Goal: Information Seeking & Learning: Learn about a topic

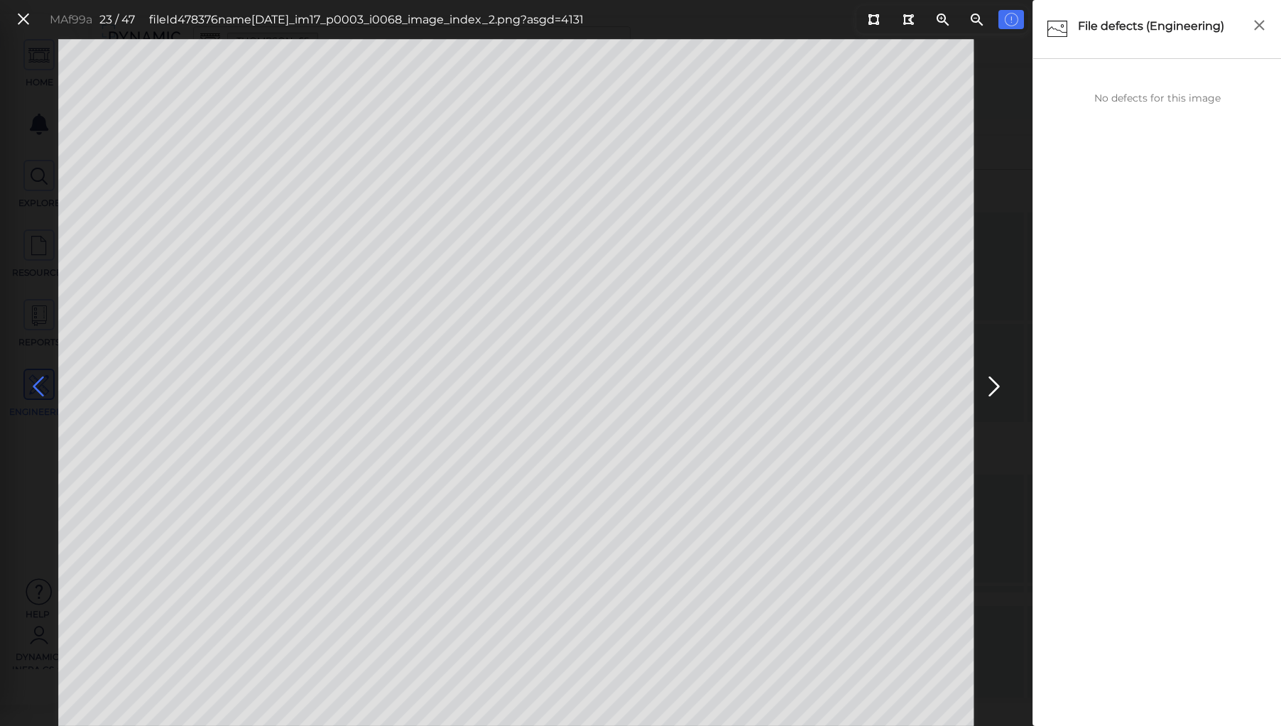
scroll to position [1656, 0]
click at [37, 386] on icon at bounding box center [38, 387] width 23 height 28
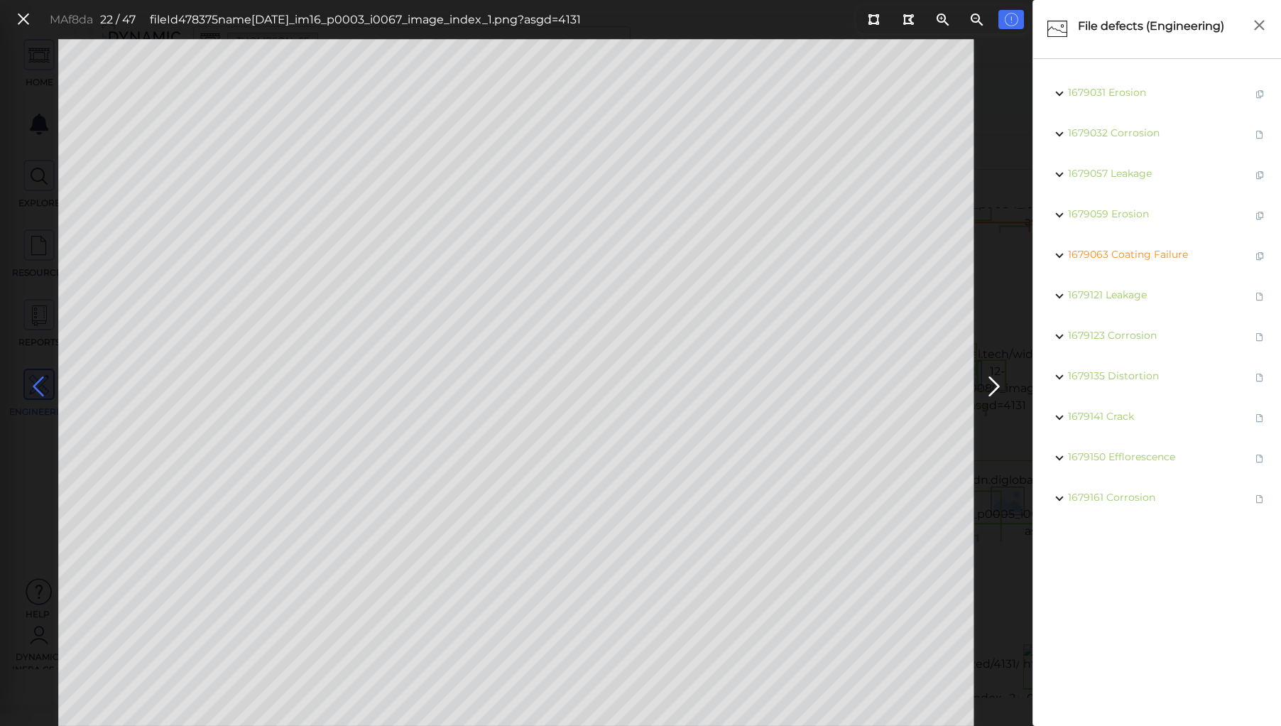
click at [37, 386] on icon at bounding box center [38, 387] width 23 height 28
click at [991, 379] on icon at bounding box center [994, 387] width 23 height 28
click at [36, 385] on icon at bounding box center [38, 387] width 23 height 28
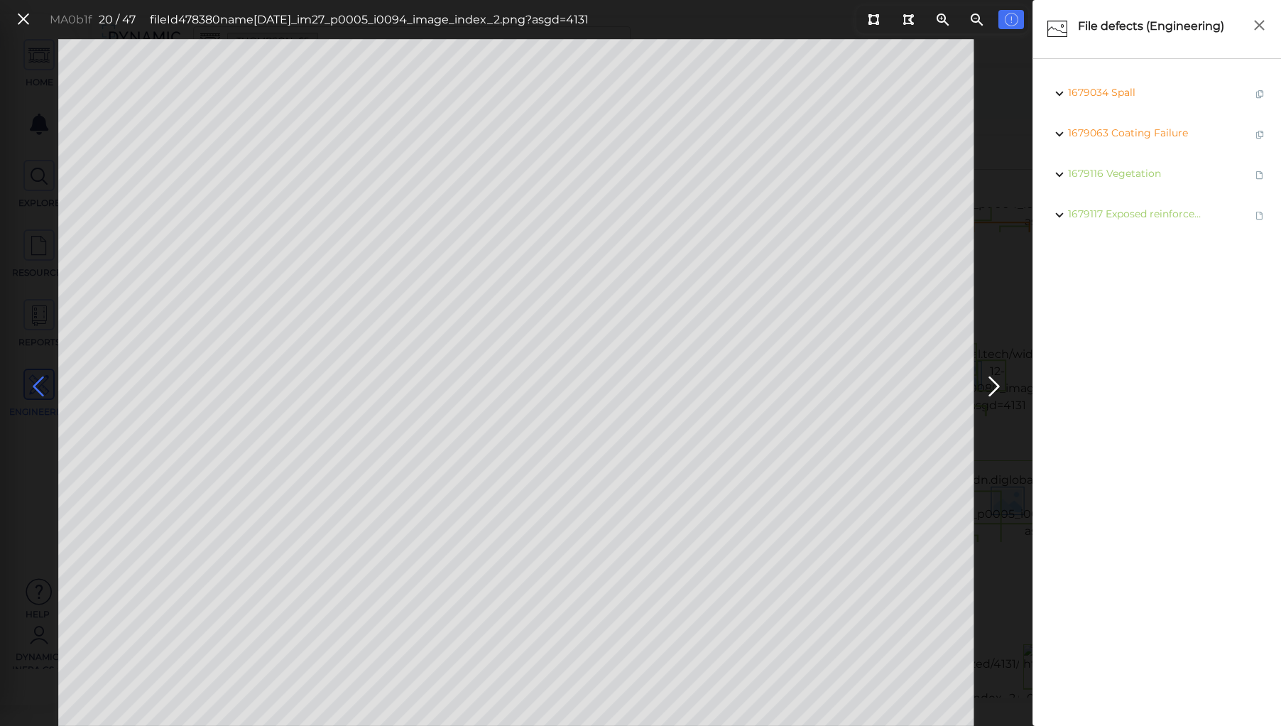
click at [36, 385] on icon at bounding box center [38, 387] width 23 height 28
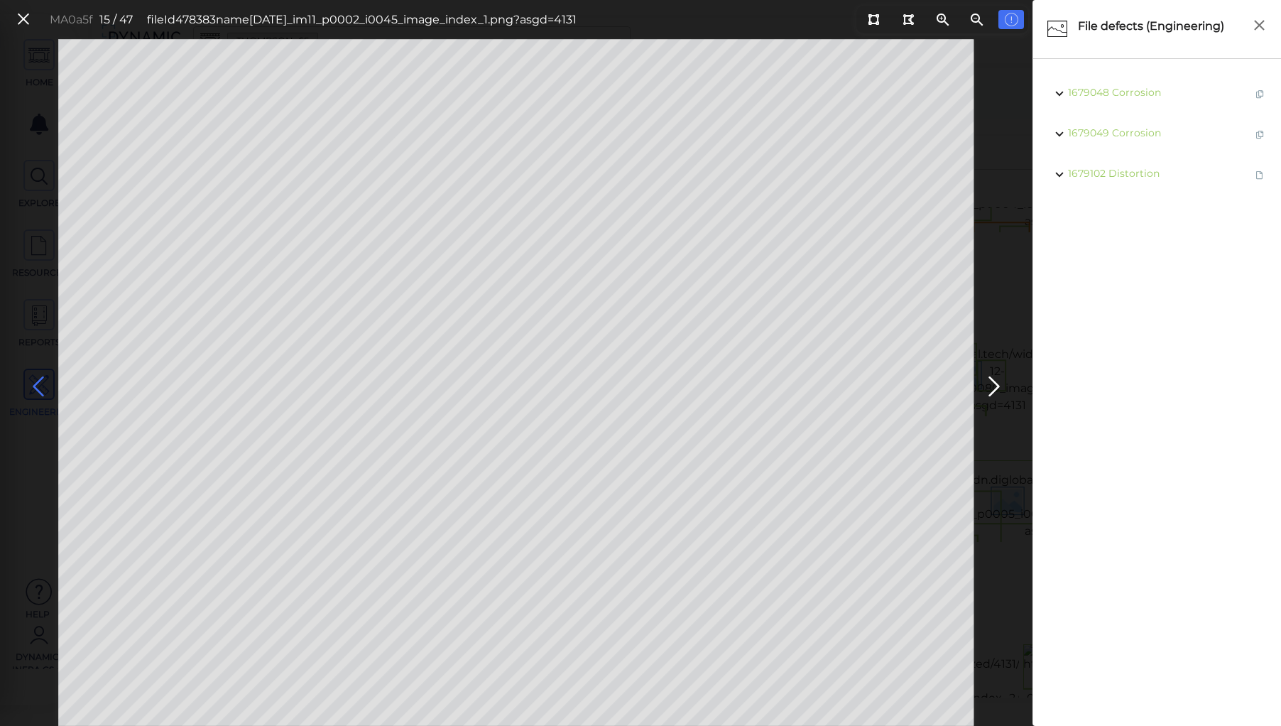
click at [36, 385] on icon at bounding box center [38, 387] width 23 height 28
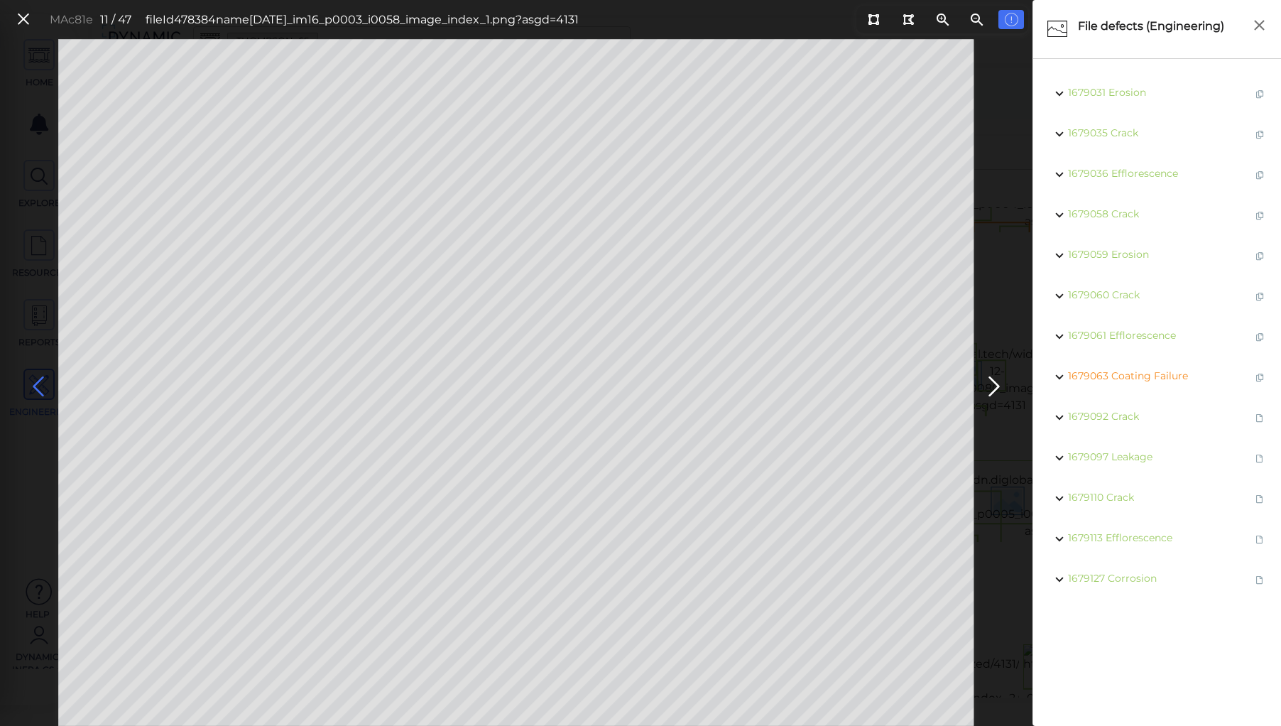
click at [36, 385] on icon at bounding box center [38, 387] width 23 height 28
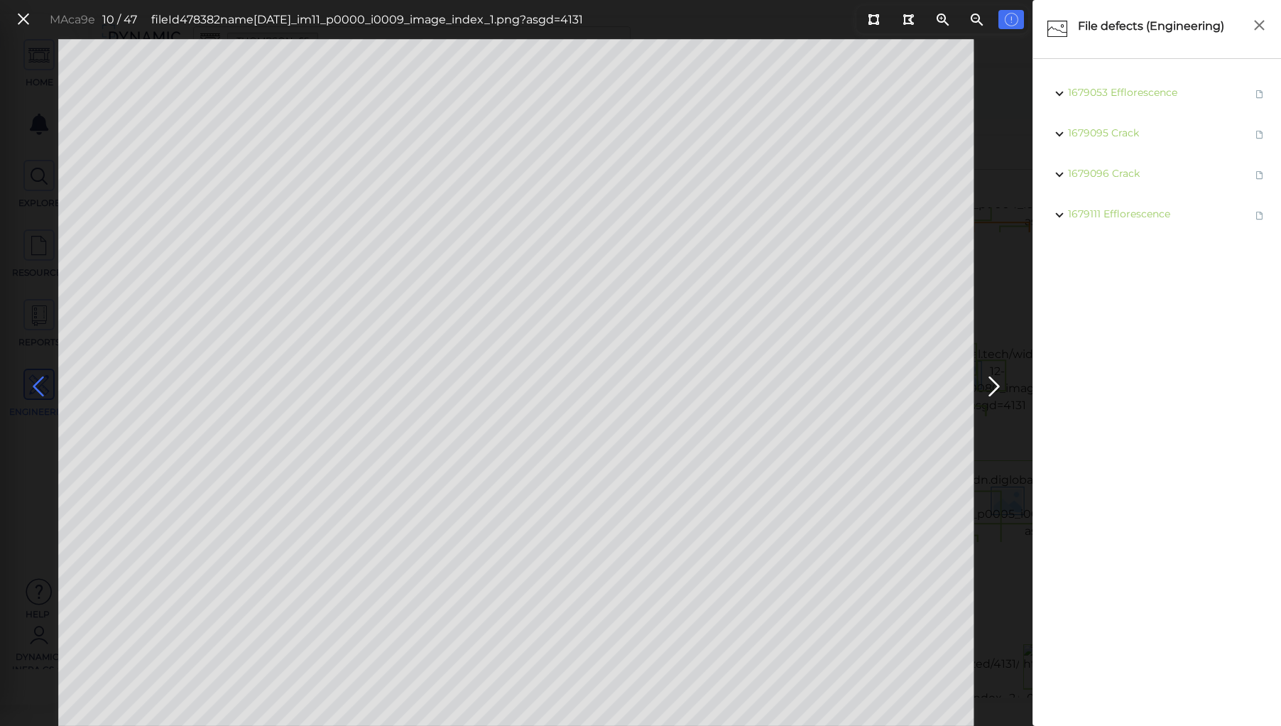
click at [36, 385] on icon at bounding box center [38, 387] width 23 height 28
click at [36, 392] on icon at bounding box center [38, 387] width 23 height 28
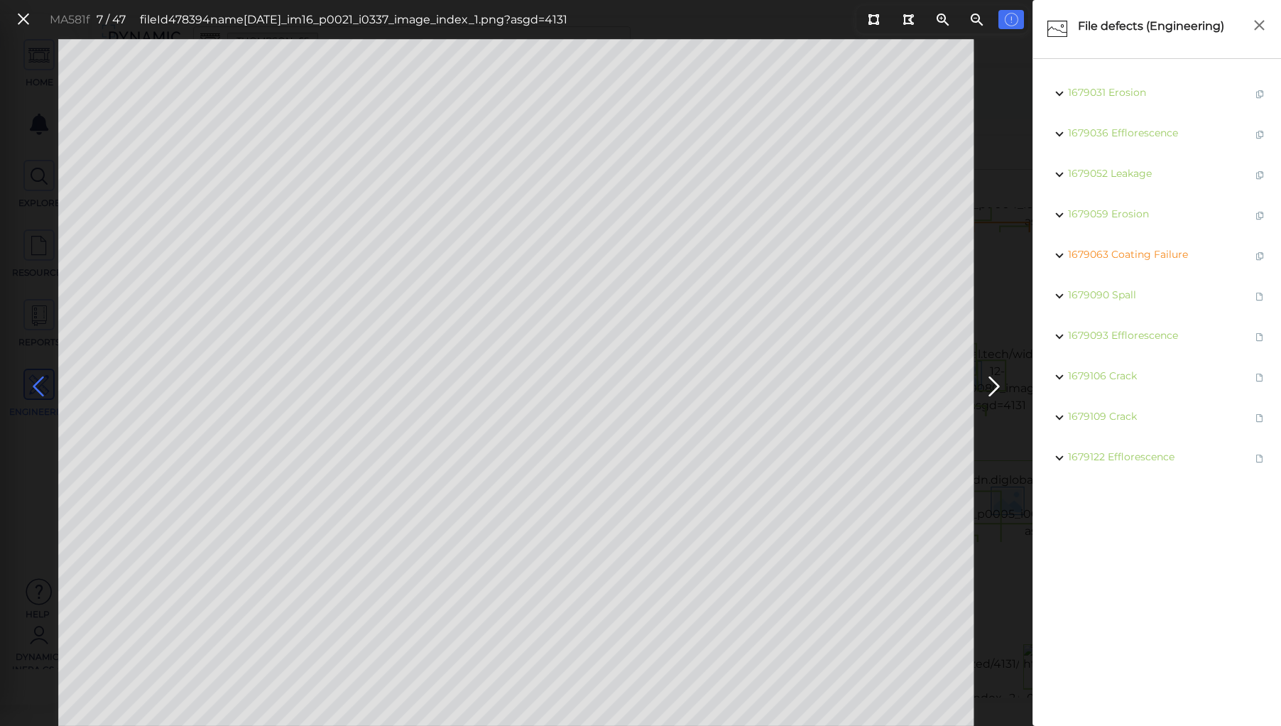
click at [36, 389] on icon at bounding box center [38, 387] width 23 height 28
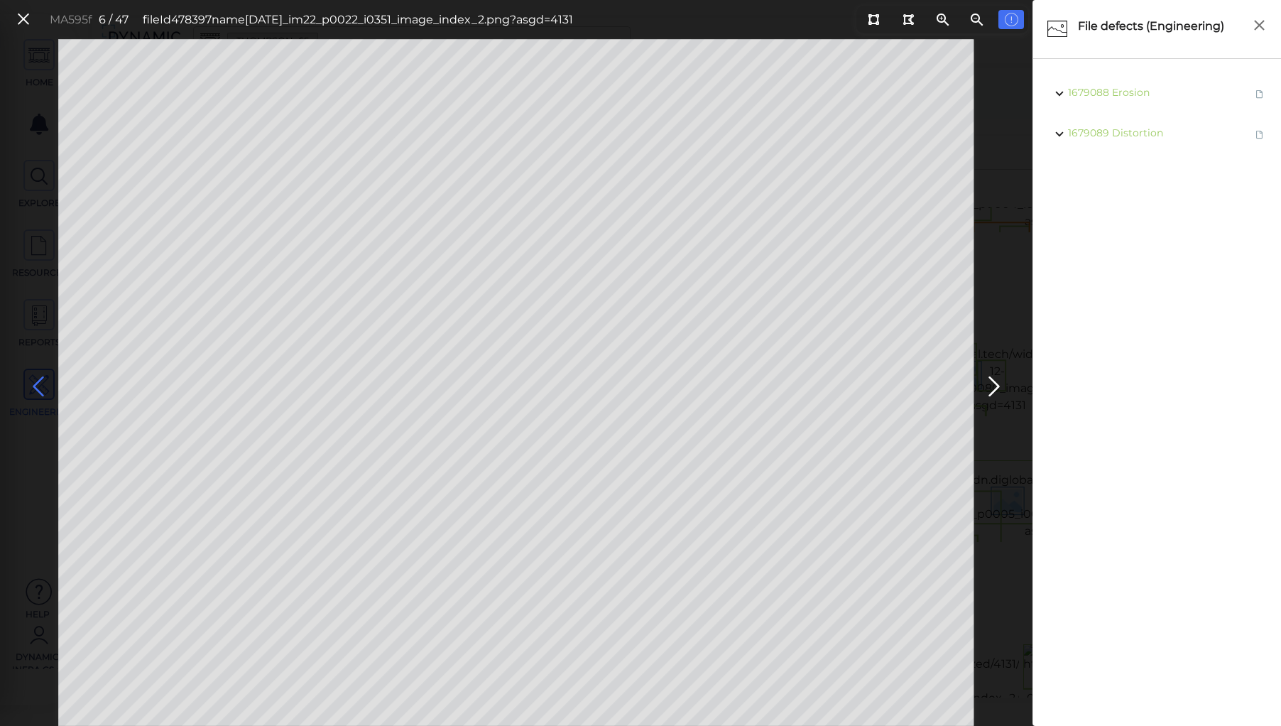
click at [36, 389] on icon at bounding box center [38, 387] width 23 height 28
click at [41, 386] on icon at bounding box center [38, 387] width 23 height 28
click at [38, 386] on icon at bounding box center [38, 387] width 23 height 28
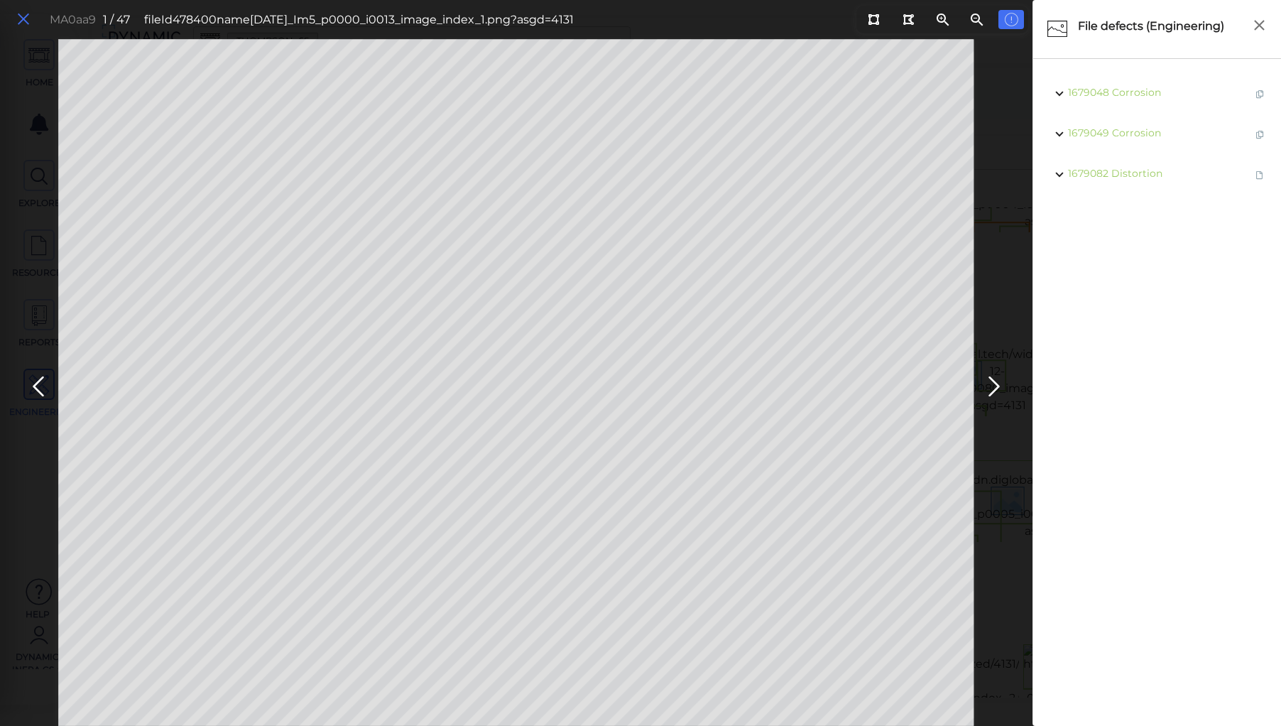
click at [22, 16] on icon at bounding box center [24, 19] width 16 height 19
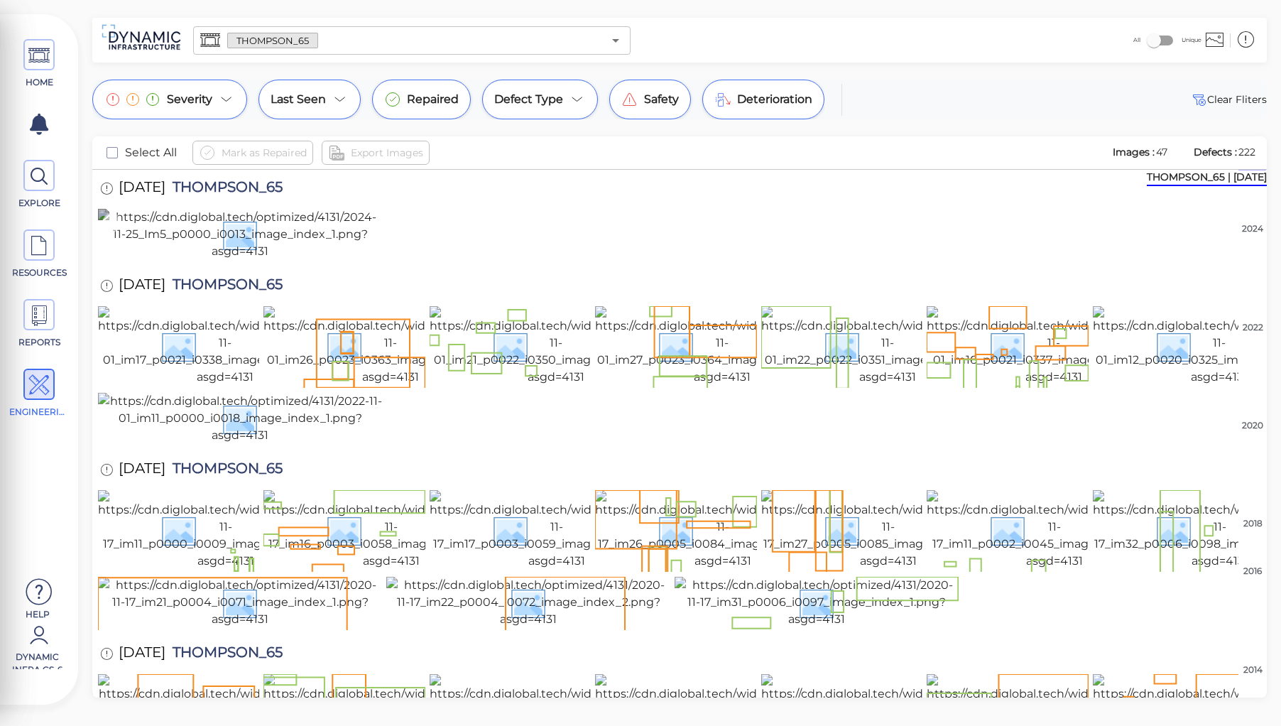
click at [241, 260] on img at bounding box center [240, 234] width 284 height 51
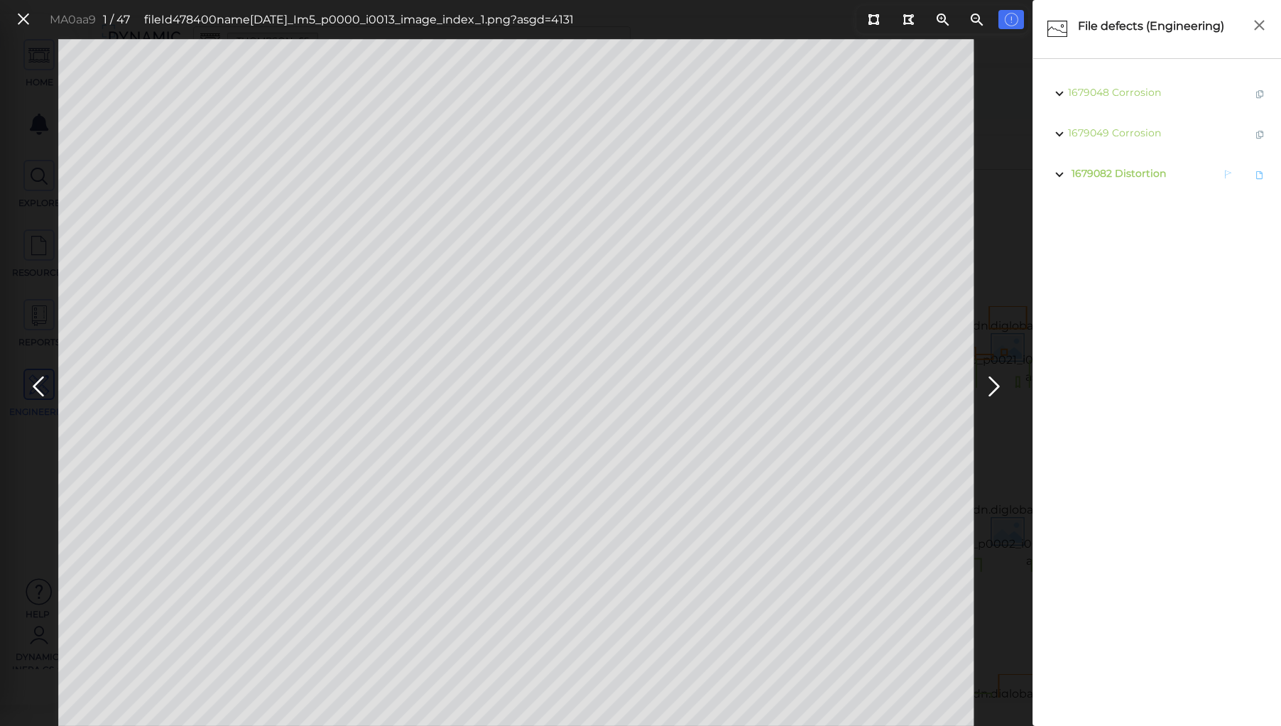
click at [1134, 170] on span "Distortion" at bounding box center [1140, 173] width 51 height 13
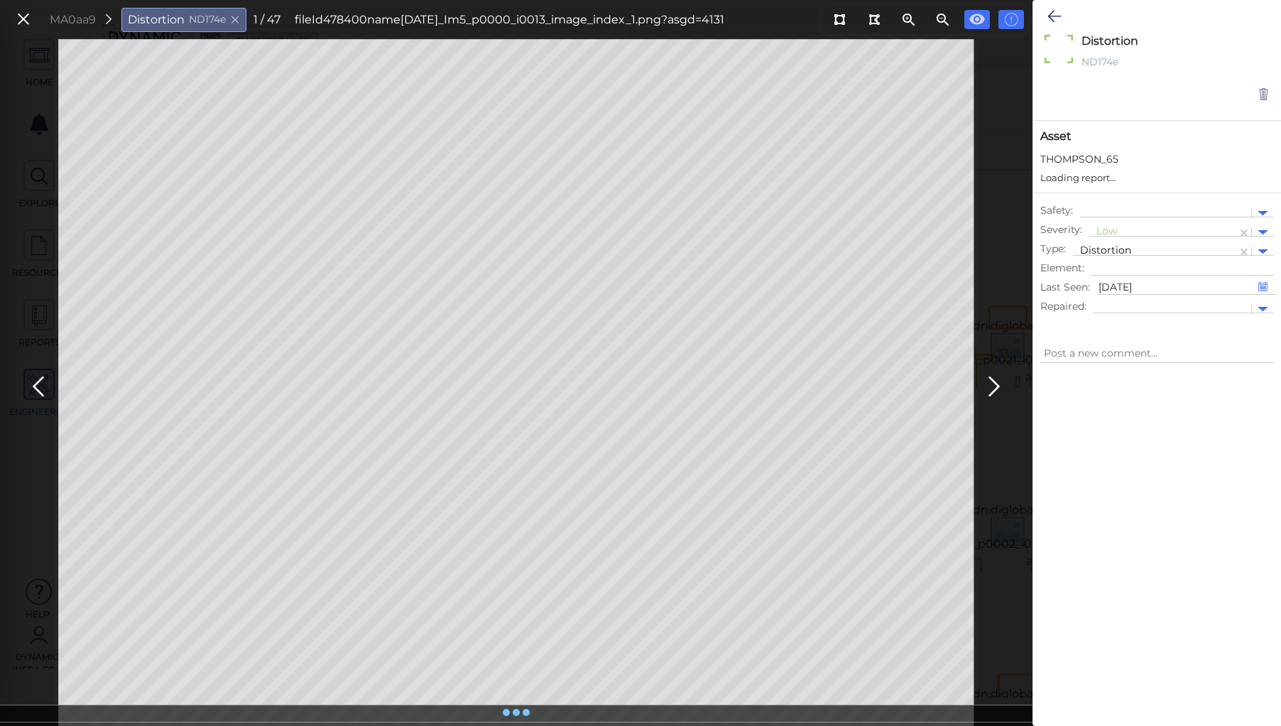
type textarea "x"
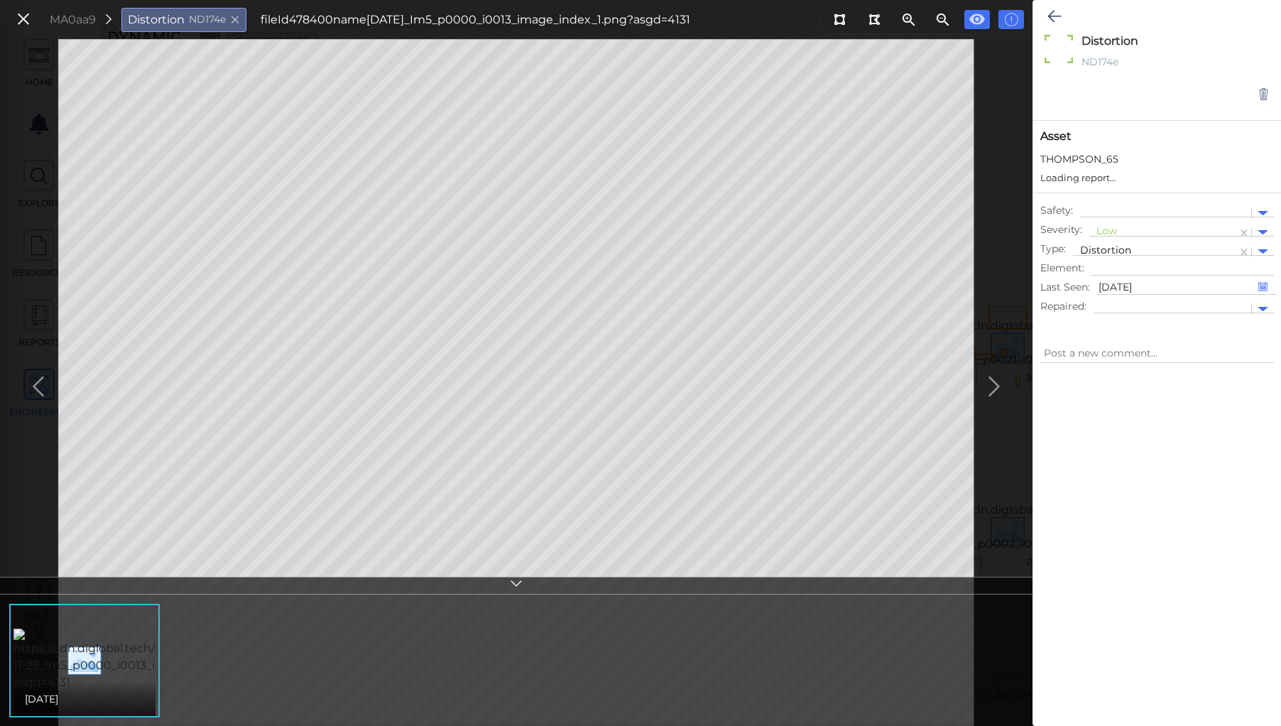
type textarea "x"
click at [973, 17] on icon at bounding box center [977, 19] width 16 height 11
type textarea "x"
click at [515, 579] on icon at bounding box center [516, 585] width 14 height 16
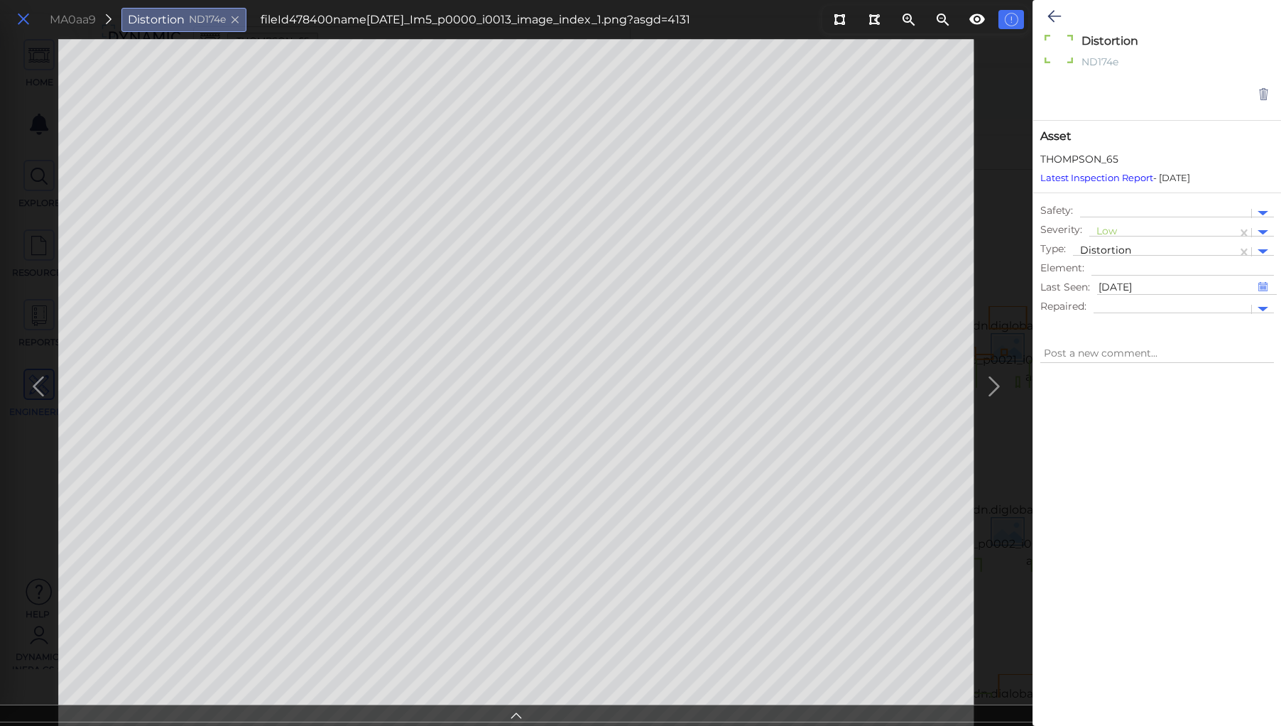
click at [16, 21] on icon at bounding box center [24, 19] width 16 height 19
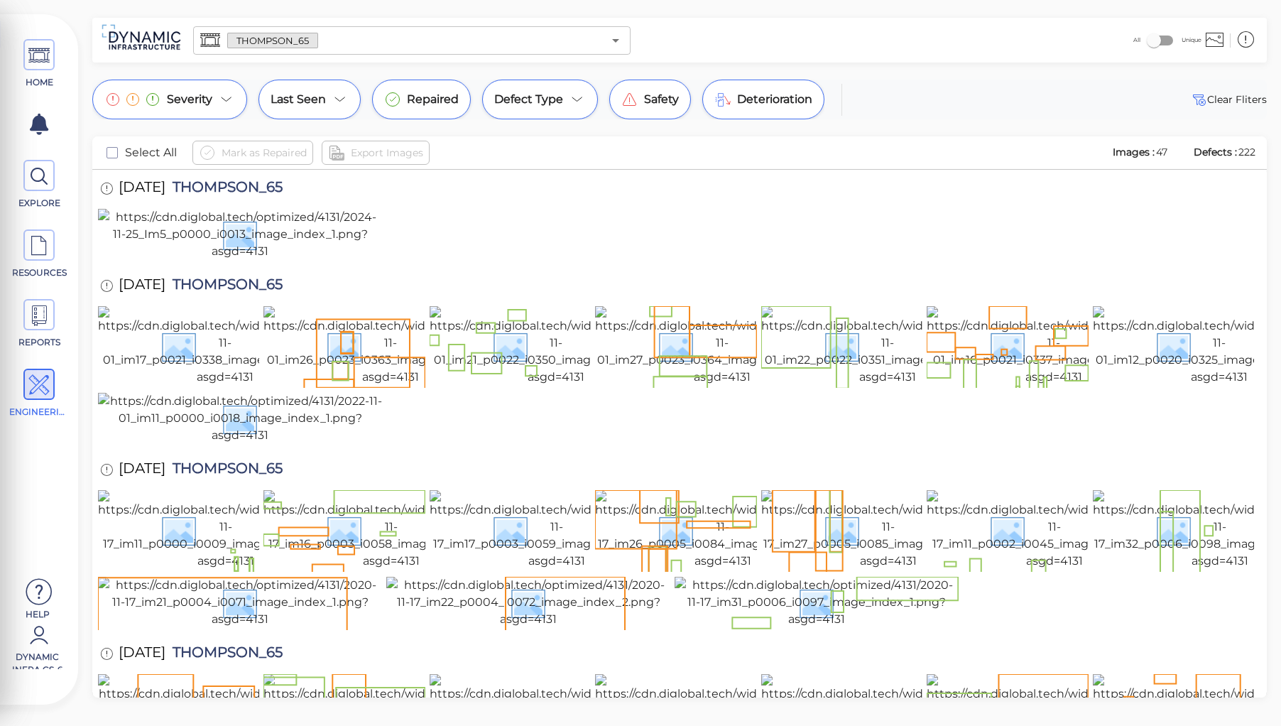
click at [256, 190] on span "THOMPSON_65" at bounding box center [223, 189] width 117 height 19
copy span "THOMPSON_65"
click at [422, 262] on div at bounding box center [679, 235] width 1163 height 53
click at [294, 260] on img at bounding box center [240, 234] width 284 height 51
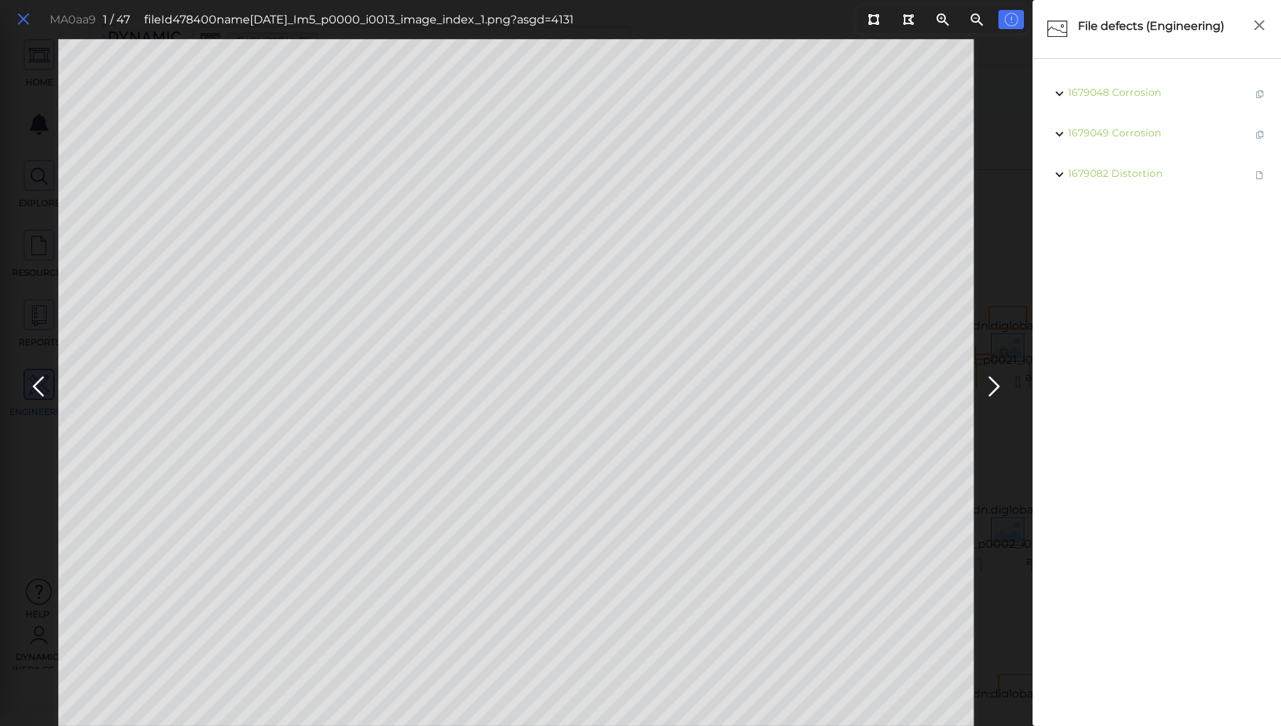
click at [25, 21] on icon at bounding box center [24, 19] width 16 height 19
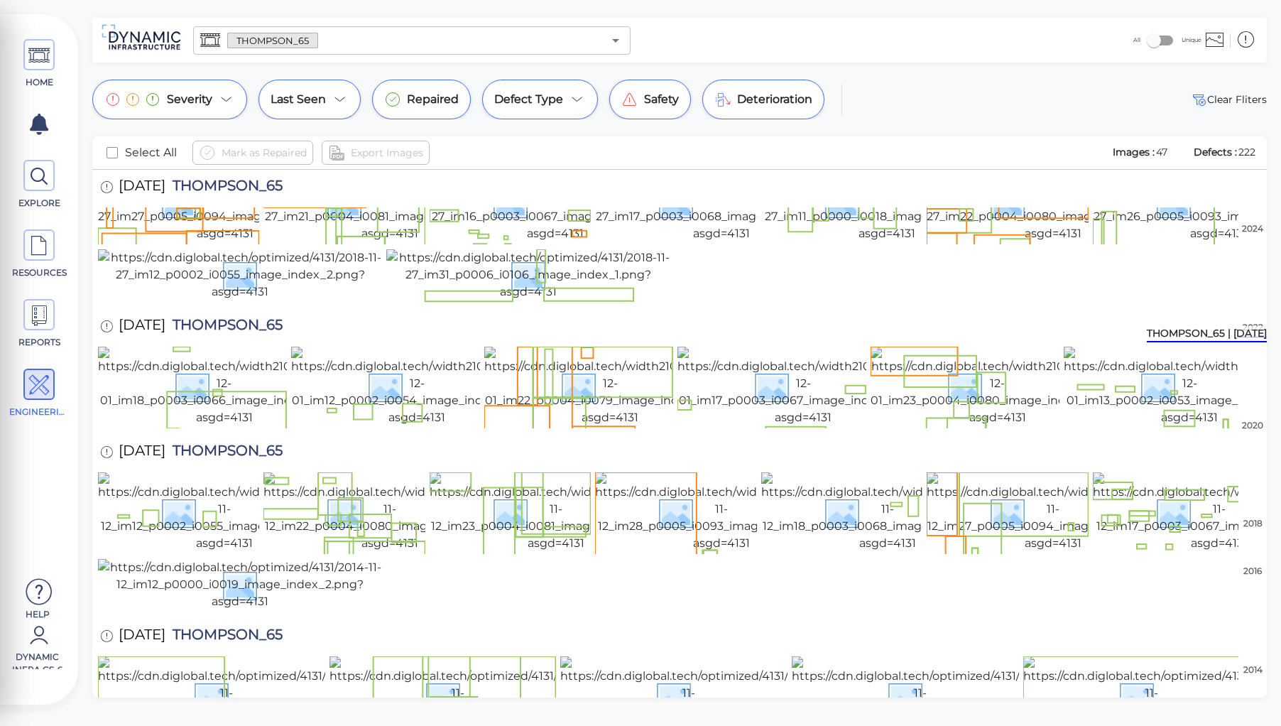
scroll to position [341, 0]
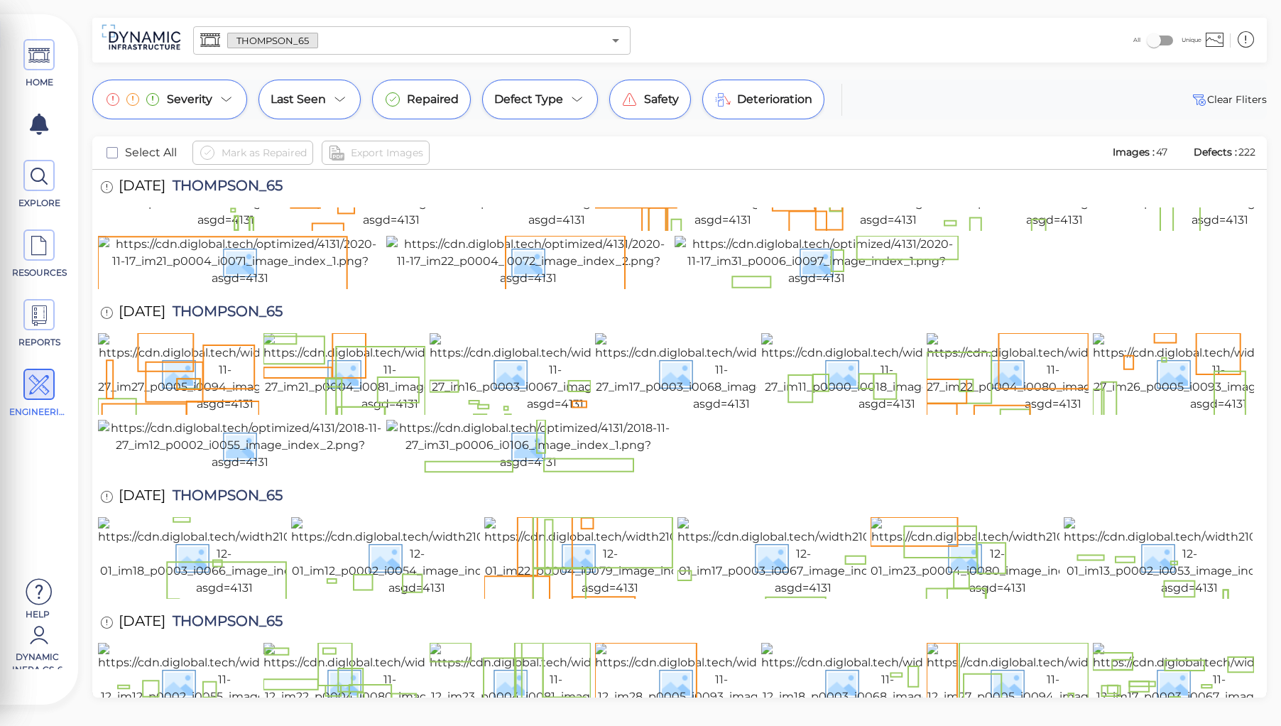
click at [207, 103] on img at bounding box center [240, 77] width 284 height 51
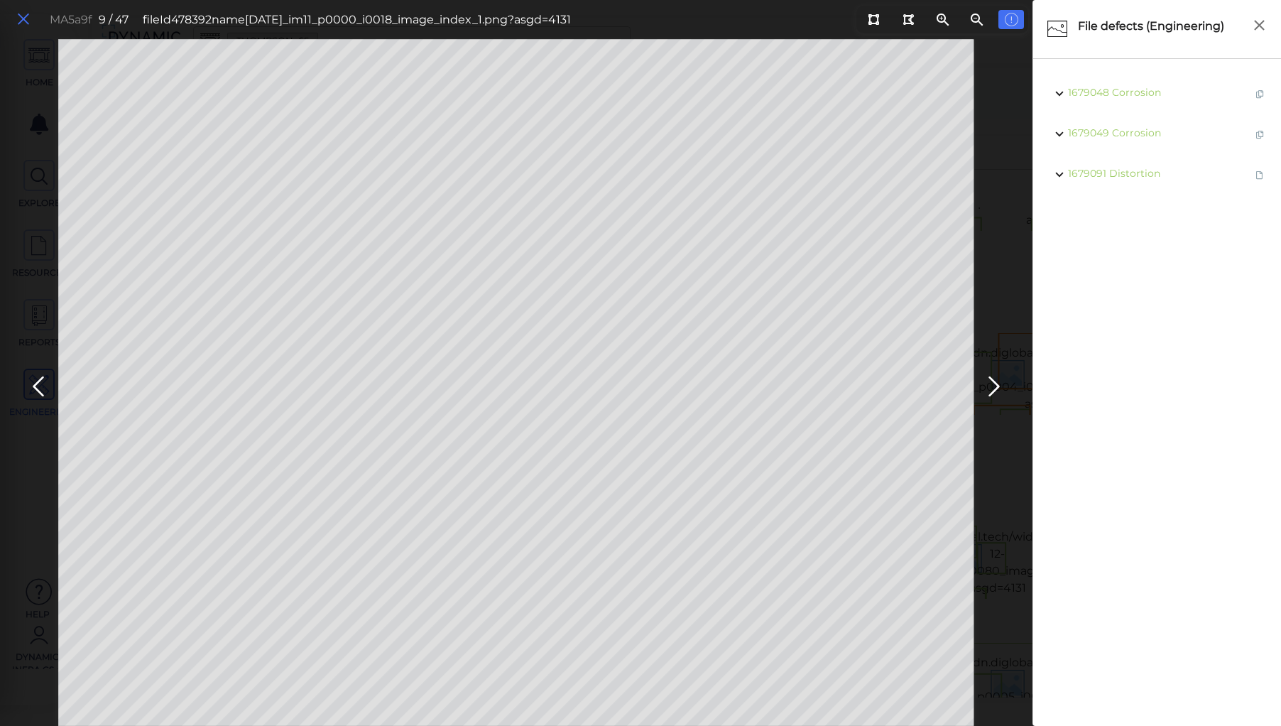
click at [18, 20] on icon at bounding box center [24, 19] width 16 height 19
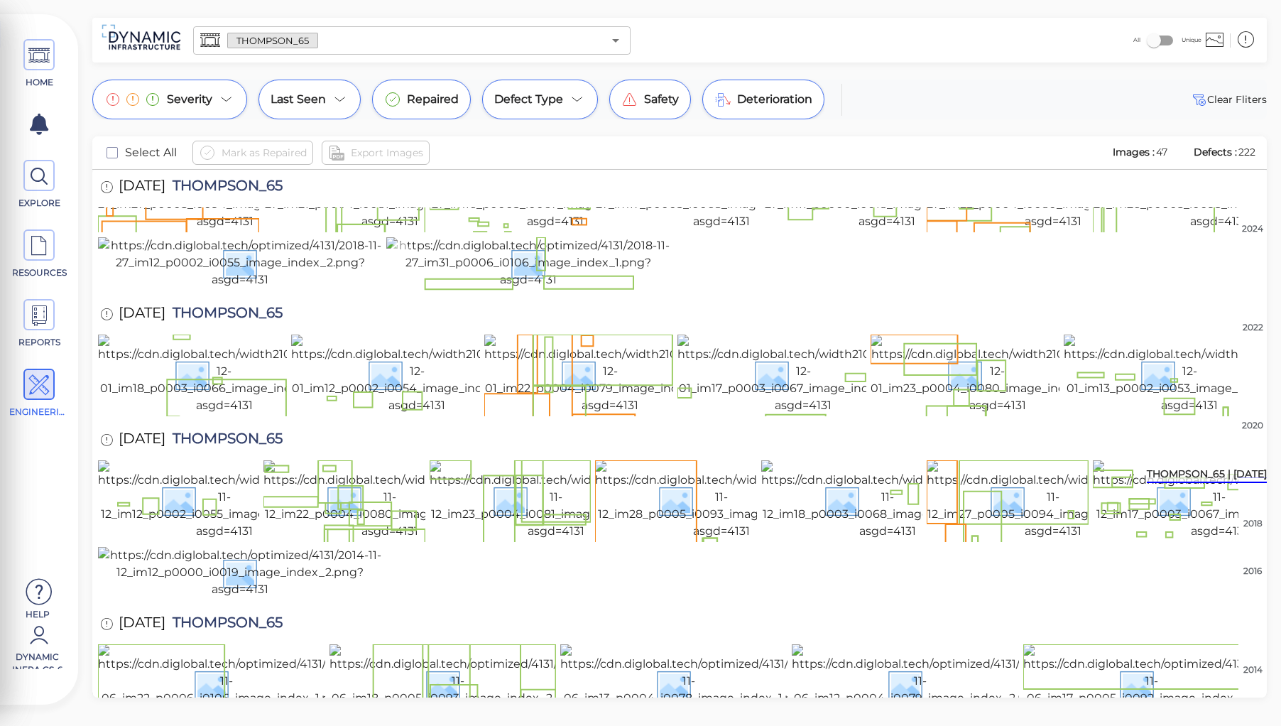
scroll to position [909, 0]
click at [821, 230] on img at bounding box center [887, 191] width 252 height 80
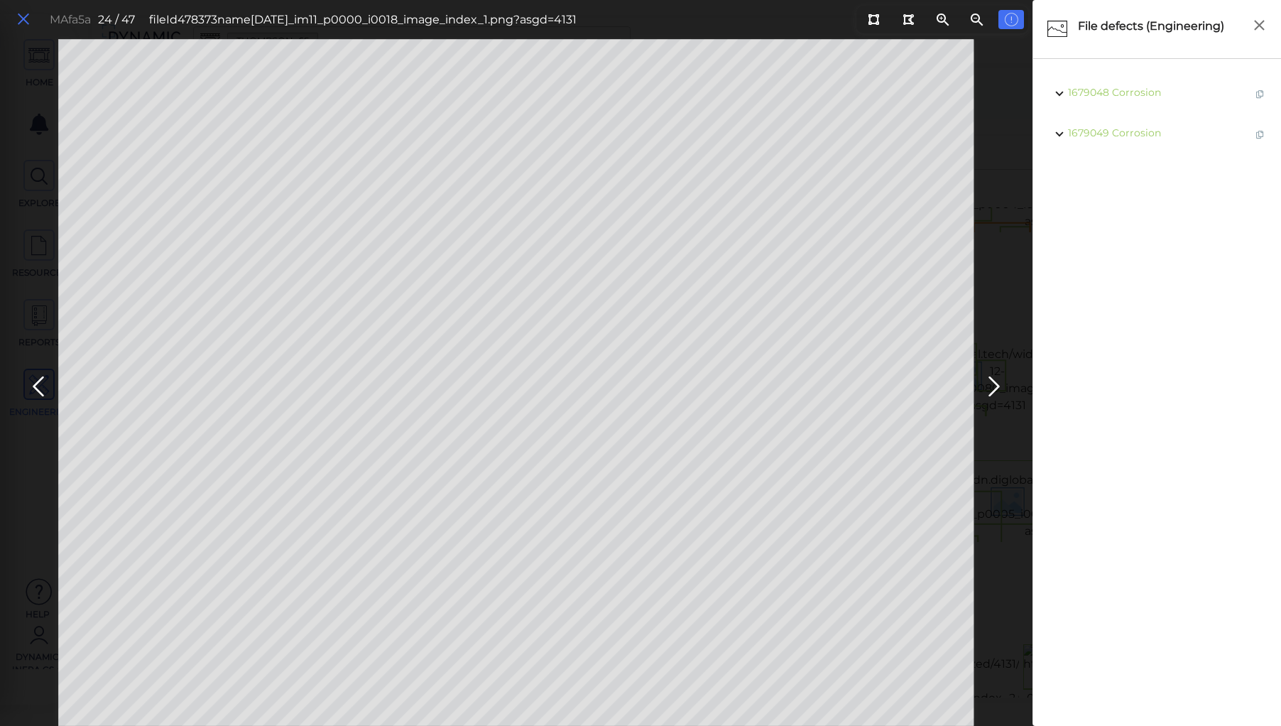
click at [21, 18] on icon at bounding box center [24, 19] width 16 height 19
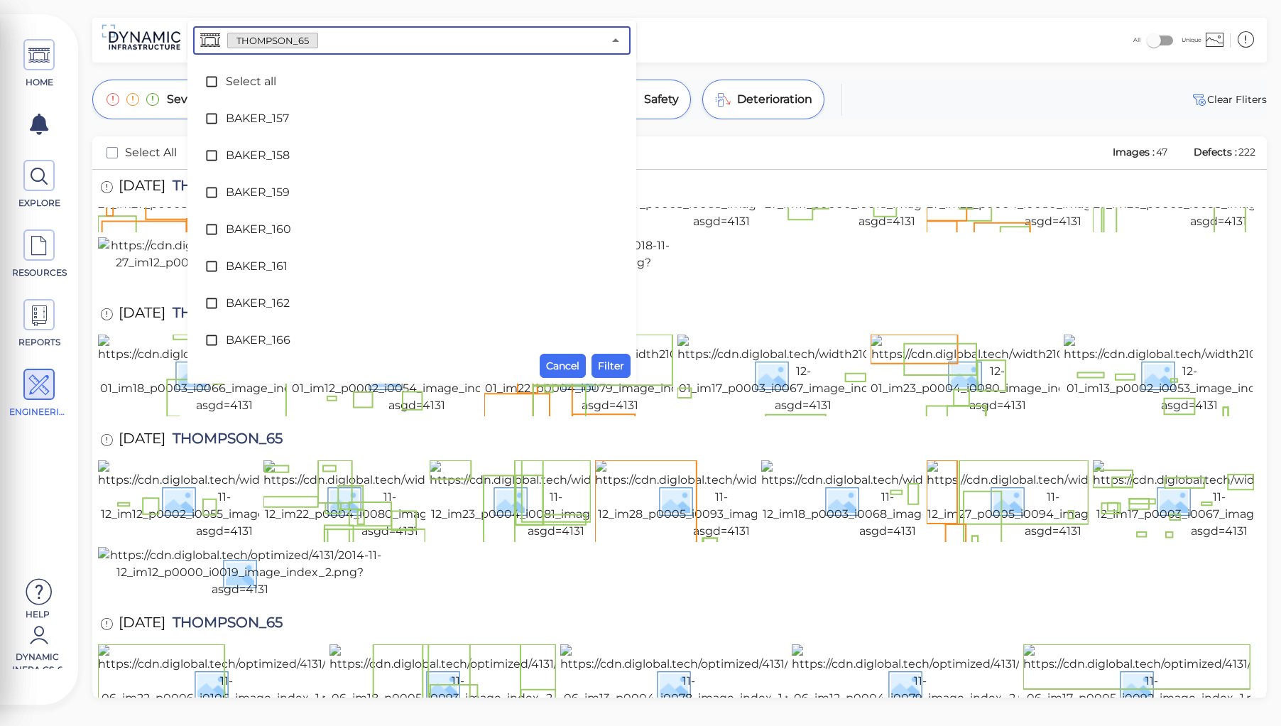
click at [329, 45] on input "text" at bounding box center [460, 41] width 285 height 20
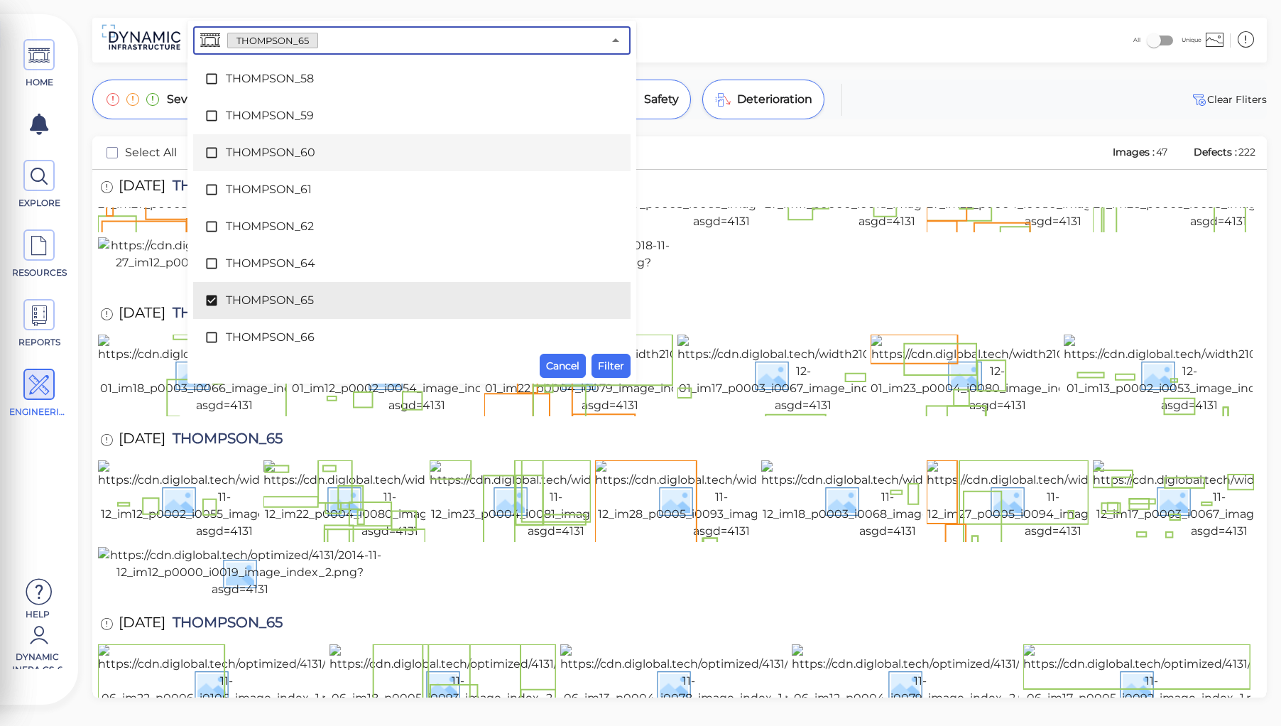
scroll to position [7008, 0]
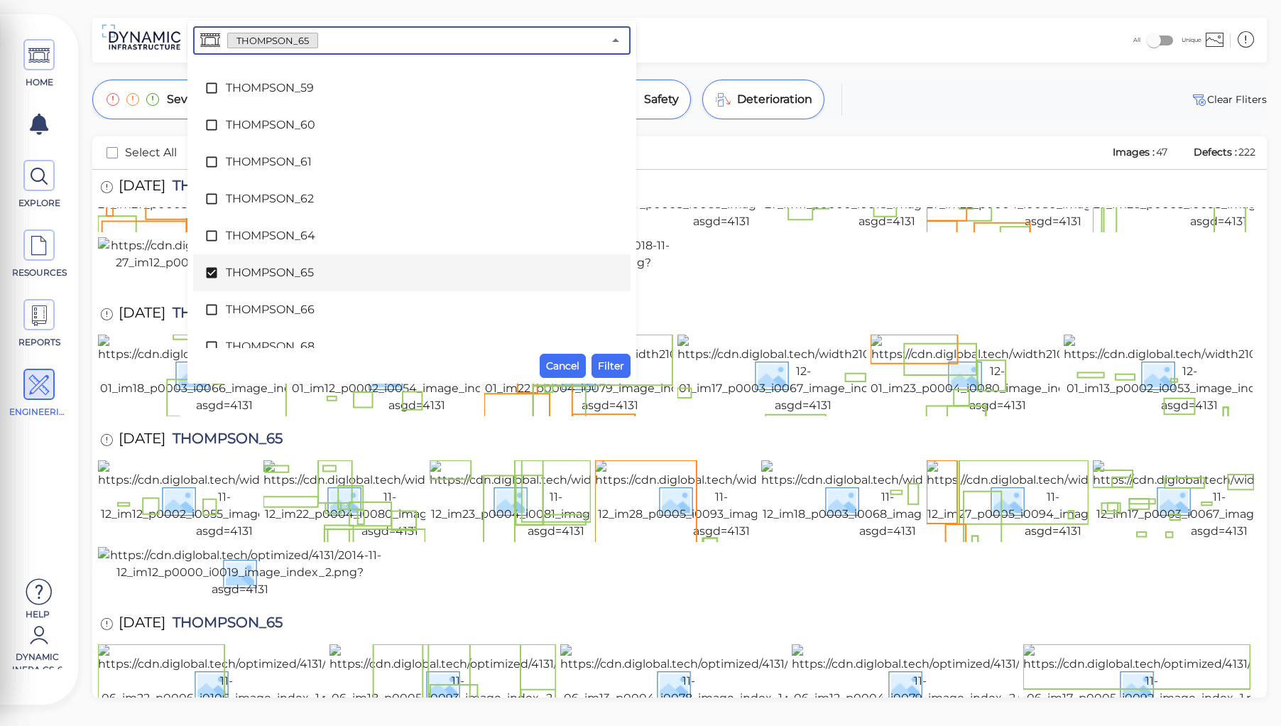
click at [250, 267] on span "THOMPSON_65" at bounding box center [412, 272] width 372 height 17
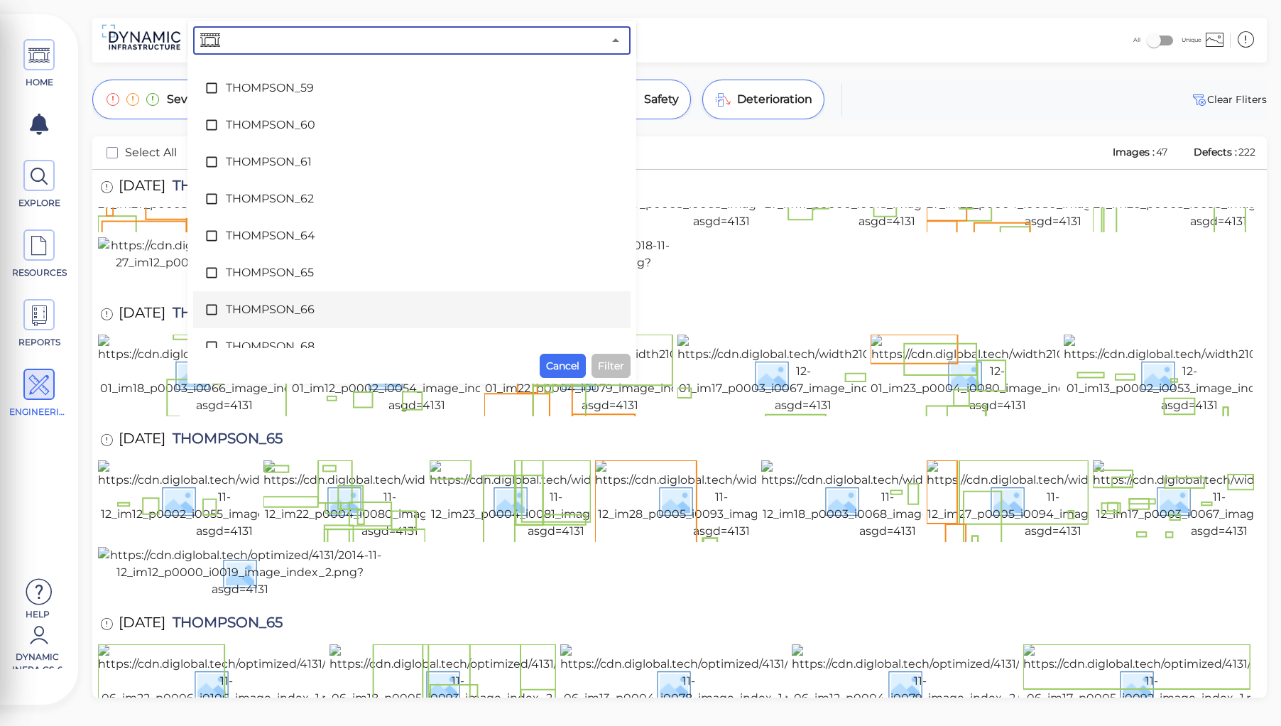
click at [251, 302] on span "THOMPSON_66" at bounding box center [412, 309] width 372 height 17
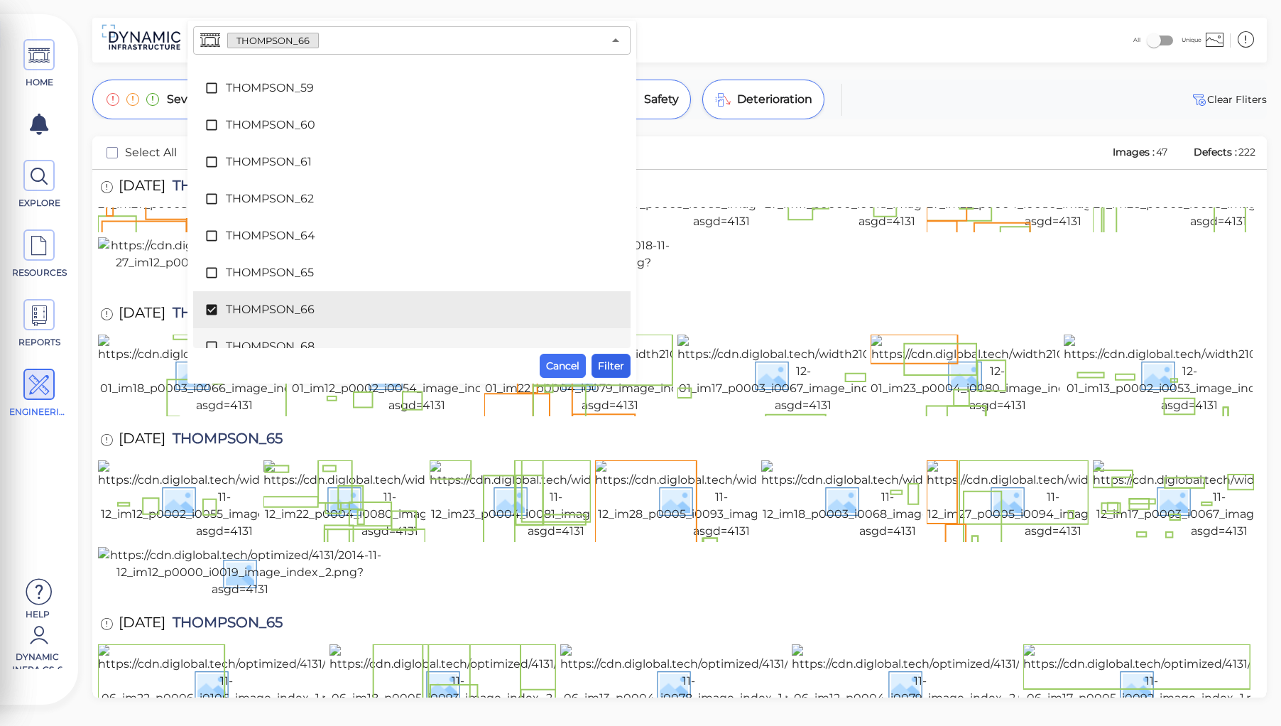
click at [611, 365] on span "Filter" at bounding box center [611, 365] width 26 height 17
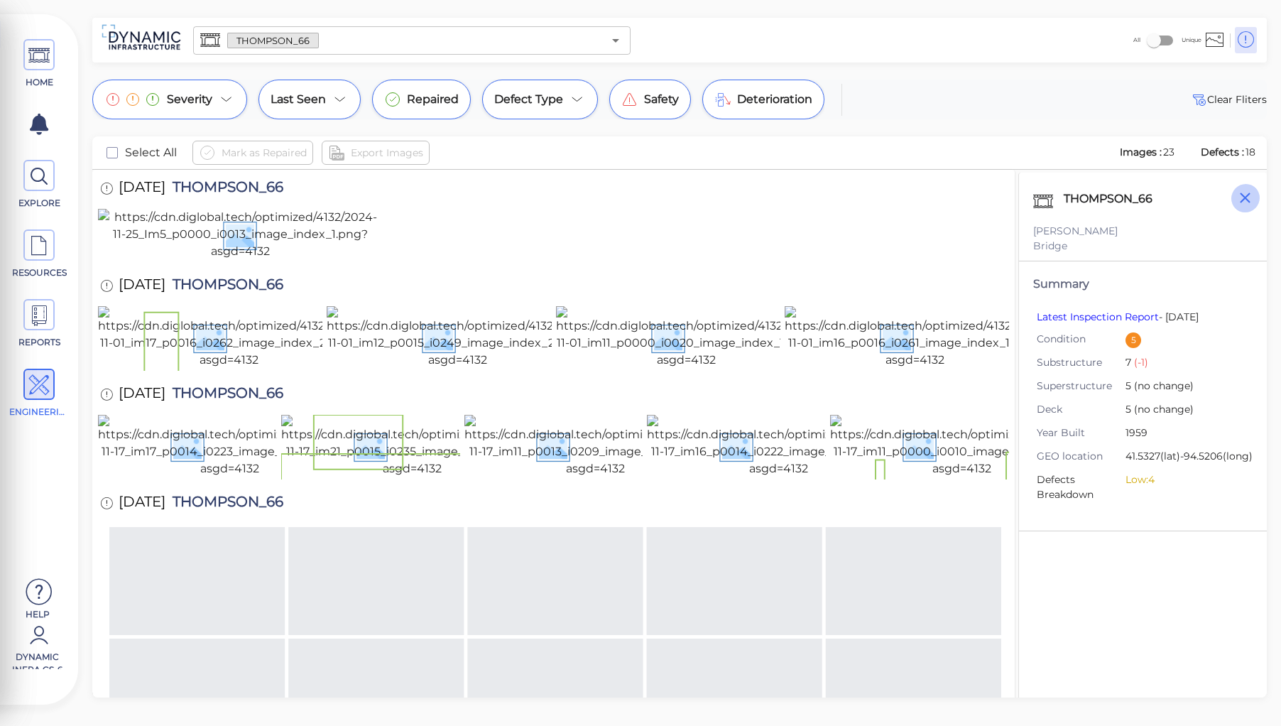
click at [1242, 194] on icon "button" at bounding box center [1245, 197] width 11 height 11
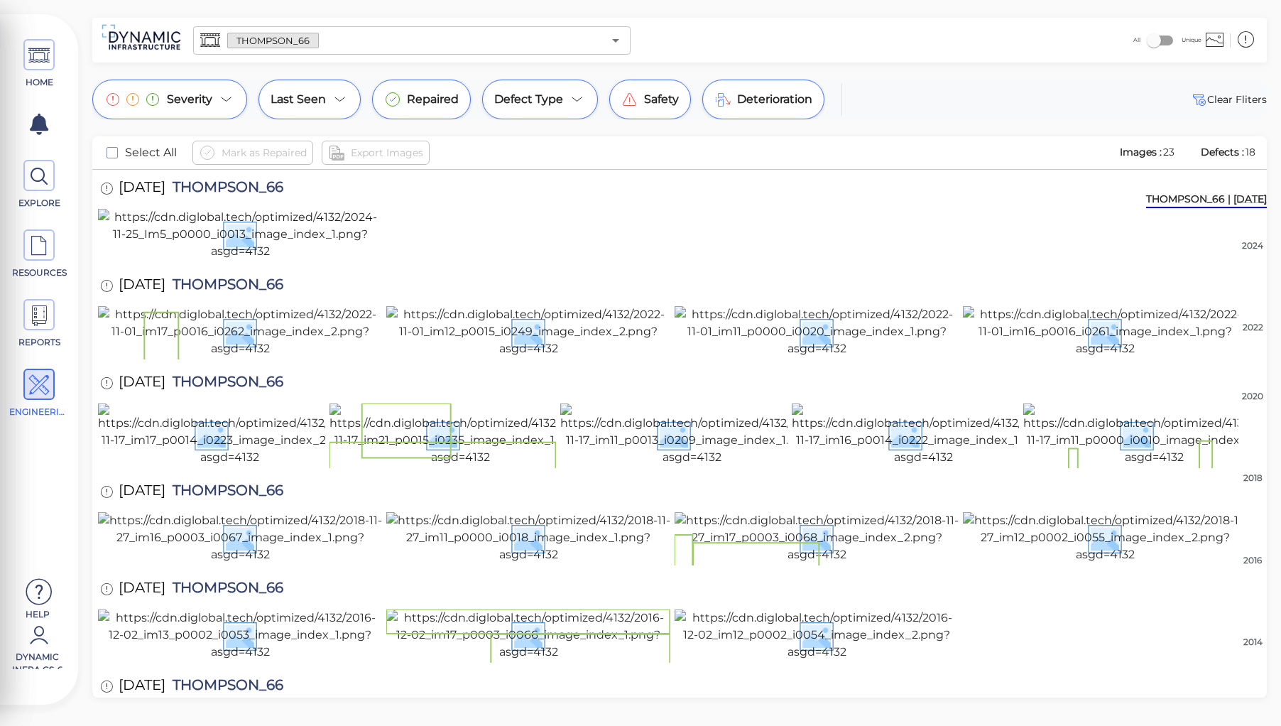
scroll to position [0, 0]
click at [1240, 40] on icon at bounding box center [1246, 39] width 18 height 21
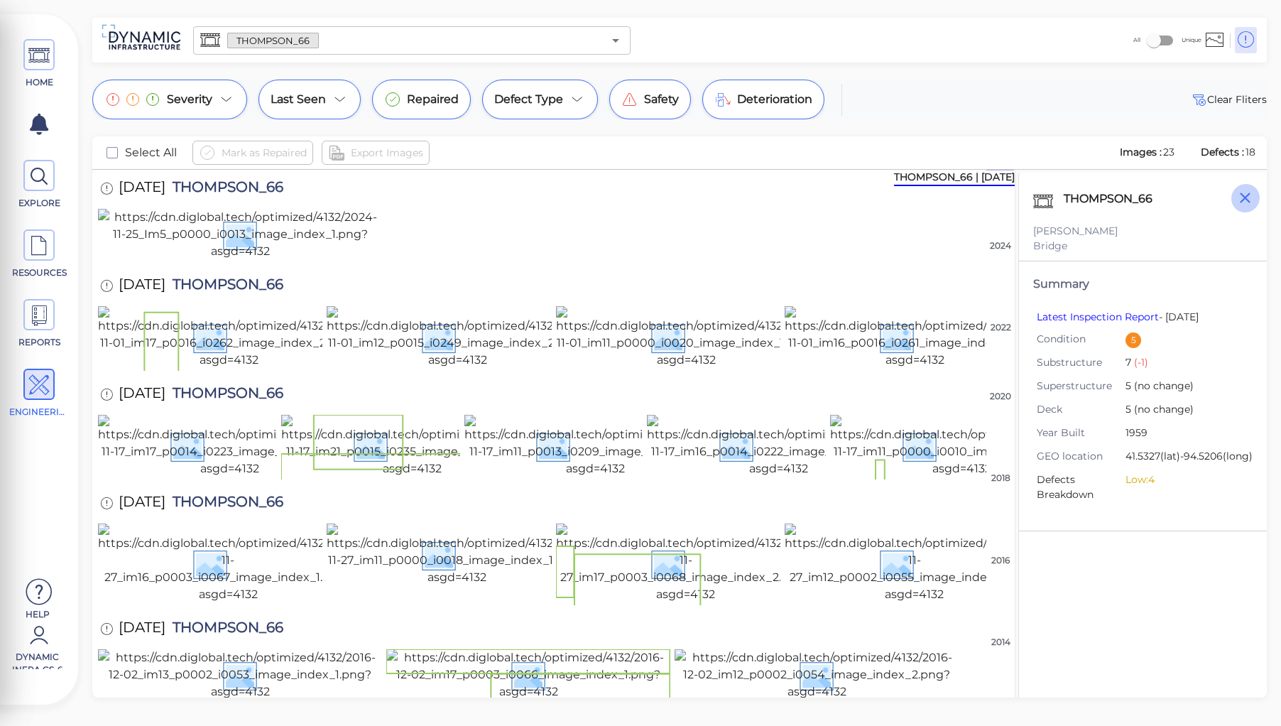
click at [1241, 199] on icon "button" at bounding box center [1245, 198] width 18 height 18
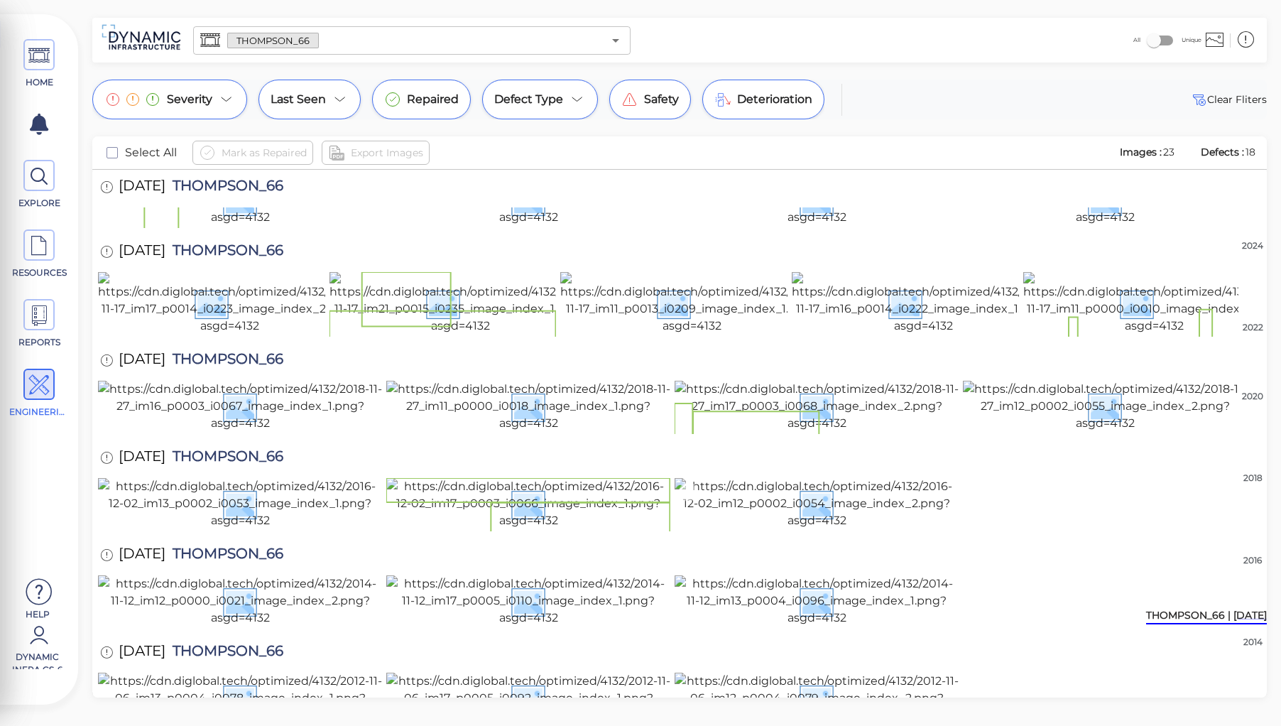
scroll to position [1207, 0]
click at [844, 672] on img at bounding box center [816, 697] width 284 height 51
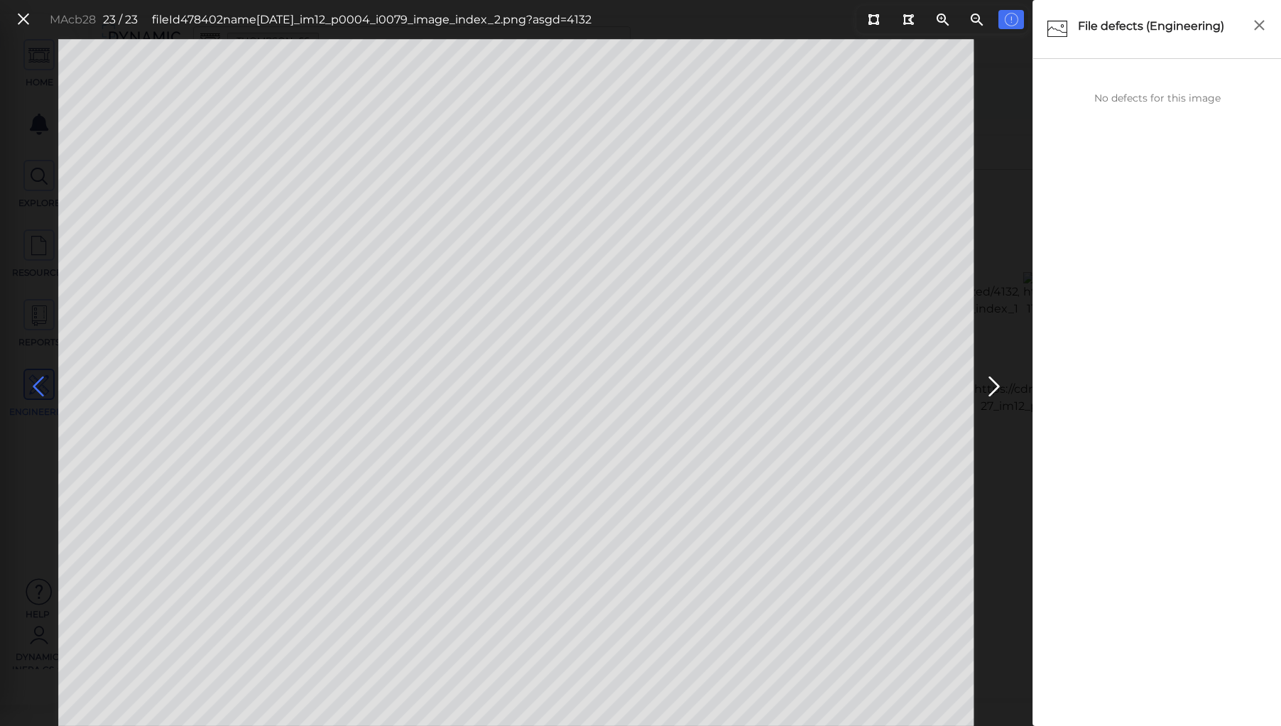
click at [33, 381] on icon at bounding box center [38, 387] width 23 height 28
click at [34, 383] on icon at bounding box center [38, 387] width 23 height 28
click at [33, 383] on icon at bounding box center [38, 387] width 23 height 28
click at [990, 380] on icon at bounding box center [994, 387] width 23 height 28
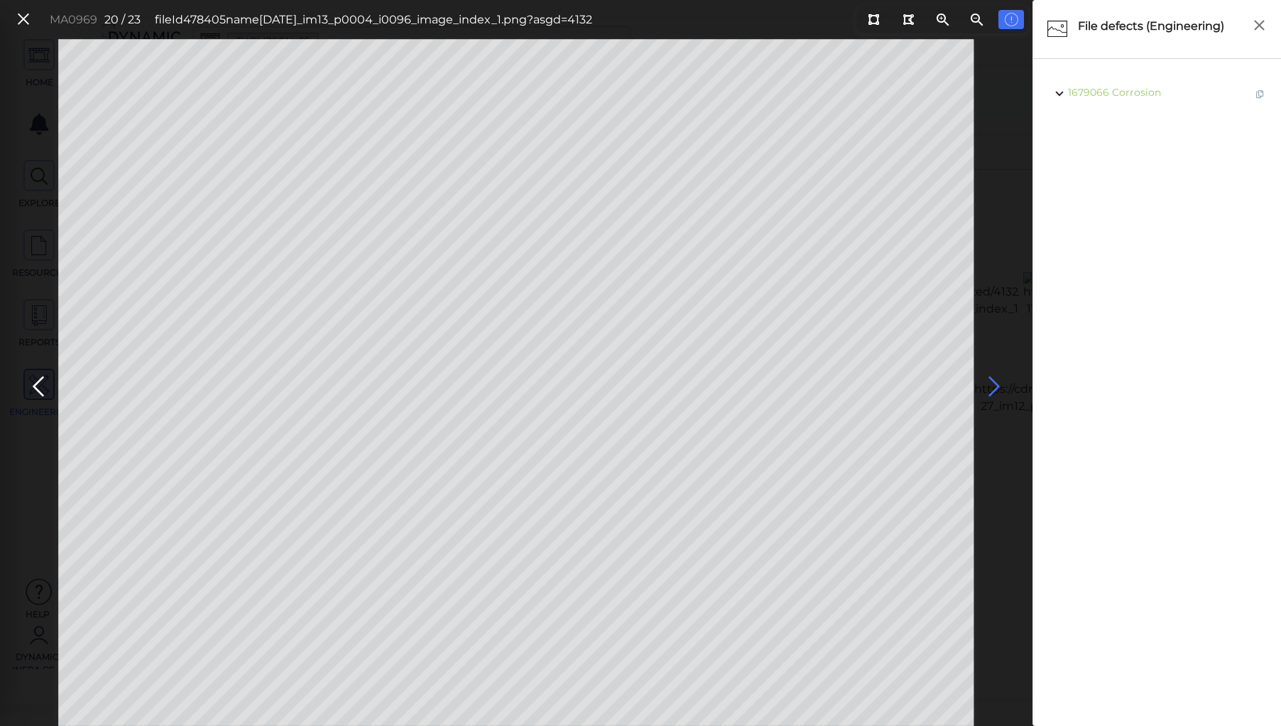
click at [985, 386] on icon at bounding box center [994, 387] width 23 height 28
click at [40, 379] on icon at bounding box center [38, 387] width 23 height 28
click at [988, 381] on icon at bounding box center [994, 387] width 23 height 28
click at [868, 18] on icon at bounding box center [873, 19] width 11 height 11
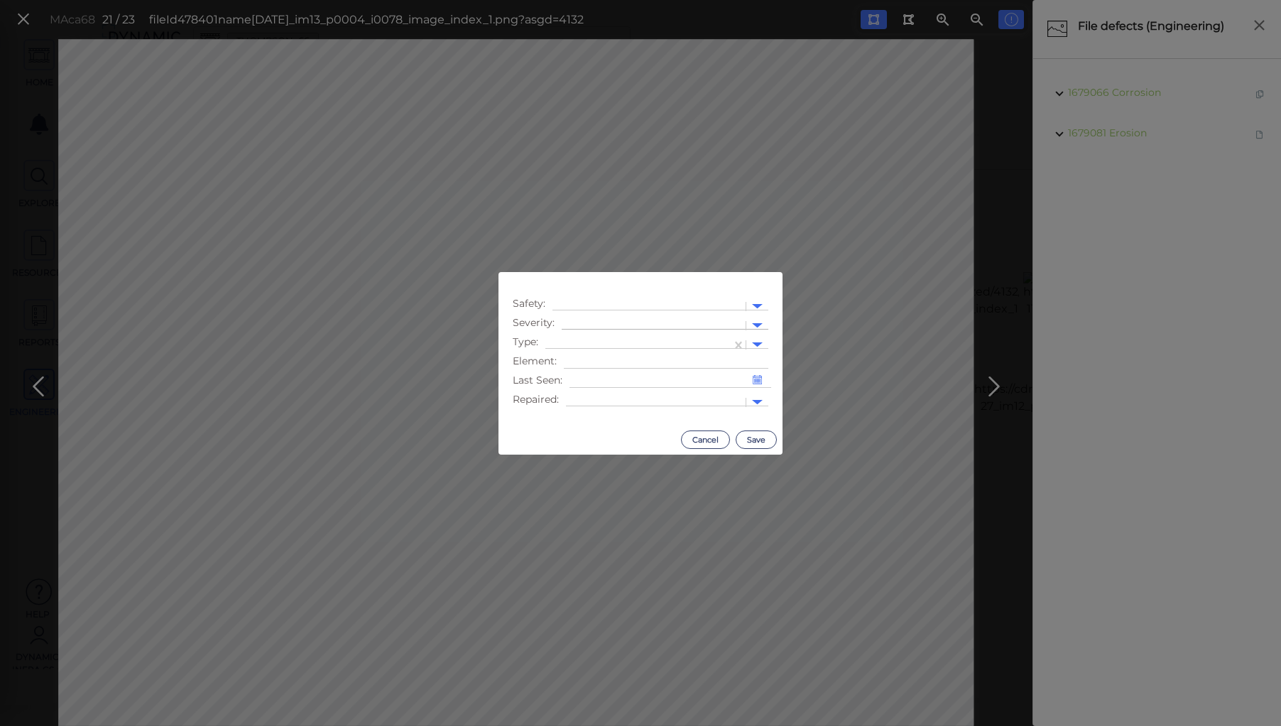
click at [599, 321] on div at bounding box center [654, 325] width 170 height 15
click at [576, 395] on div "Moderate" at bounding box center [600, 393] width 77 height 22
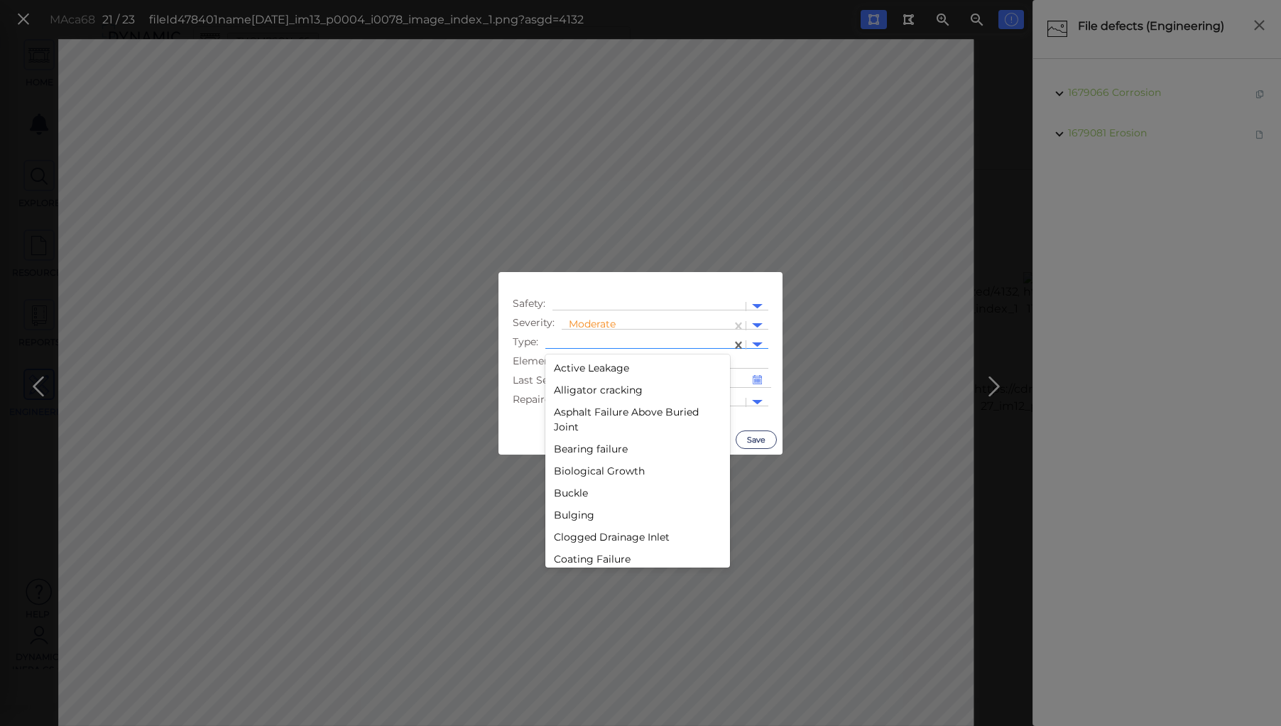
click at [596, 338] on div at bounding box center [638, 344] width 172 height 15
click at [573, 427] on div "Crack" at bounding box center [637, 429] width 185 height 22
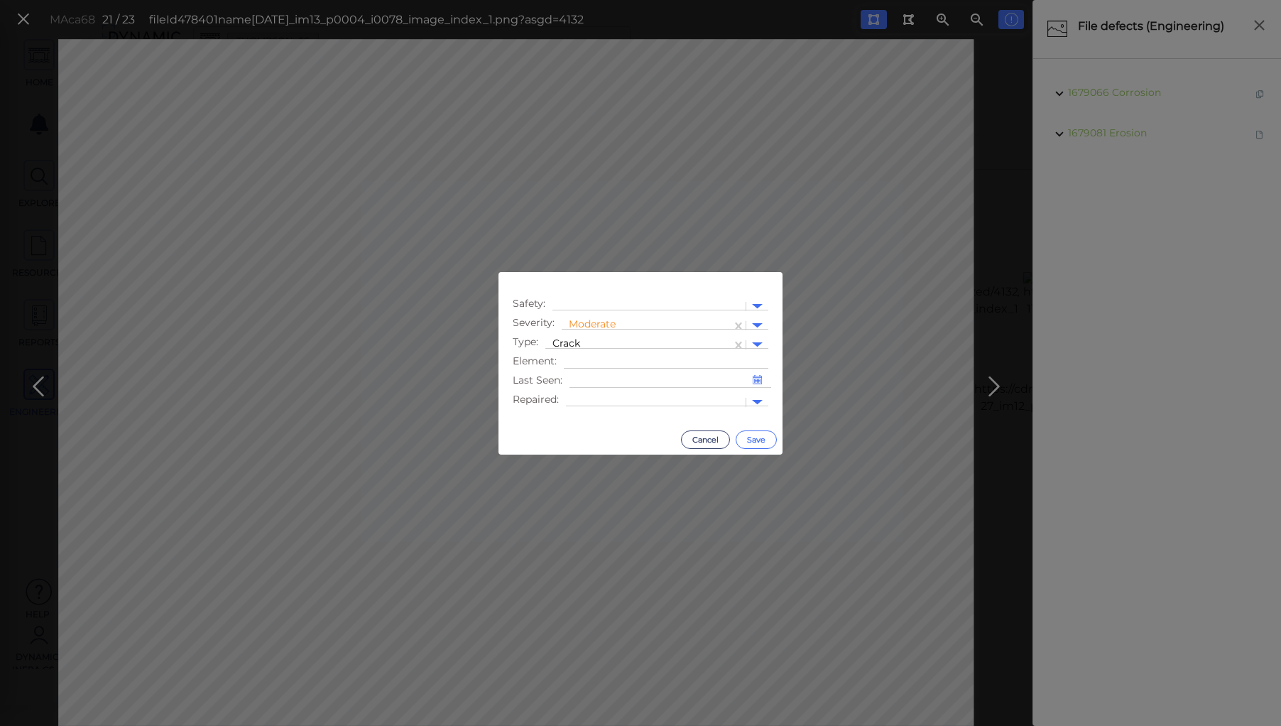
click at [761, 434] on button "Save" at bounding box center [756, 439] width 41 height 18
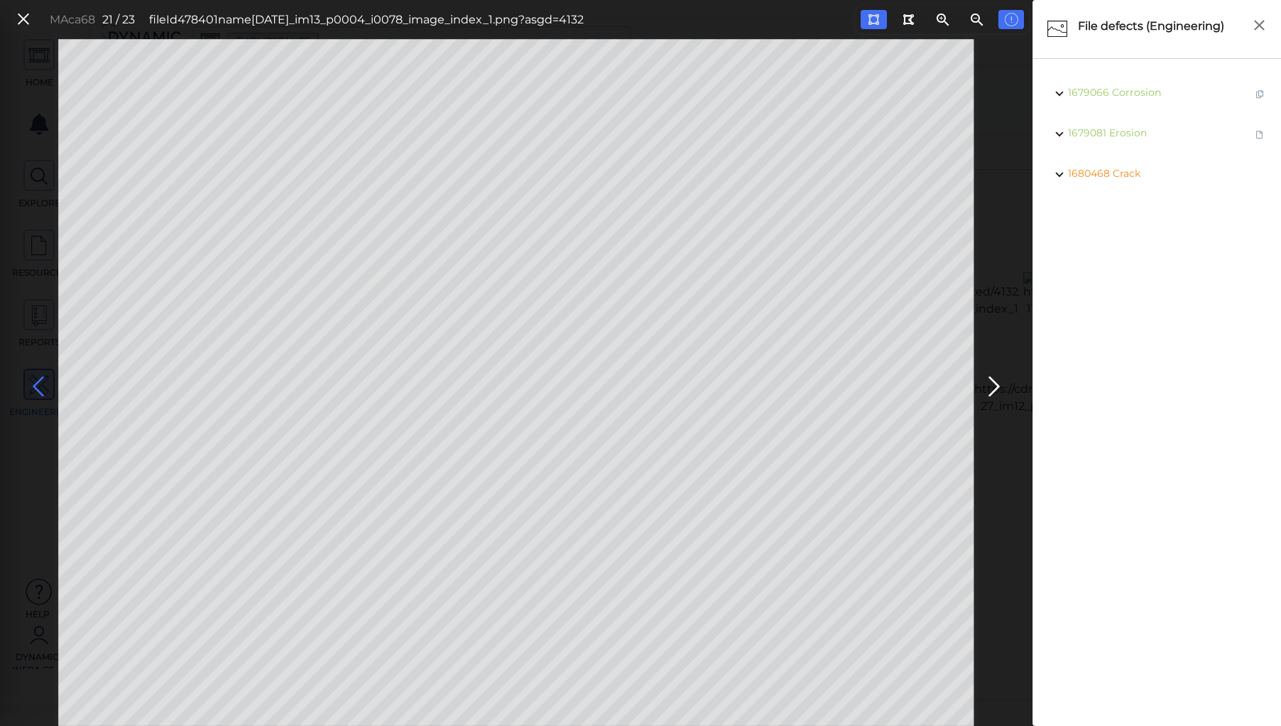
click at [40, 387] on icon at bounding box center [38, 387] width 23 height 28
click at [39, 386] on icon at bounding box center [38, 387] width 23 height 28
click at [38, 386] on icon at bounding box center [38, 387] width 23 height 28
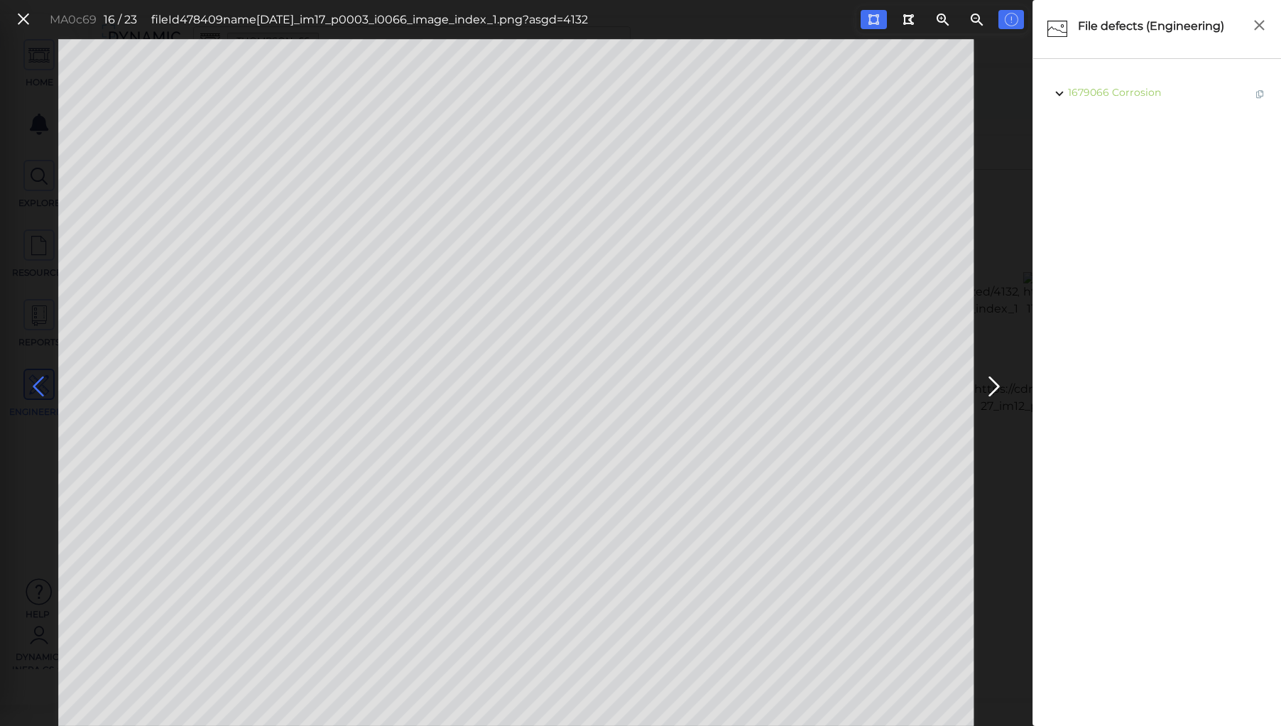
click at [38, 386] on icon at bounding box center [38, 387] width 23 height 28
click at [37, 386] on icon at bounding box center [38, 387] width 23 height 28
click at [33, 388] on icon at bounding box center [38, 387] width 23 height 28
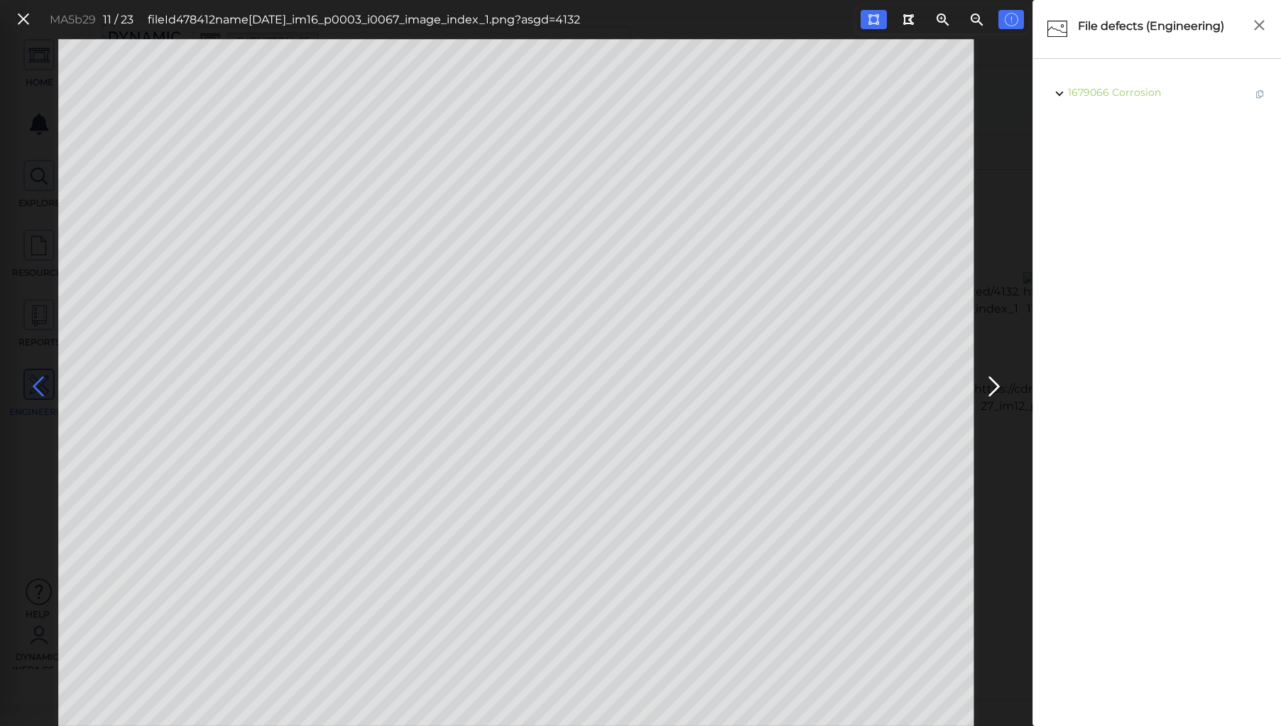
click at [33, 388] on icon at bounding box center [38, 387] width 23 height 28
click at [990, 383] on icon at bounding box center [994, 387] width 23 height 28
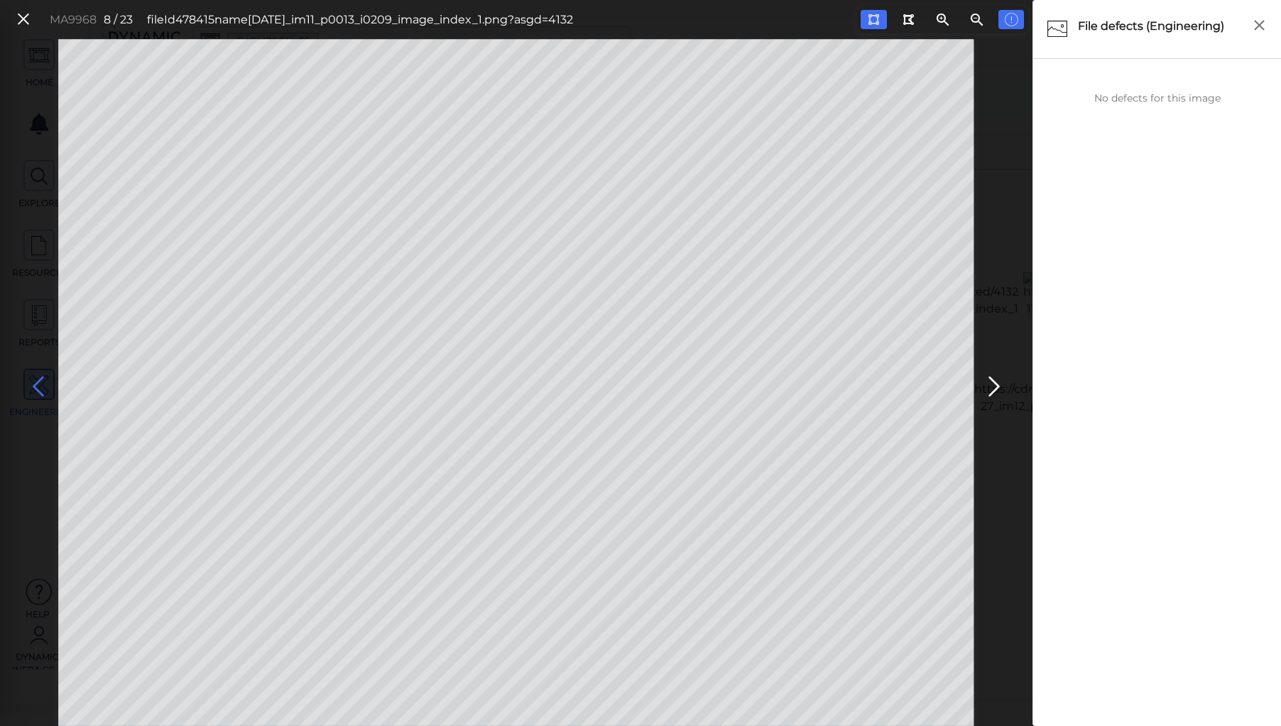
click at [38, 381] on icon at bounding box center [38, 387] width 23 height 28
click at [36, 382] on icon at bounding box center [38, 387] width 23 height 28
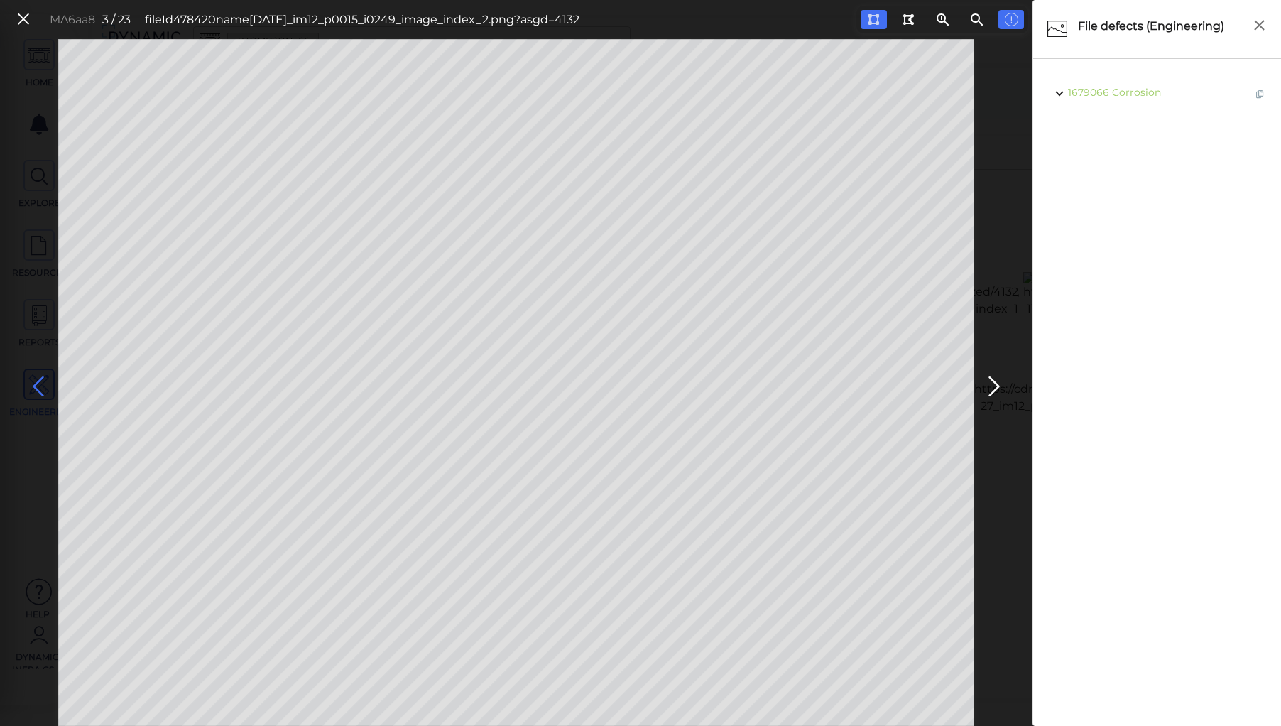
click at [35, 382] on icon at bounding box center [38, 387] width 23 height 28
click at [20, 9] on div "MA6be8 1 / 23 fileId 478423 name [DATE]_Im5_p0000_i0013_image_index_1.png?asgd=…" at bounding box center [292, 19] width 576 height 31
click at [23, 20] on icon at bounding box center [24, 19] width 16 height 19
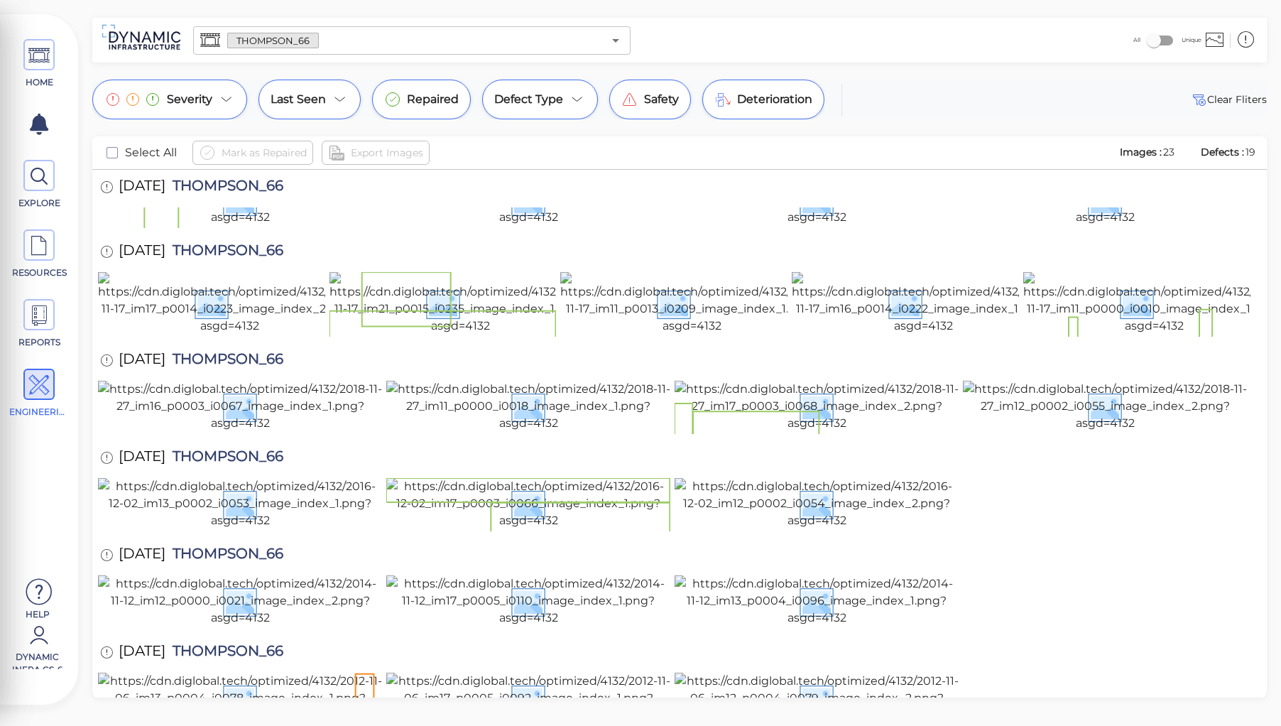
click at [1048, 575] on div at bounding box center [679, 601] width 1163 height 53
click at [483, 325] on img at bounding box center [460, 303] width 263 height 62
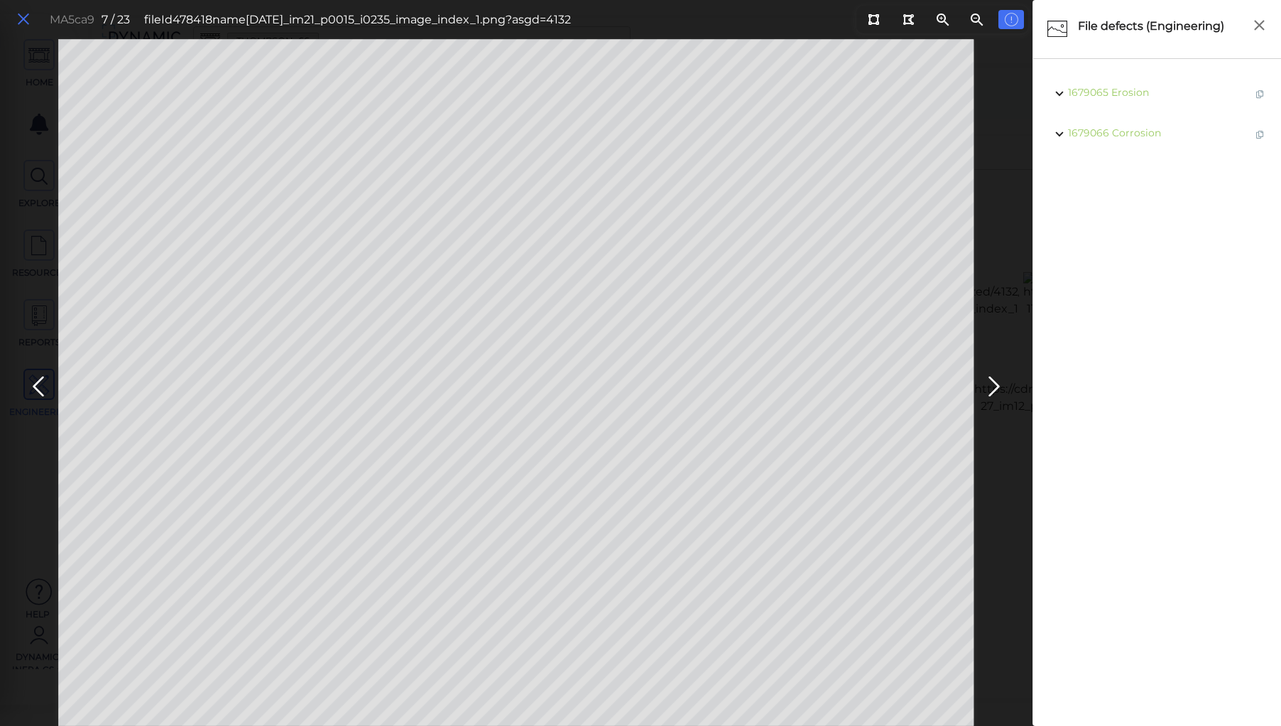
click at [25, 17] on icon at bounding box center [24, 19] width 16 height 19
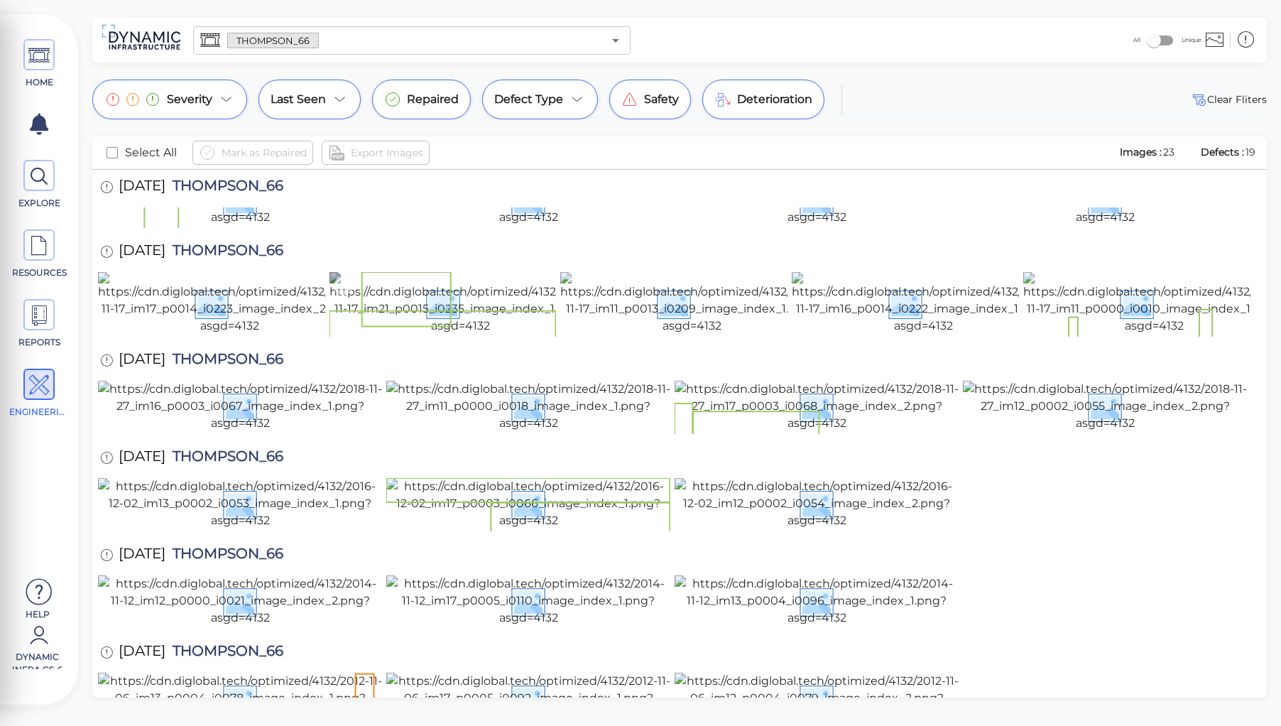
click at [488, 334] on img at bounding box center [460, 303] width 263 height 62
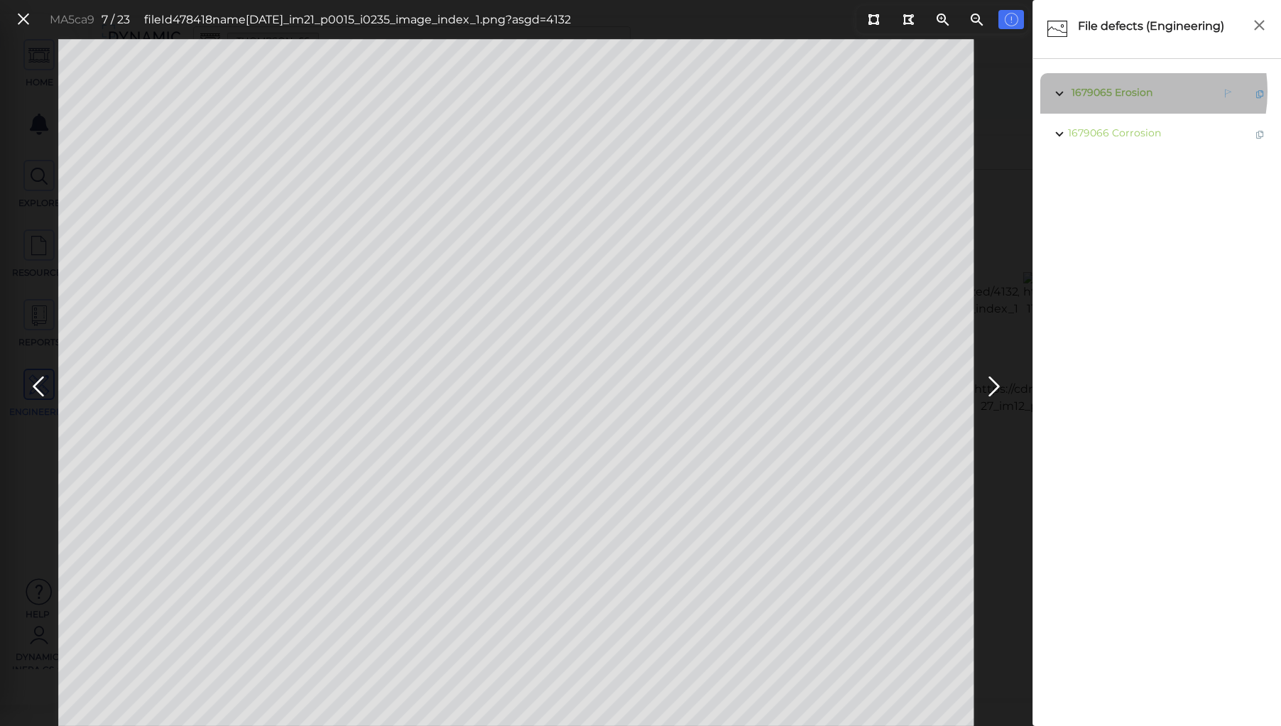
click at [1124, 92] on span "Erosion" at bounding box center [1134, 92] width 38 height 13
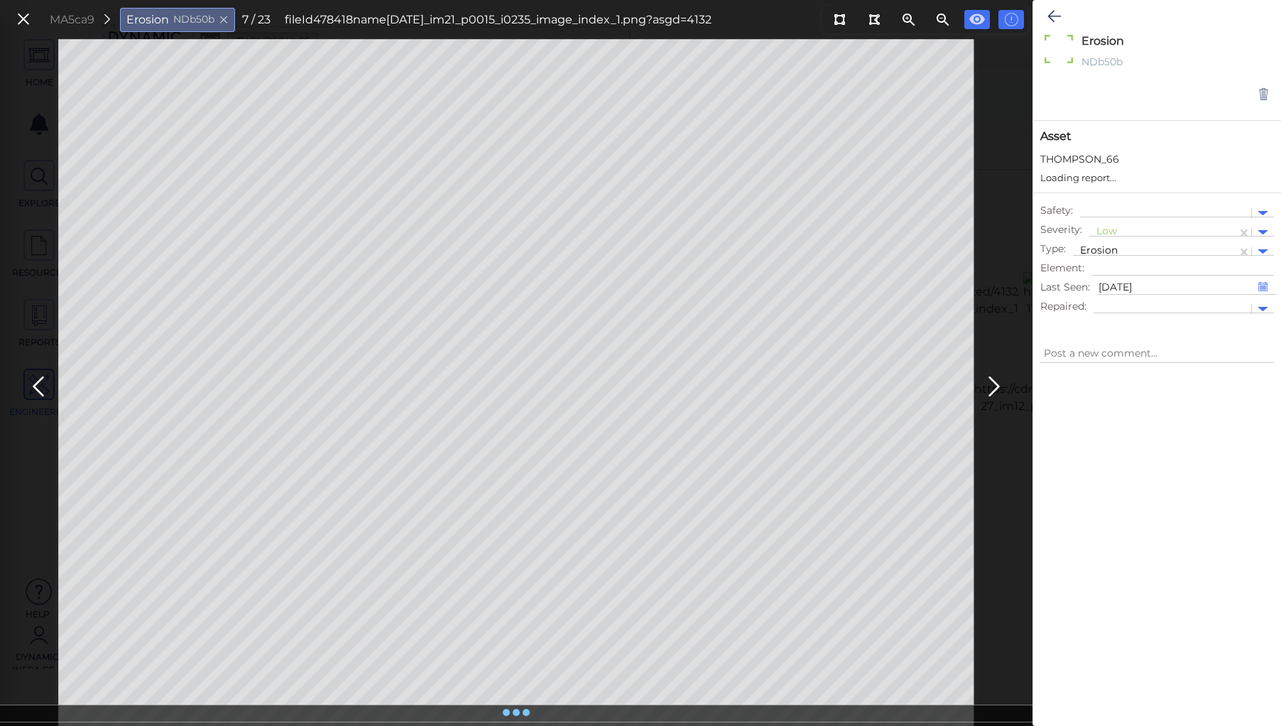
type textarea "x"
click at [513, 710] on icon at bounding box center [516, 713] width 14 height 16
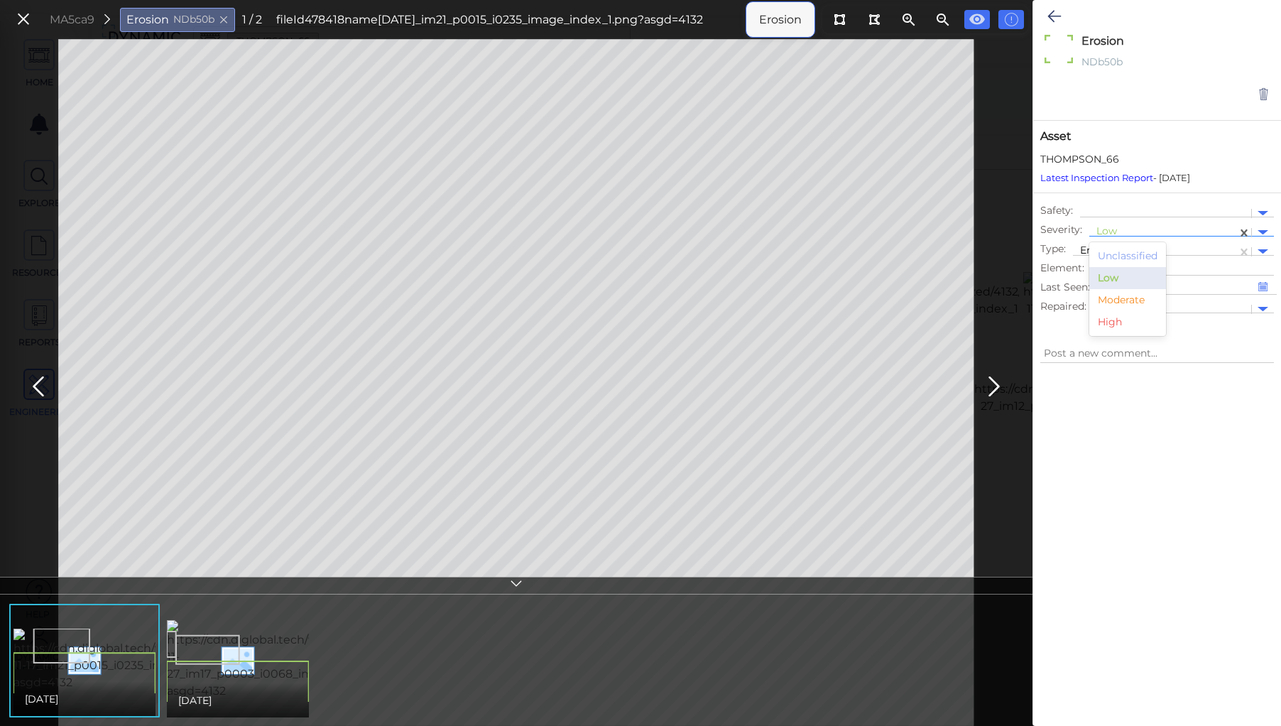
click at [1108, 224] on div "Low" at bounding box center [1162, 233] width 133 height 18
click at [1121, 302] on div "Moderate" at bounding box center [1127, 300] width 77 height 22
type textarea "x"
click at [1054, 14] on icon at bounding box center [1053, 16] width 13 height 17
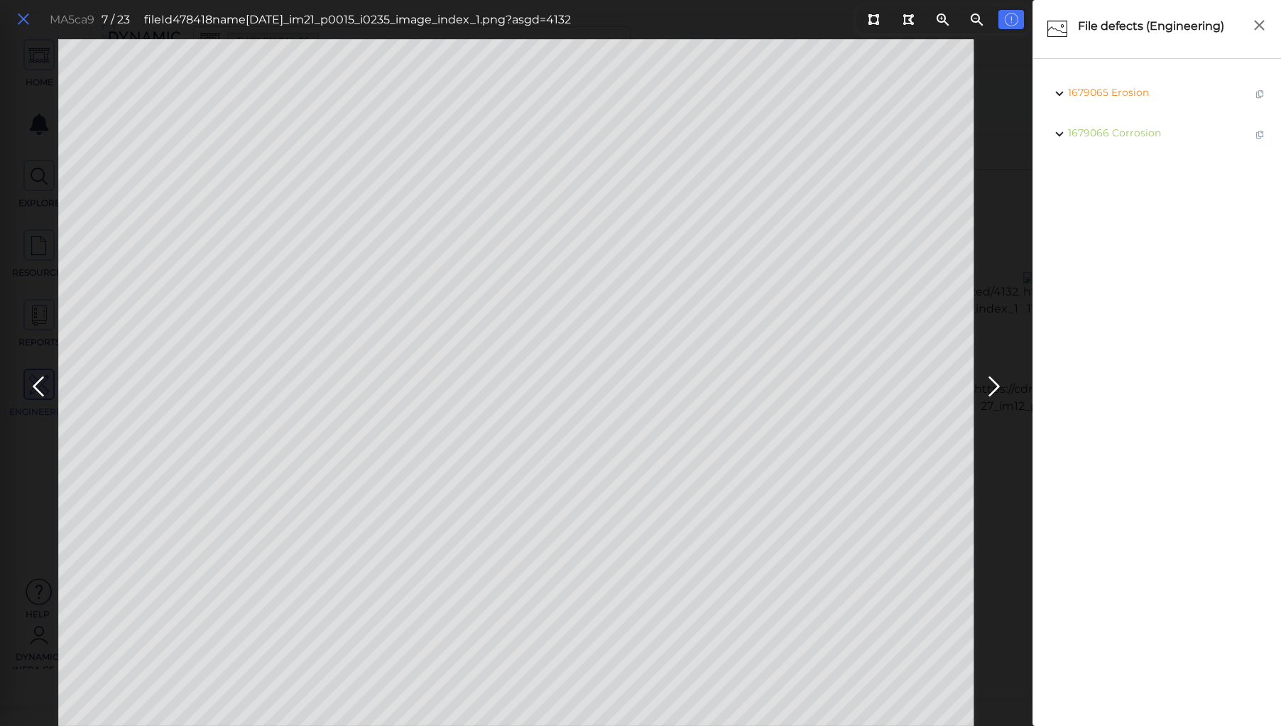
click at [17, 16] on icon at bounding box center [24, 19] width 16 height 19
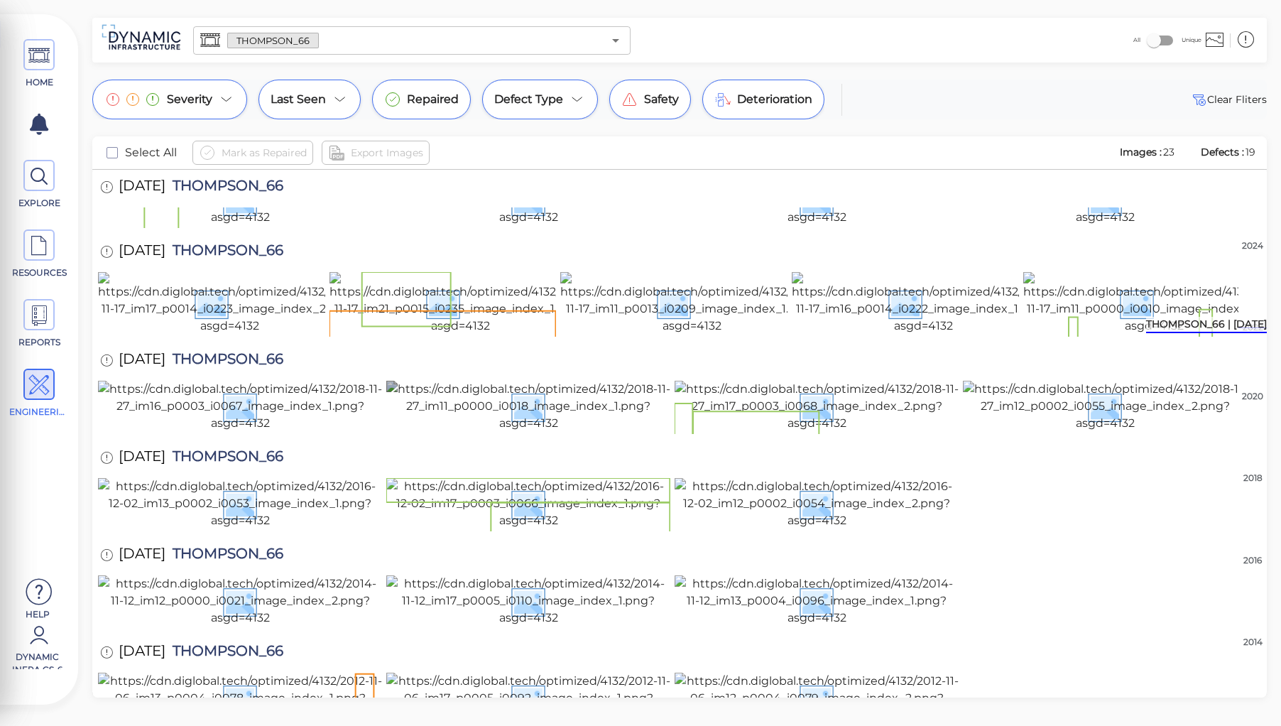
scroll to position [341, 0]
click at [658, 334] on img at bounding box center [691, 303] width 263 height 62
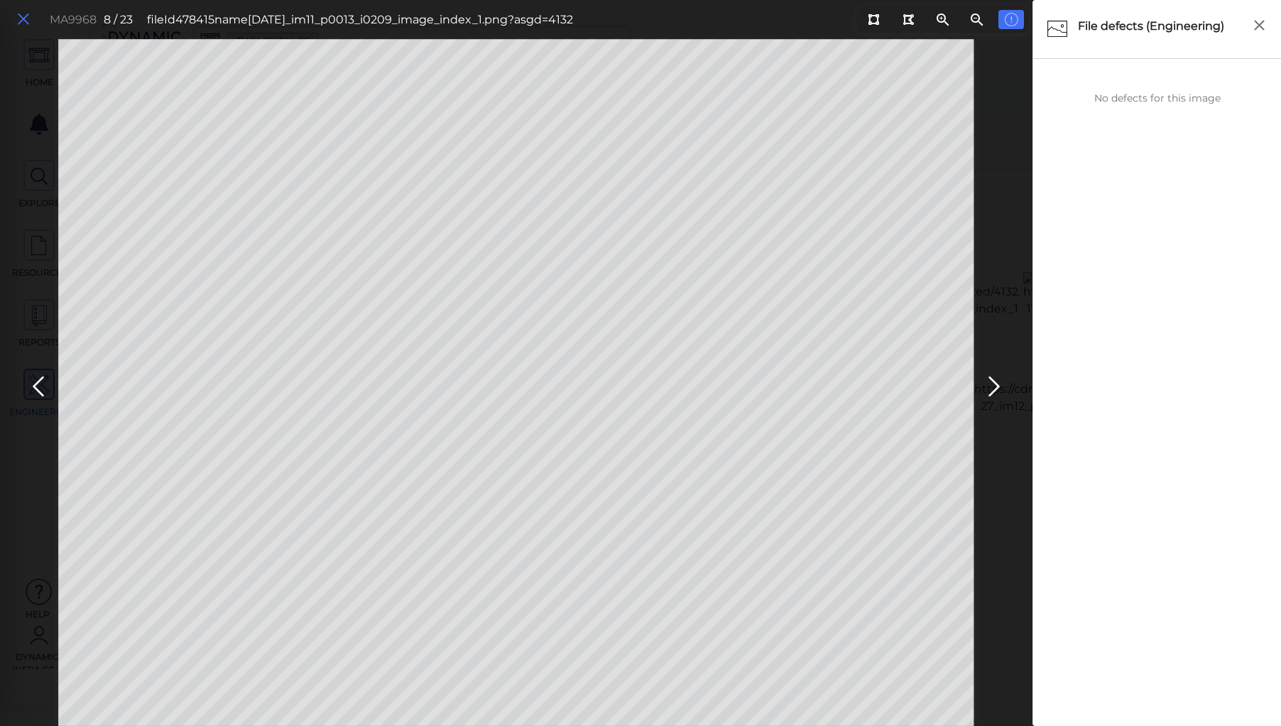
click at [19, 14] on icon at bounding box center [24, 19] width 16 height 19
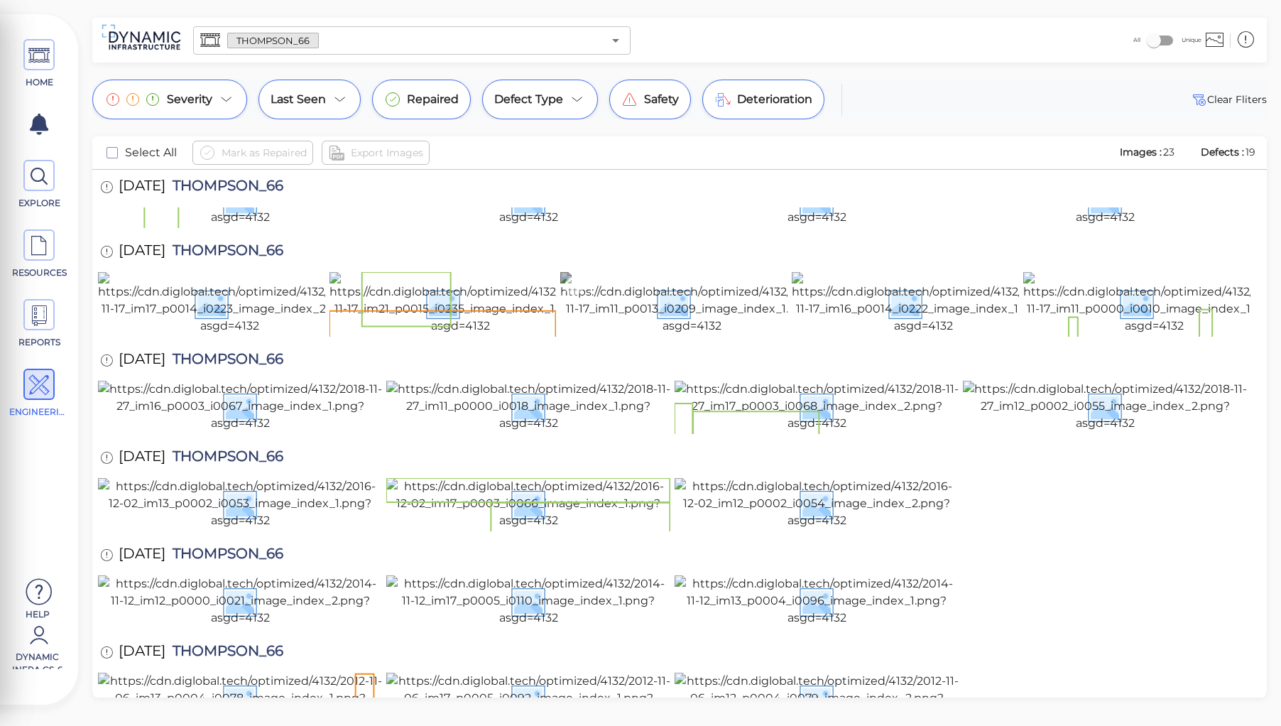
click at [622, 334] on img at bounding box center [691, 303] width 263 height 62
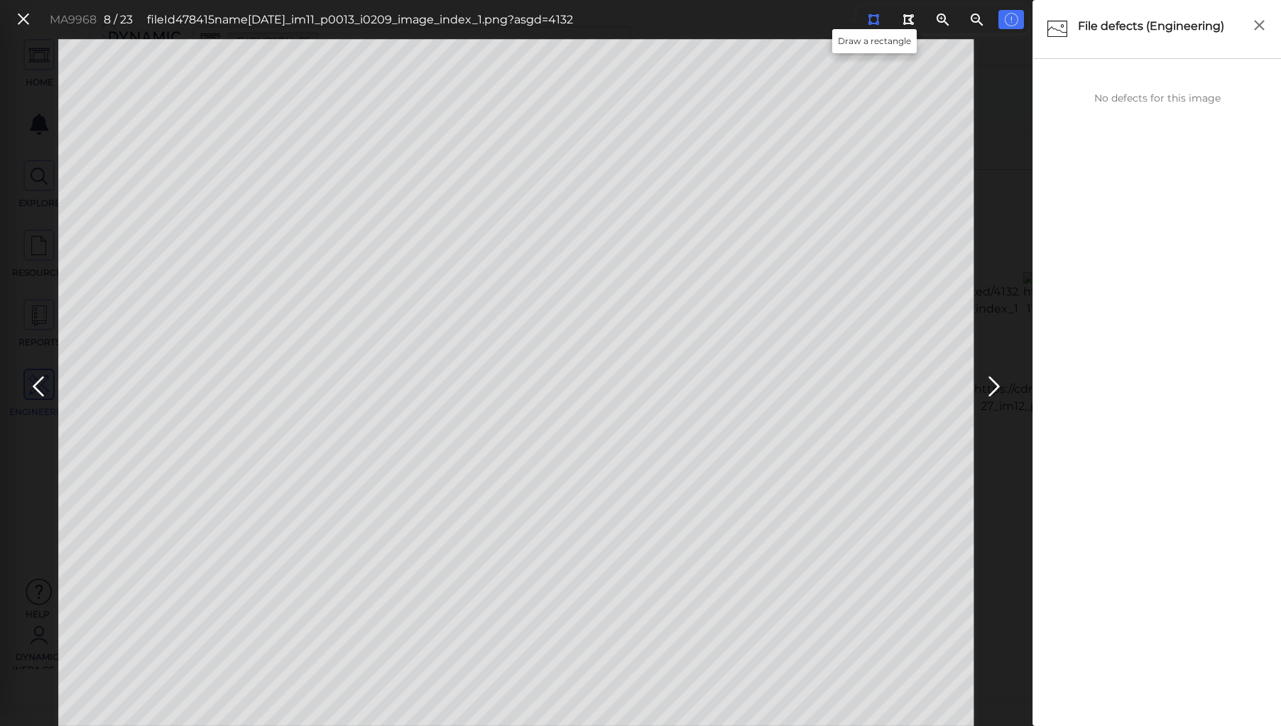
drag, startPoint x: 873, startPoint y: 21, endPoint x: 843, endPoint y: 38, distance: 34.3
click at [872, 21] on icon at bounding box center [873, 19] width 11 height 11
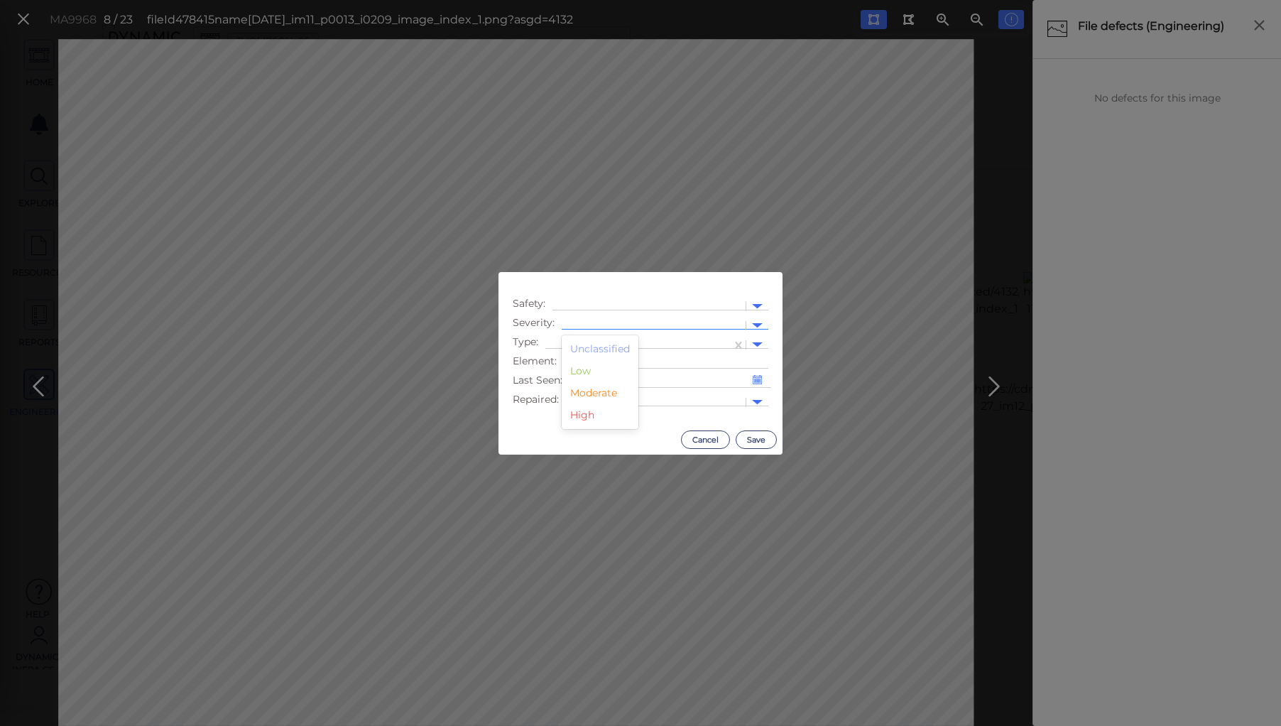
click at [586, 318] on div at bounding box center [654, 325] width 170 height 15
click at [581, 390] on div "Moderate" at bounding box center [600, 393] width 77 height 22
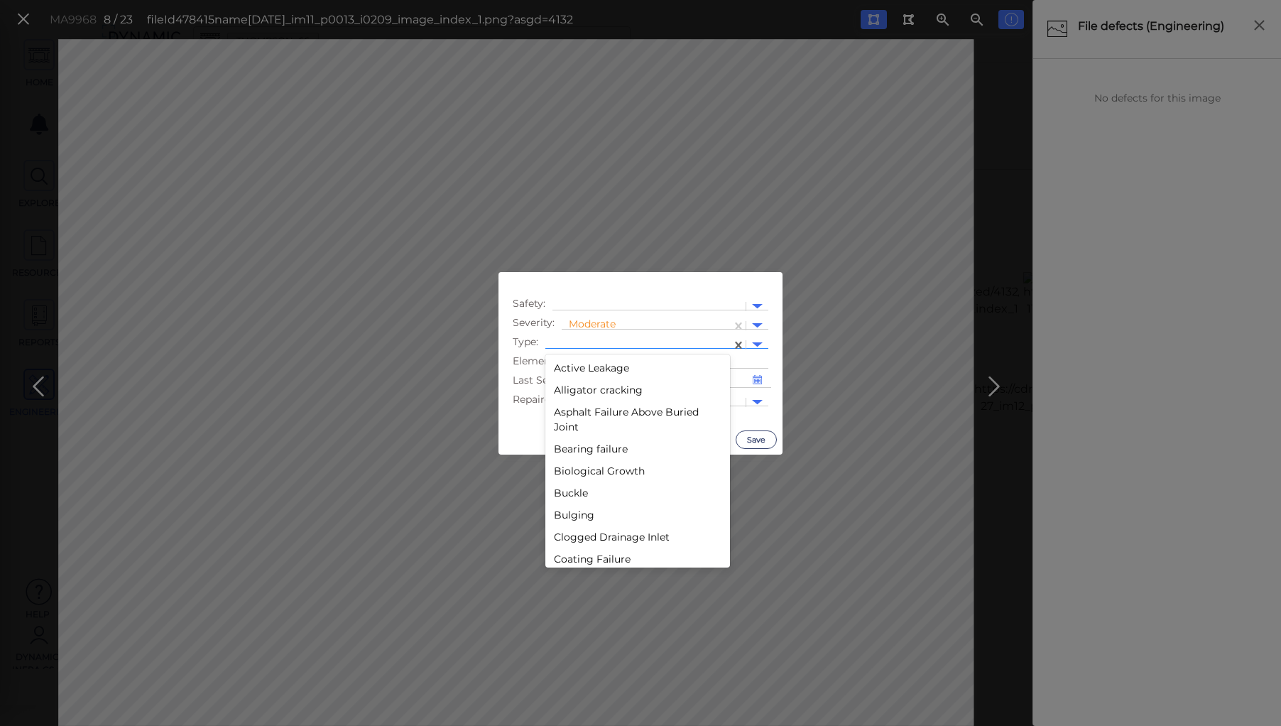
click at [584, 339] on div at bounding box center [638, 344] width 172 height 15
click at [596, 472] on div "Lack of safety rail" at bounding box center [637, 472] width 185 height 22
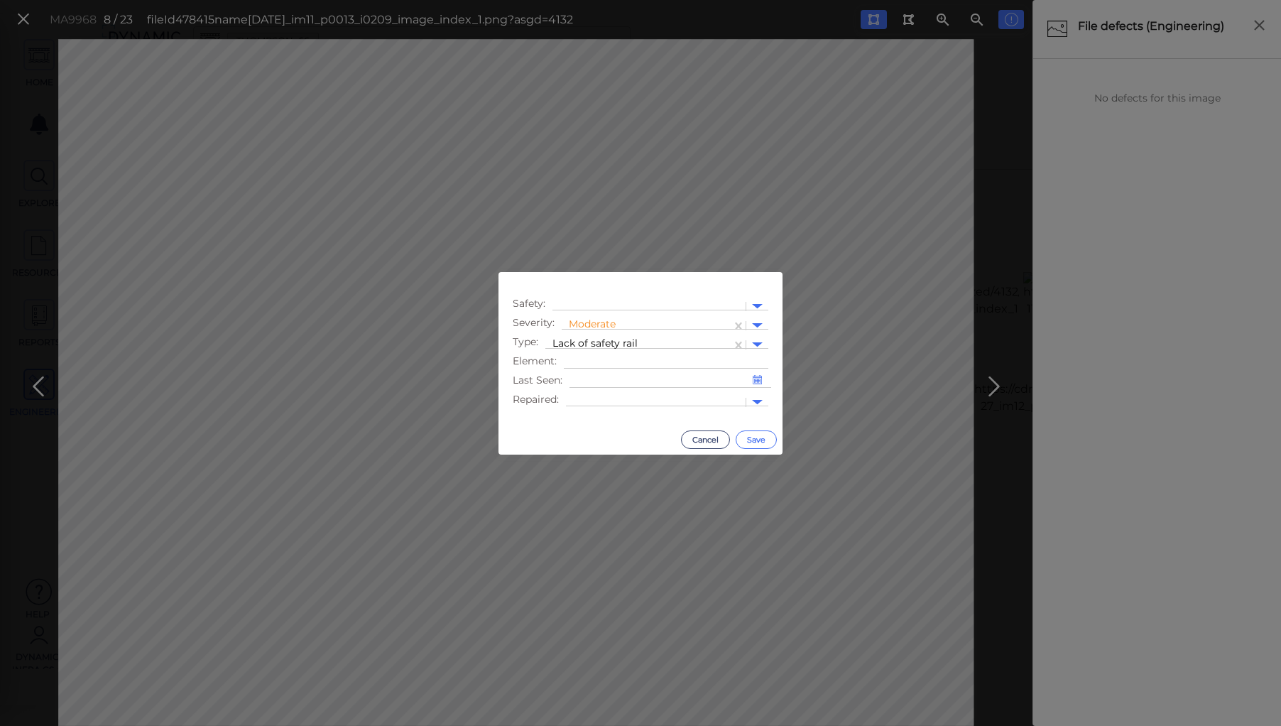
click at [749, 439] on button "Save" at bounding box center [756, 439] width 41 height 18
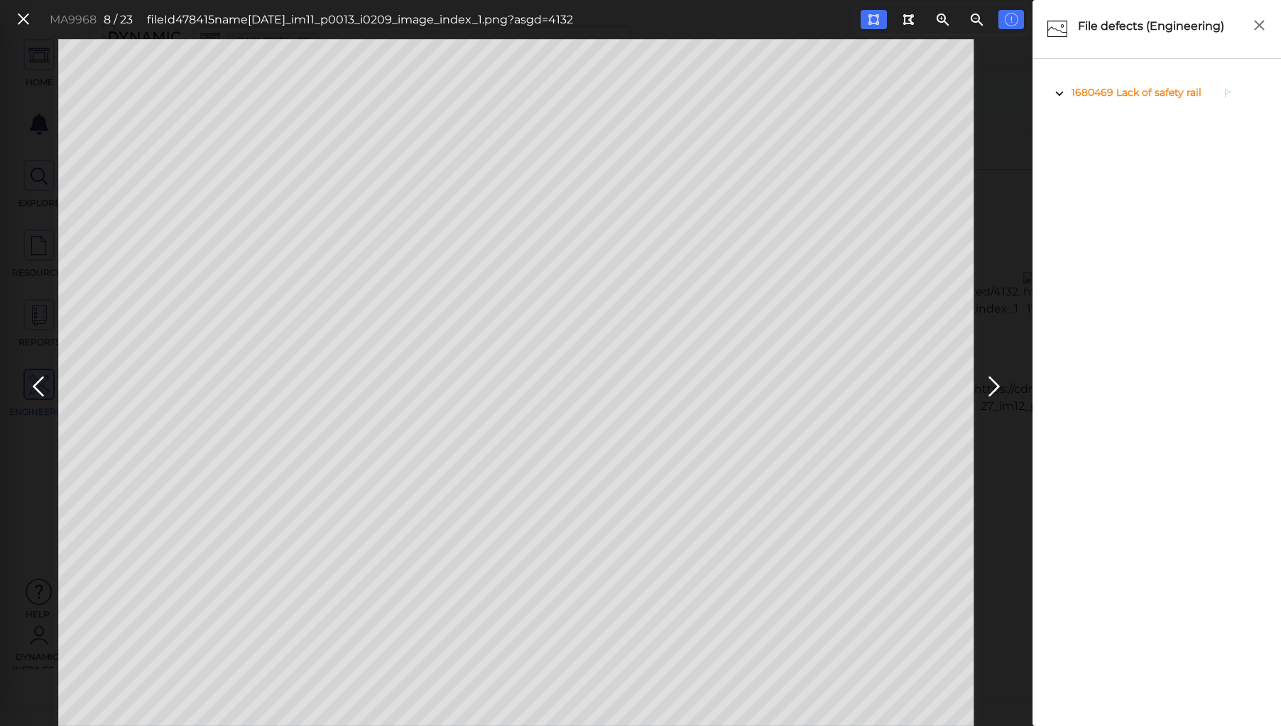
click at [1137, 94] on span "Lack of safety rail" at bounding box center [1158, 92] width 85 height 13
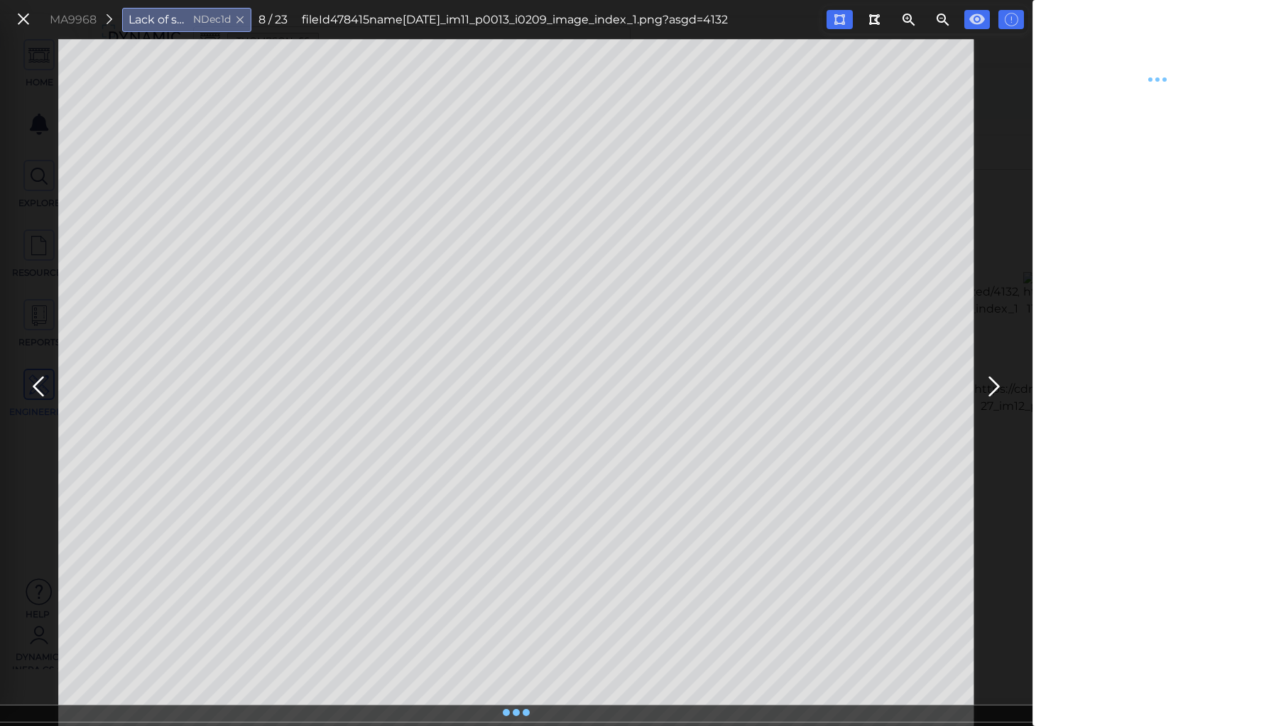
type textarea "x"
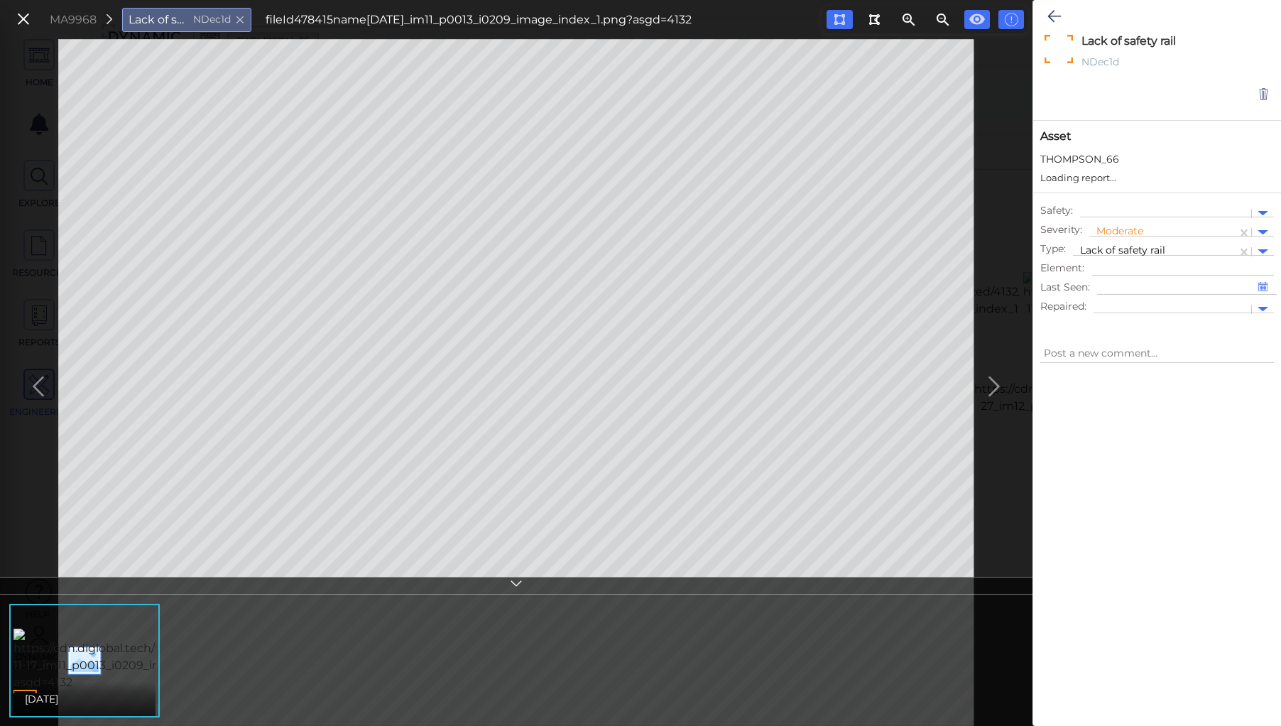
type textarea "x"
click at [1125, 210] on div at bounding box center [1165, 213] width 157 height 15
click at [1131, 236] on div "Safety Issue" at bounding box center [1125, 237] width 91 height 22
type textarea "x"
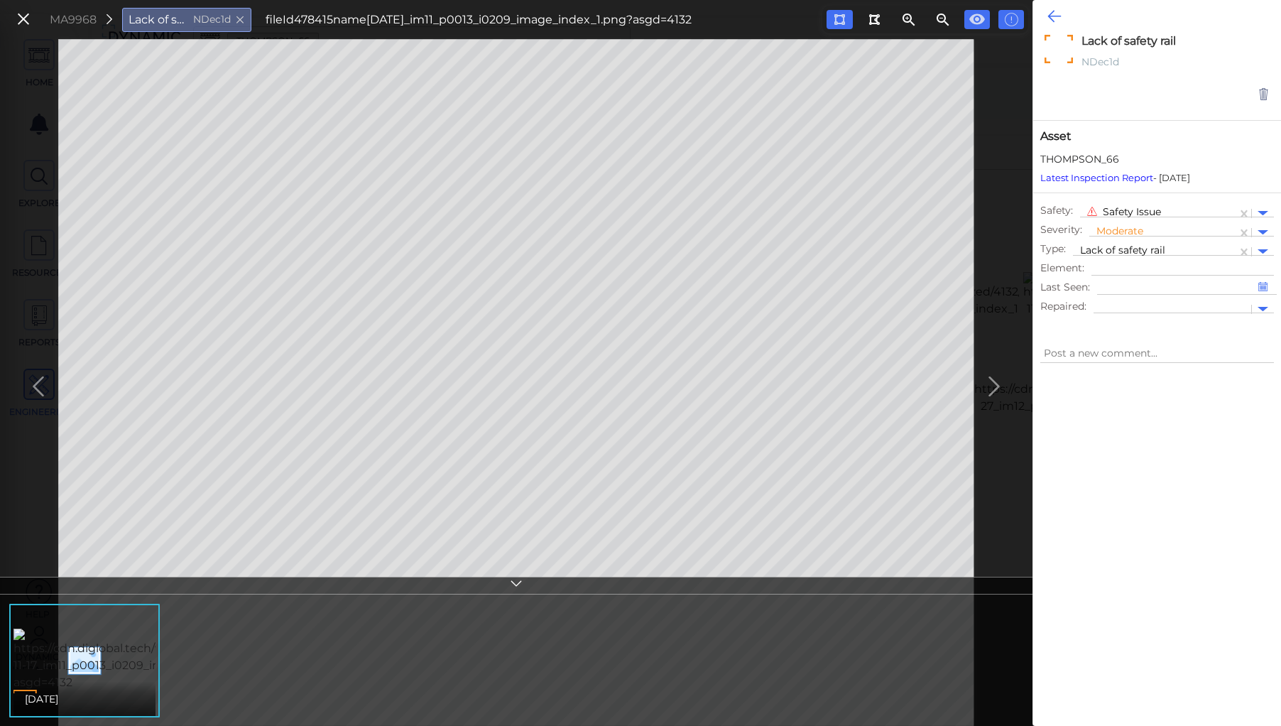
click at [1054, 16] on icon at bounding box center [1053, 16] width 13 height 17
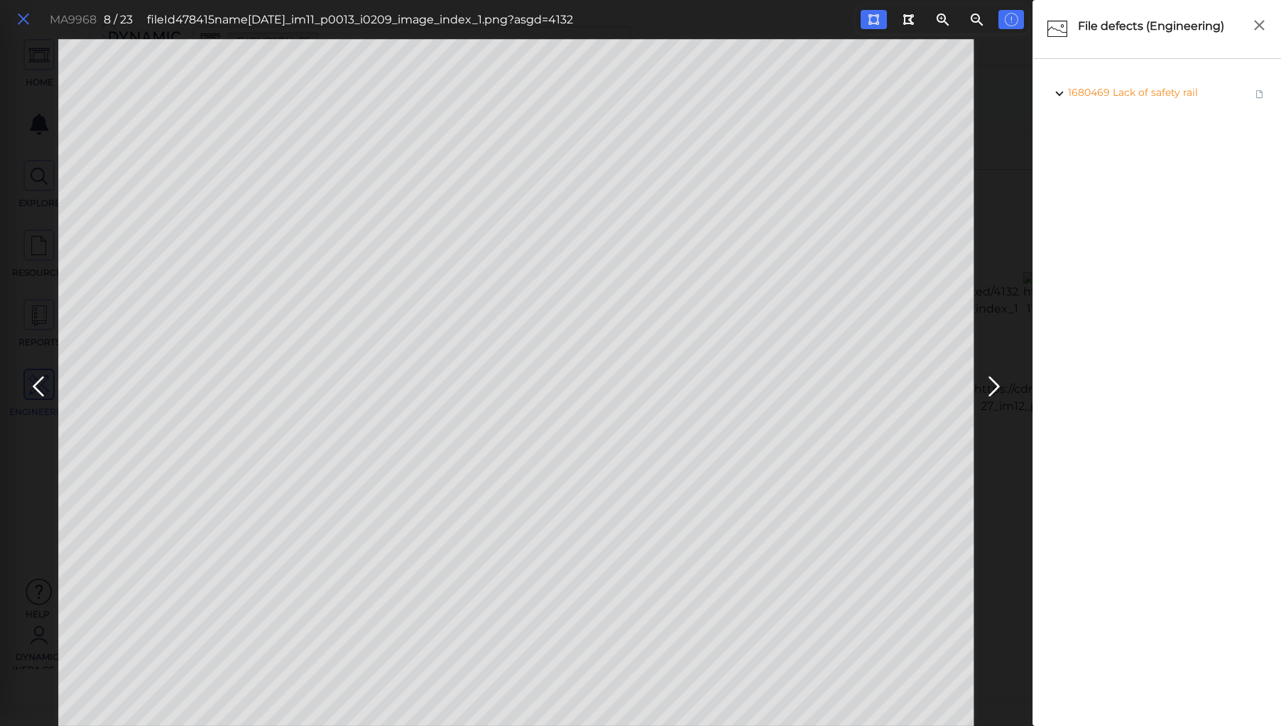
click at [23, 21] on icon at bounding box center [24, 19] width 16 height 19
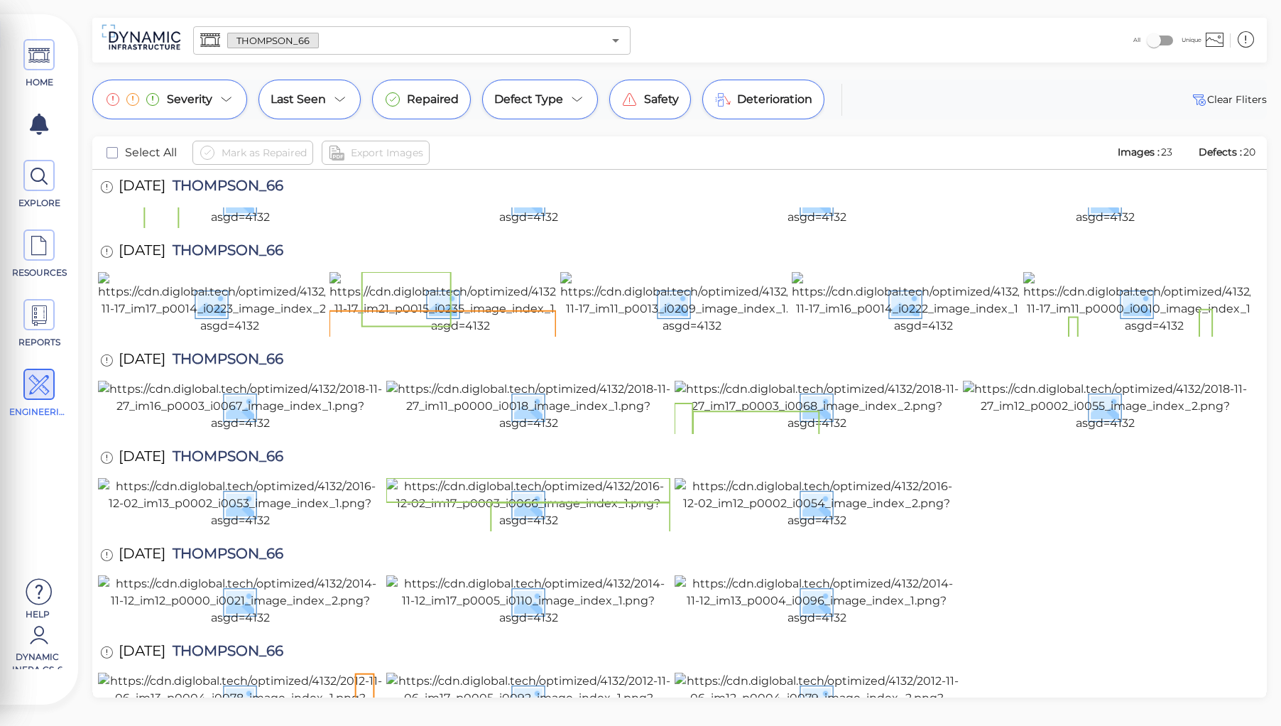
click at [247, 187] on span "THOMPSON_66" at bounding box center [224, 187] width 118 height 19
copy span "THOMPSON_66"
click at [339, 33] on input "text" at bounding box center [461, 41] width 284 height 20
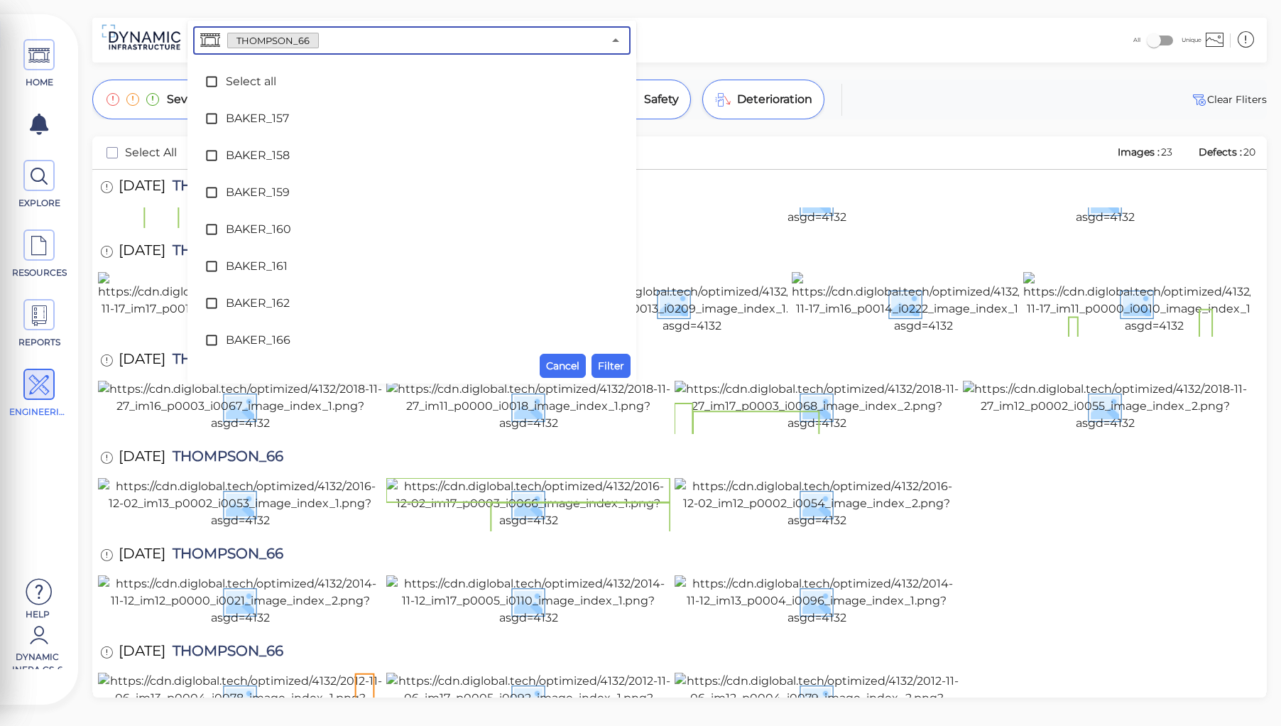
scroll to position [6988, 0]
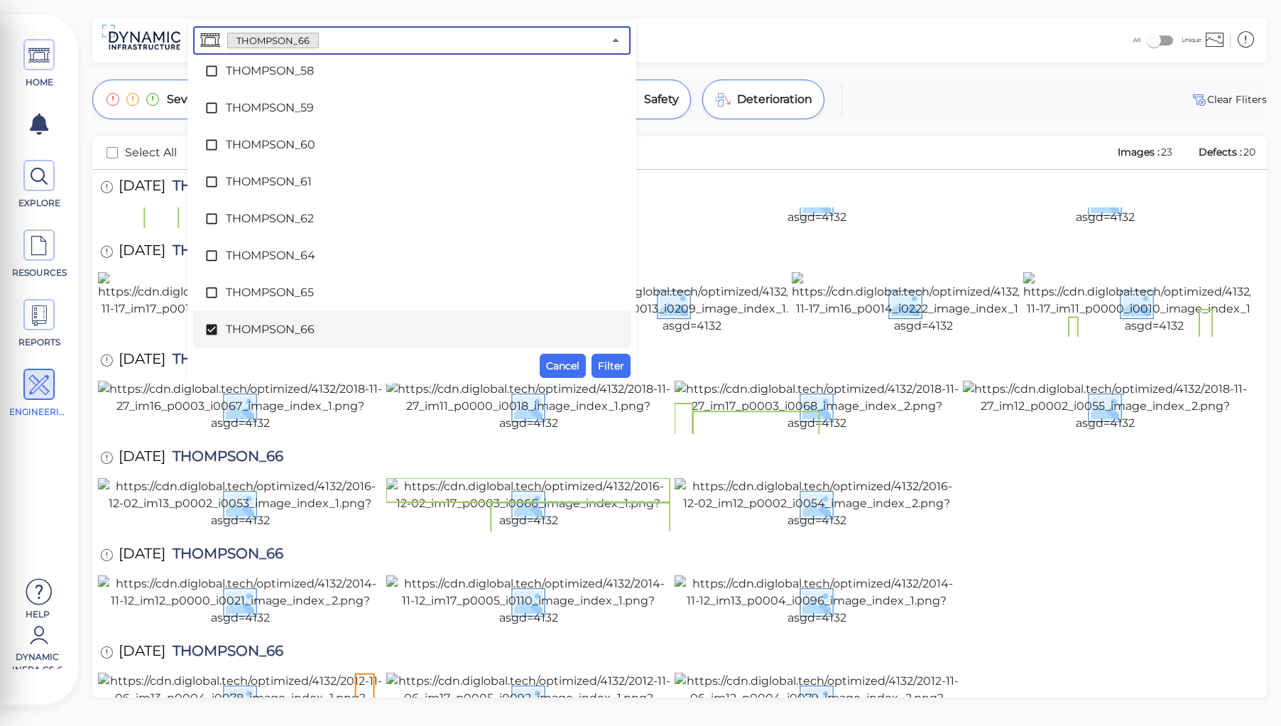
click at [230, 321] on span "THOMPSON_66" at bounding box center [412, 329] width 372 height 17
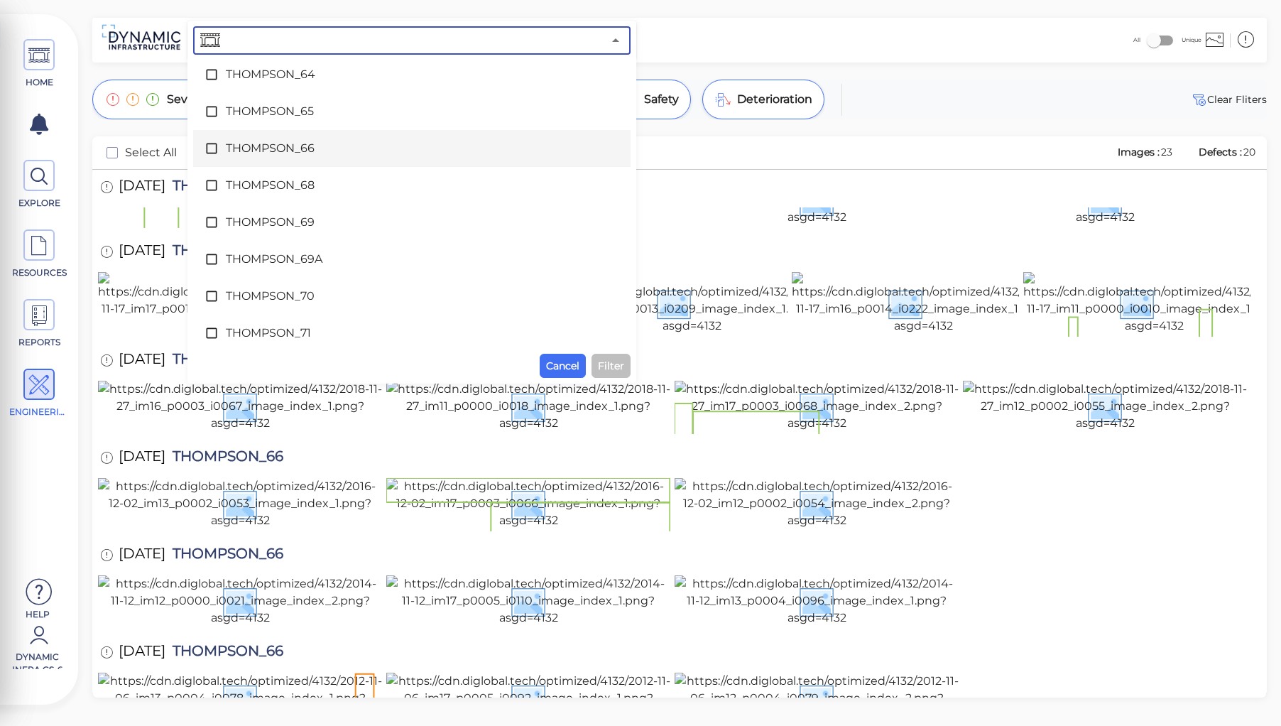
scroll to position [7215, 0]
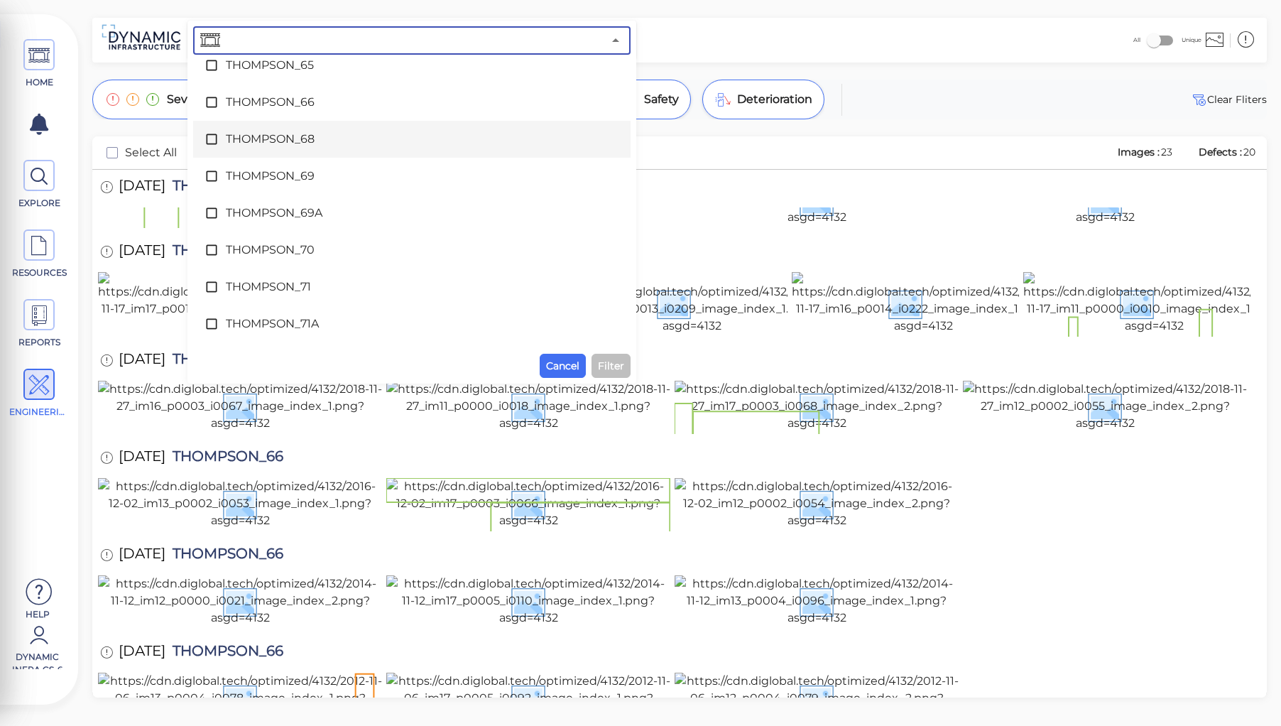
click at [256, 133] on span "THOMPSON_68" at bounding box center [412, 139] width 372 height 17
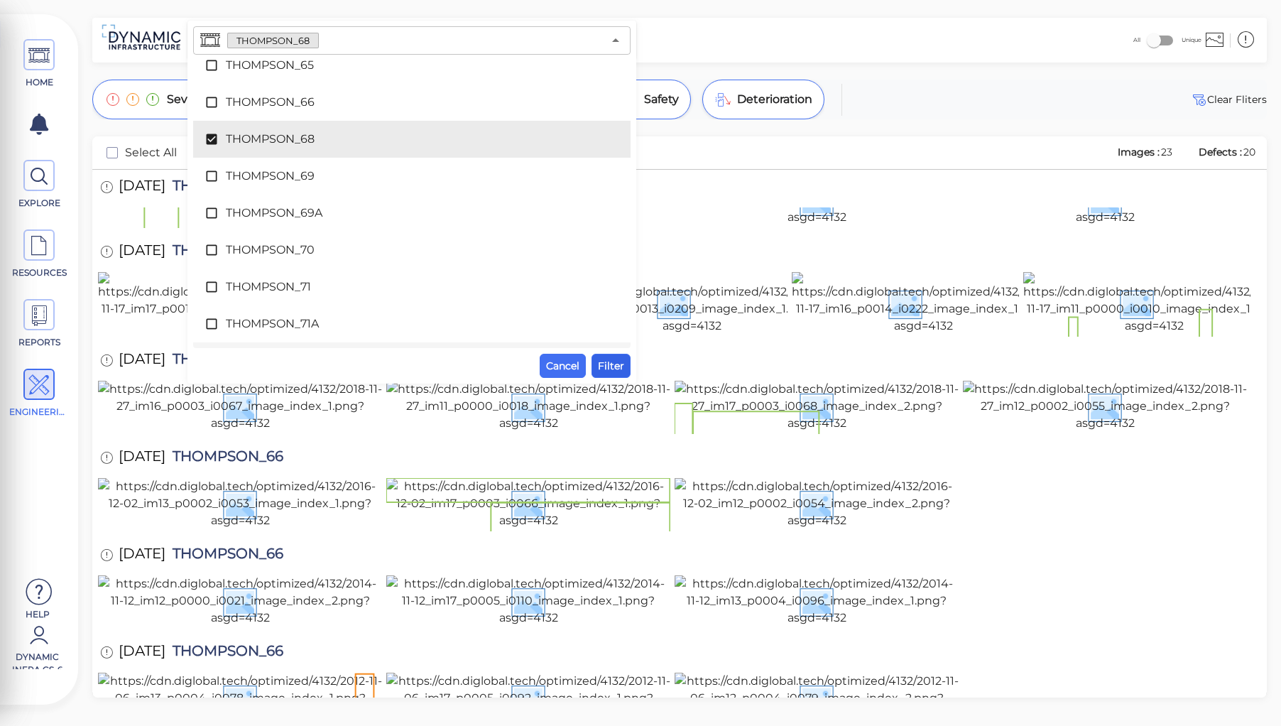
click at [613, 366] on span "Filter" at bounding box center [611, 365] width 26 height 17
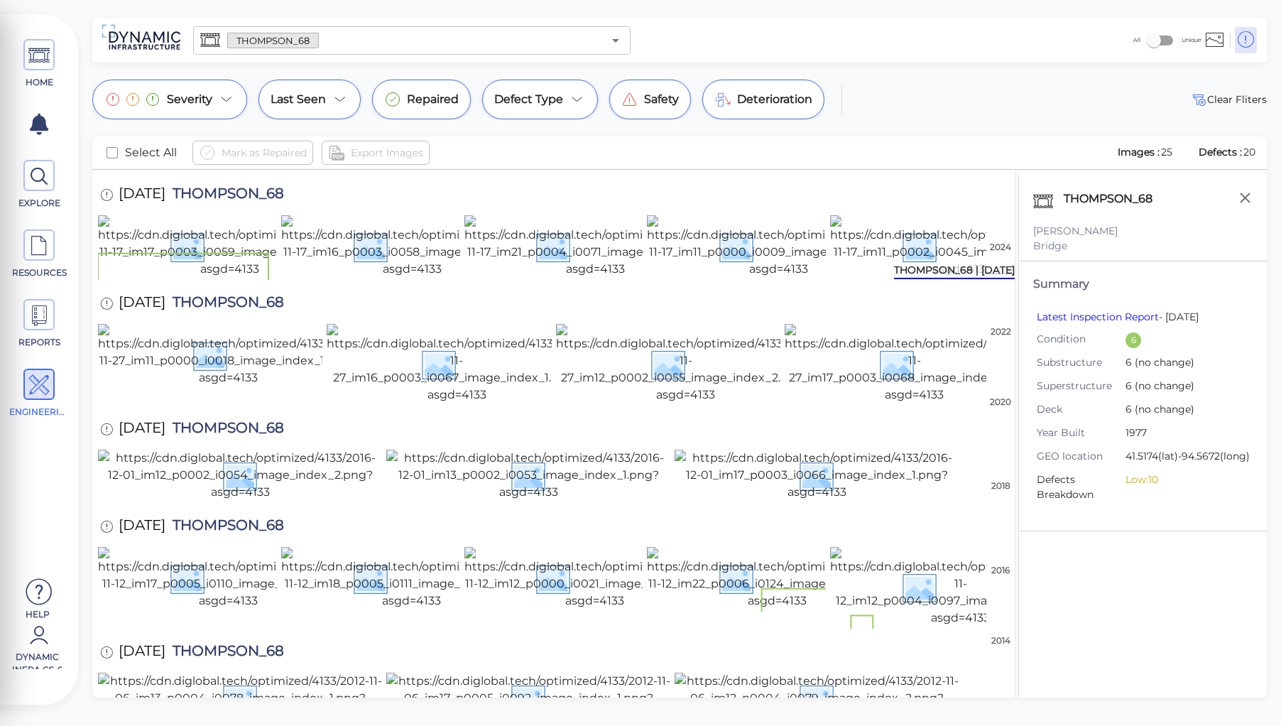
scroll to position [227, 0]
click at [1242, 194] on icon "button" at bounding box center [1245, 198] width 18 height 18
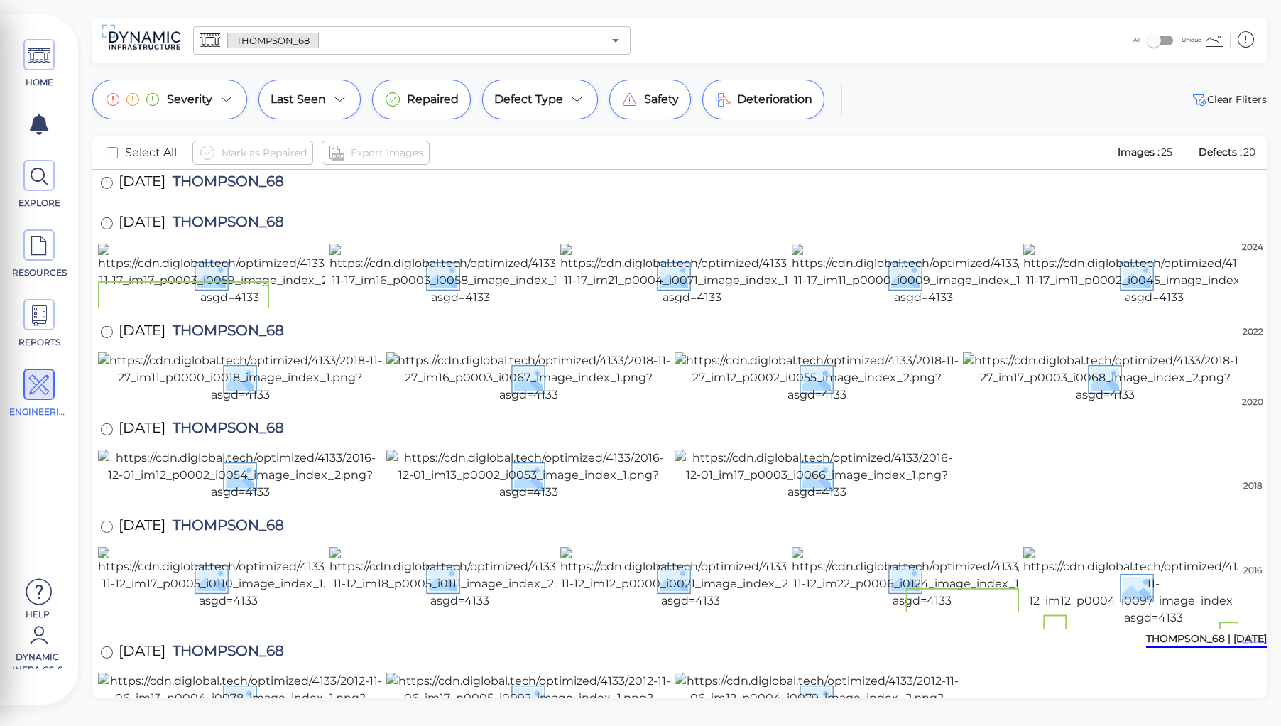
scroll to position [1164, 0]
click at [480, 547] on img at bounding box center [459, 578] width 261 height 62
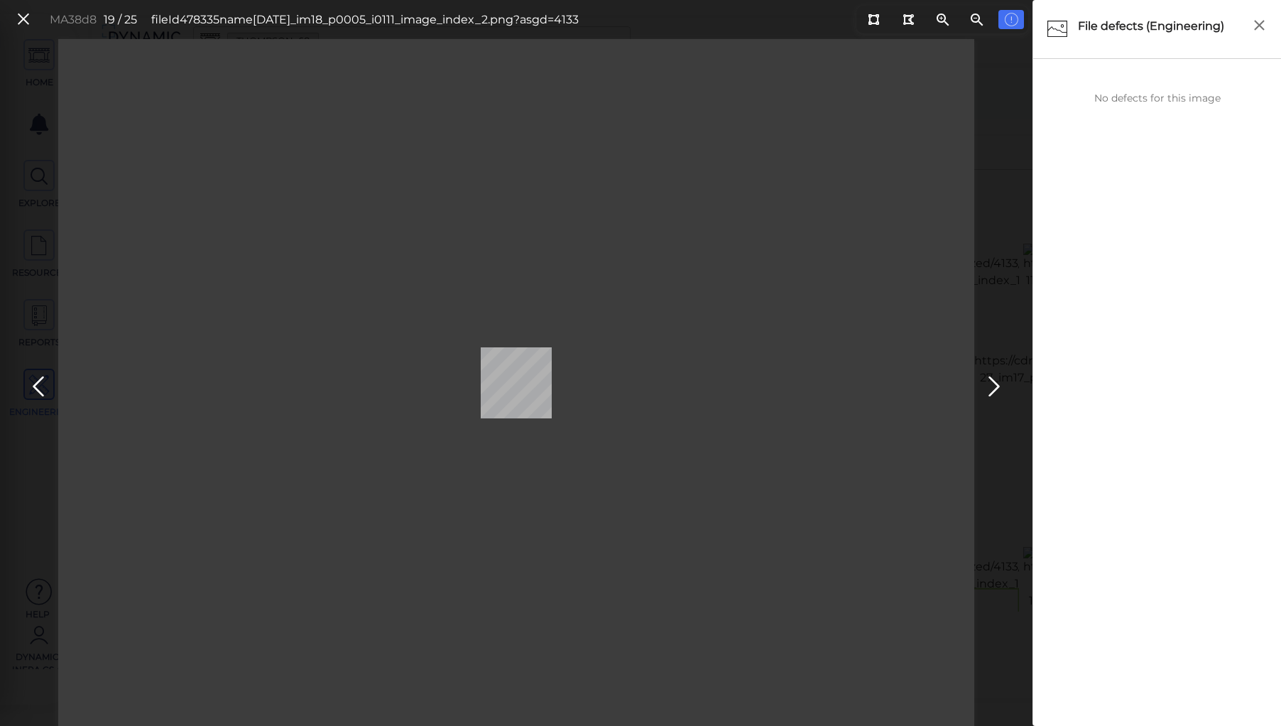
scroll to position [937, 0]
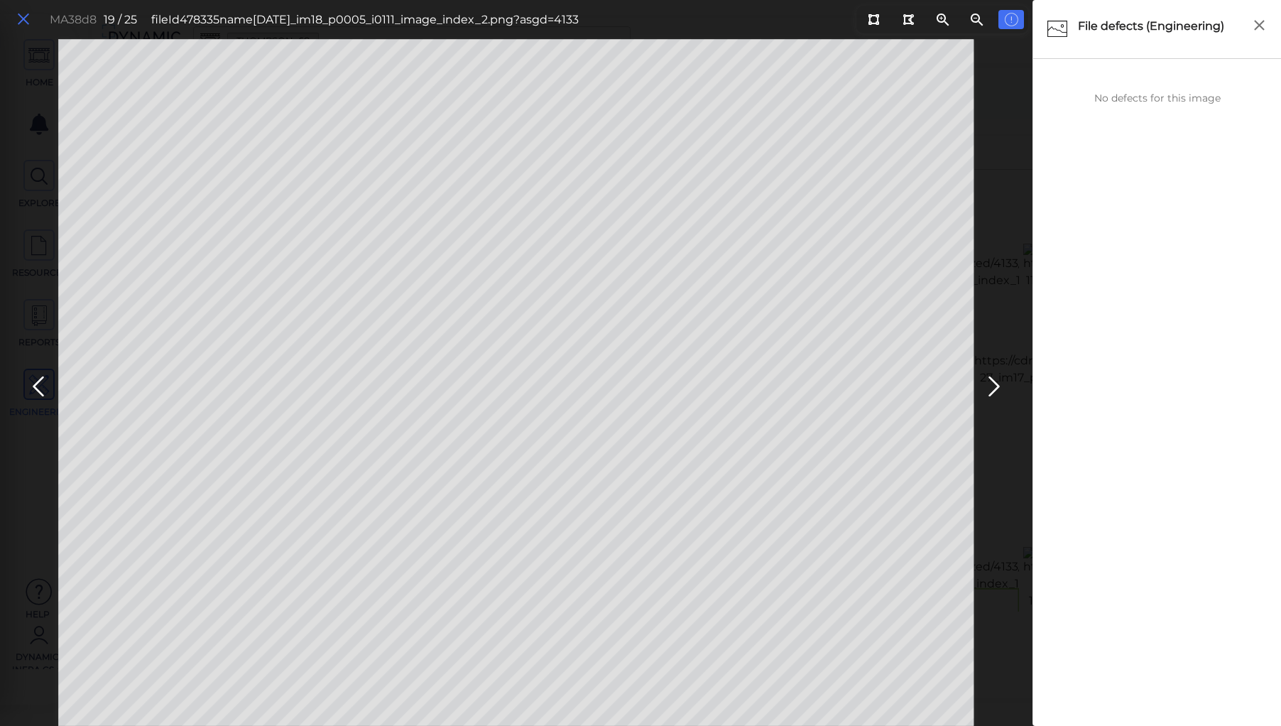
click at [17, 25] on icon at bounding box center [24, 19] width 16 height 19
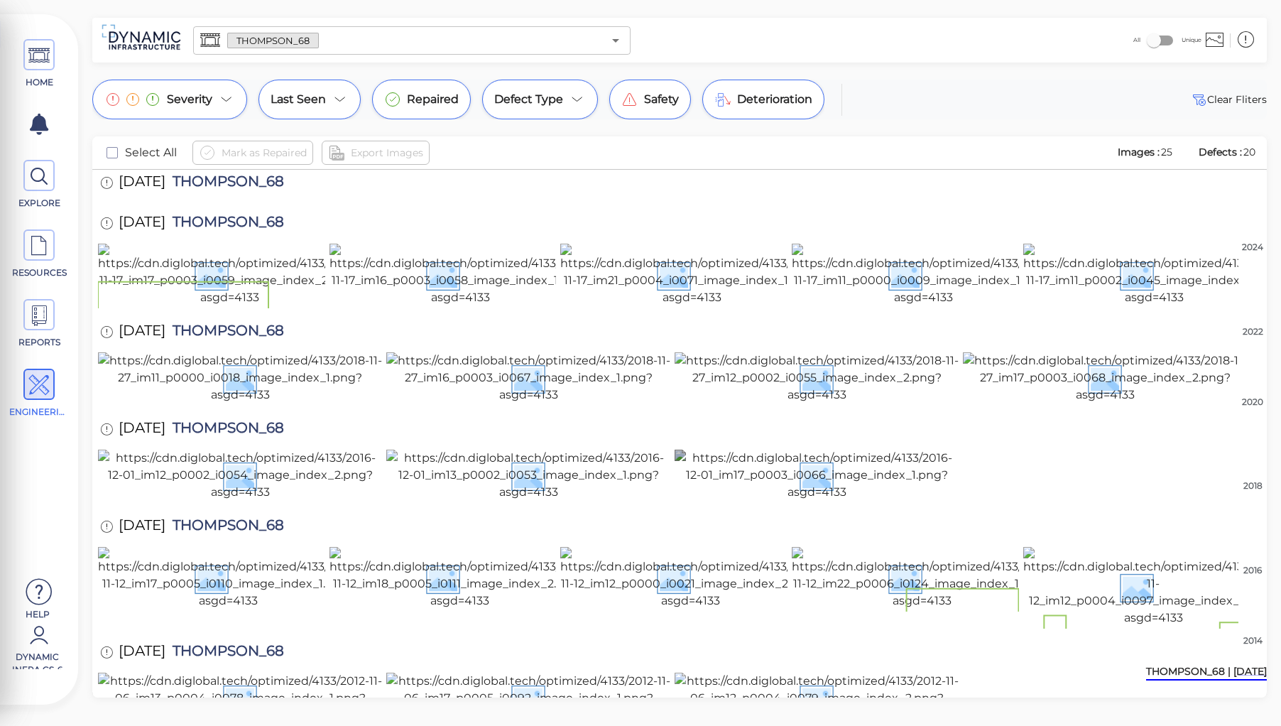
scroll to position [1164, 0]
click at [881, 672] on img at bounding box center [816, 697] width 284 height 51
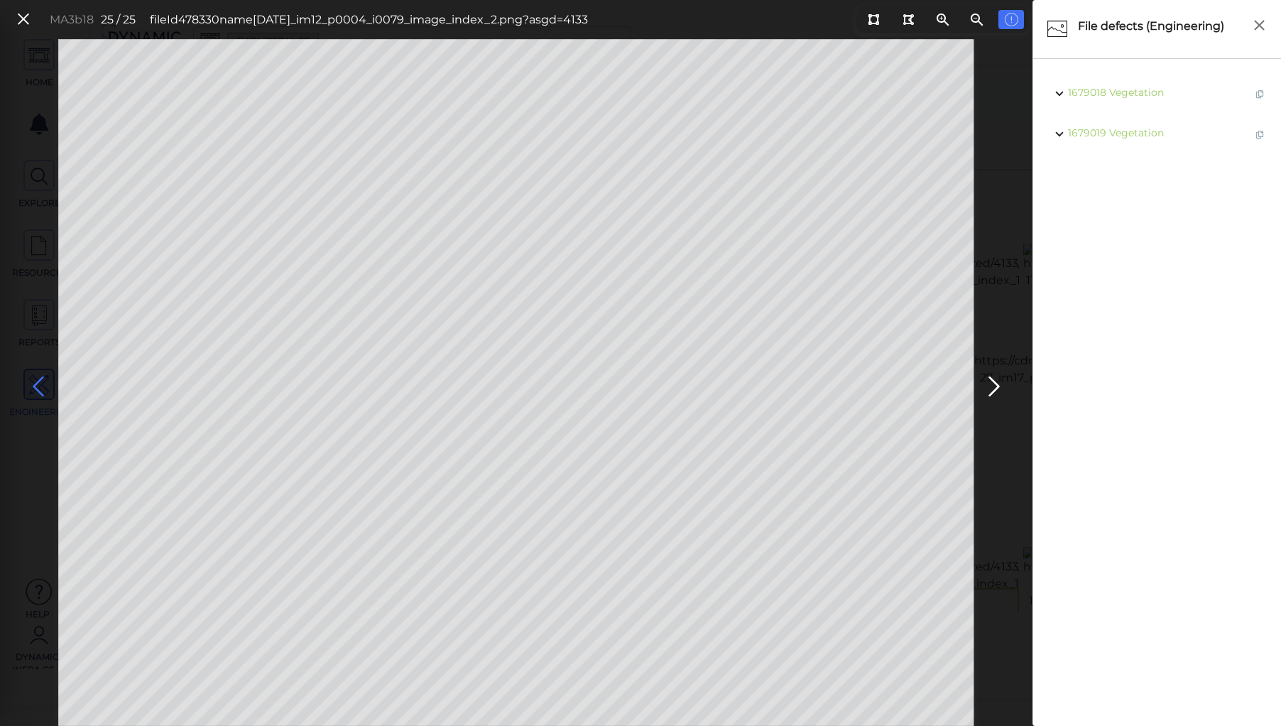
click at [39, 378] on icon at bounding box center [38, 387] width 23 height 28
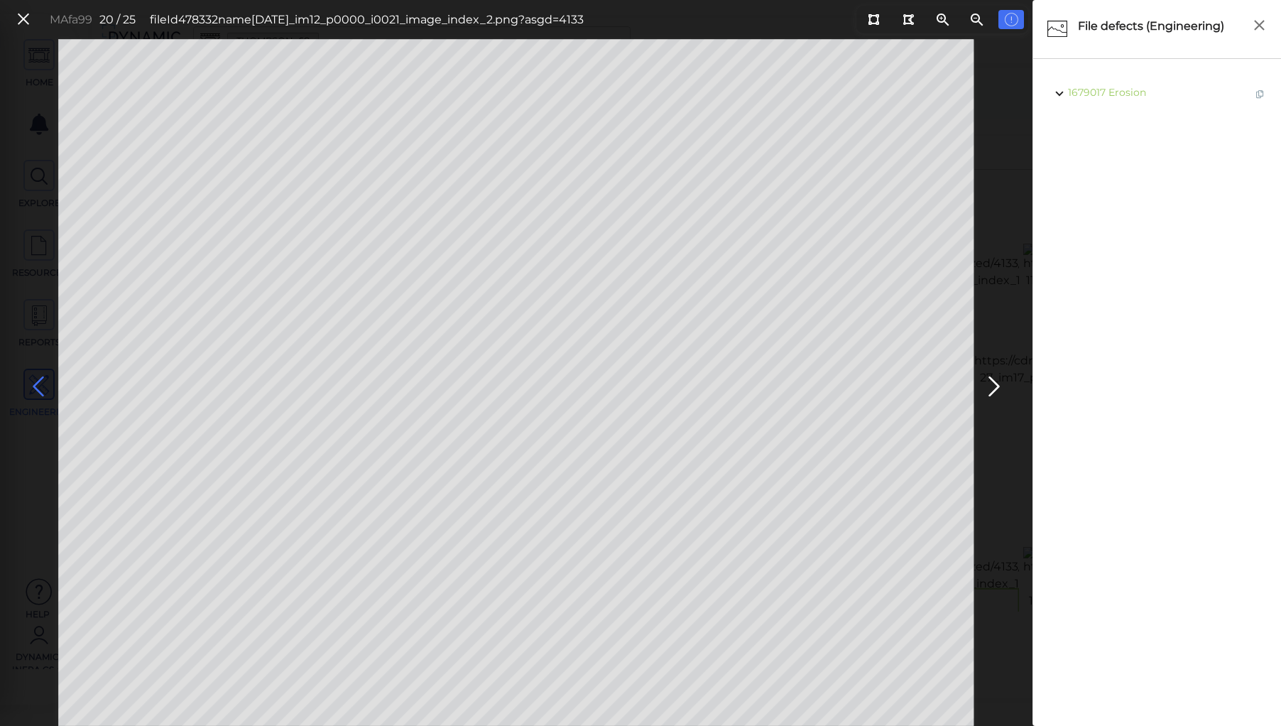
click at [39, 378] on icon at bounding box center [38, 387] width 23 height 28
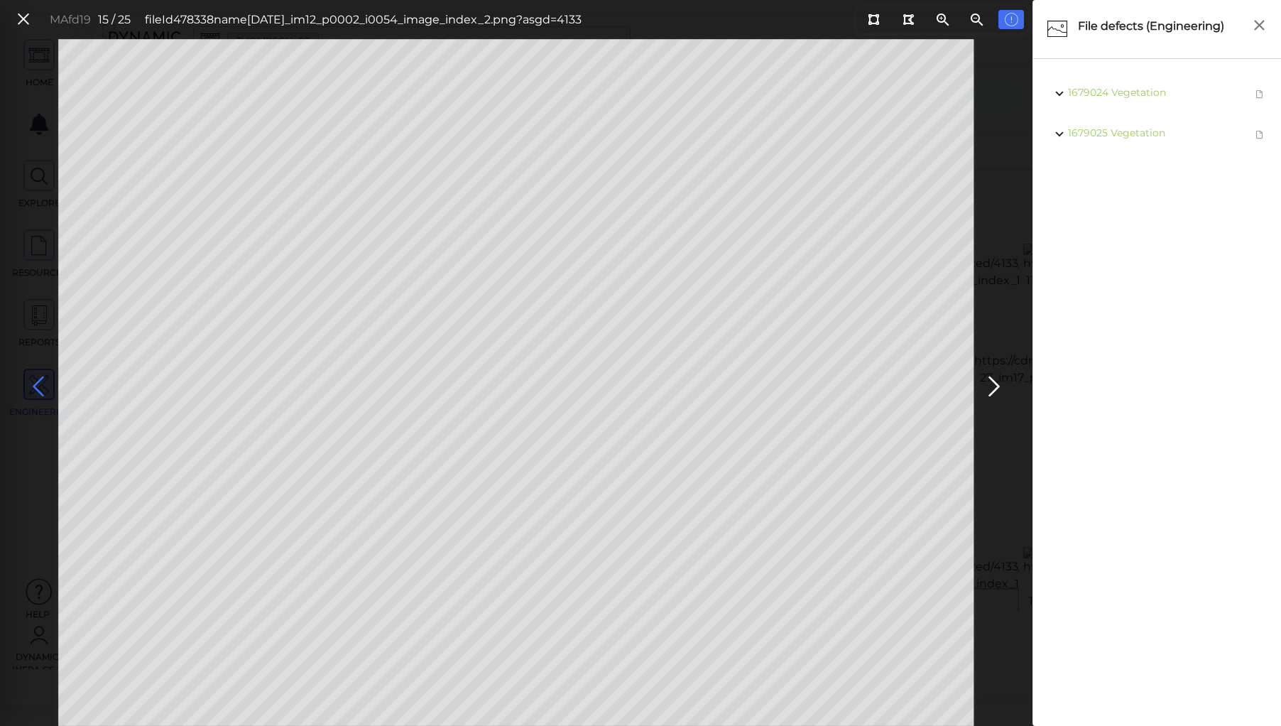
click at [39, 378] on icon at bounding box center [38, 387] width 23 height 28
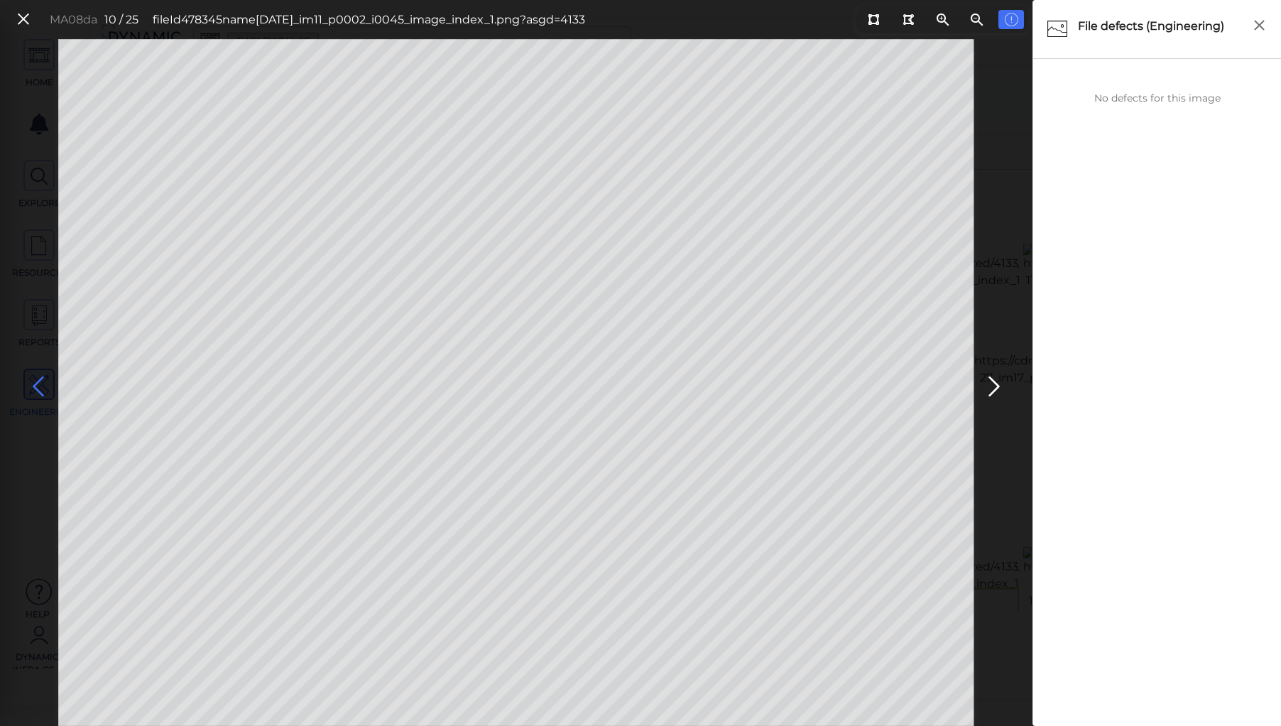
click at [39, 378] on icon at bounding box center [38, 387] width 23 height 28
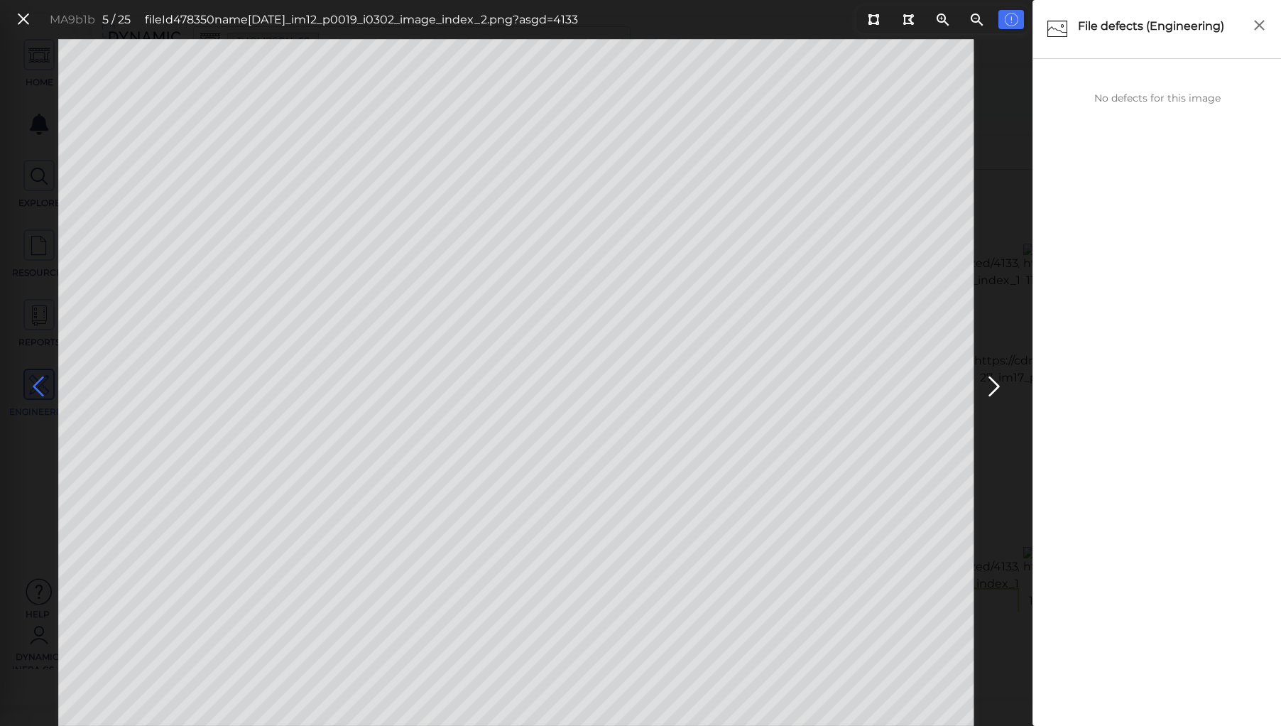
click at [39, 378] on icon at bounding box center [38, 387] width 23 height 28
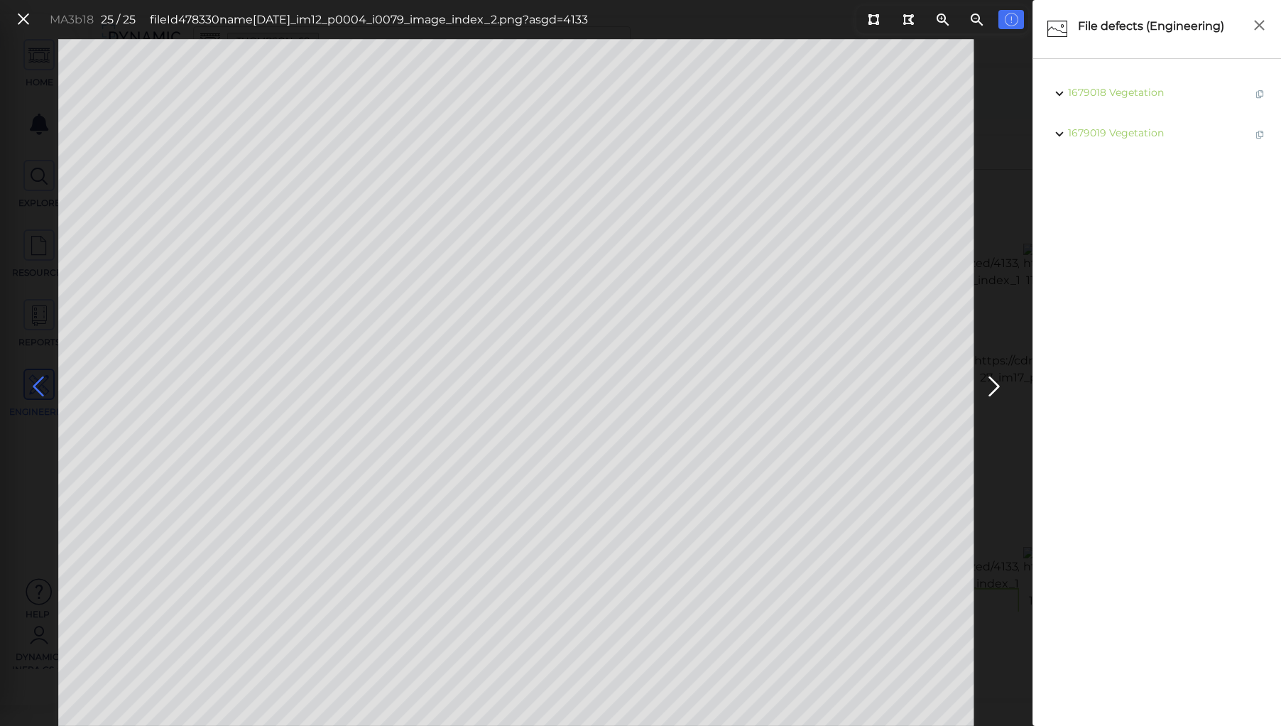
click at [39, 378] on icon at bounding box center [38, 387] width 23 height 28
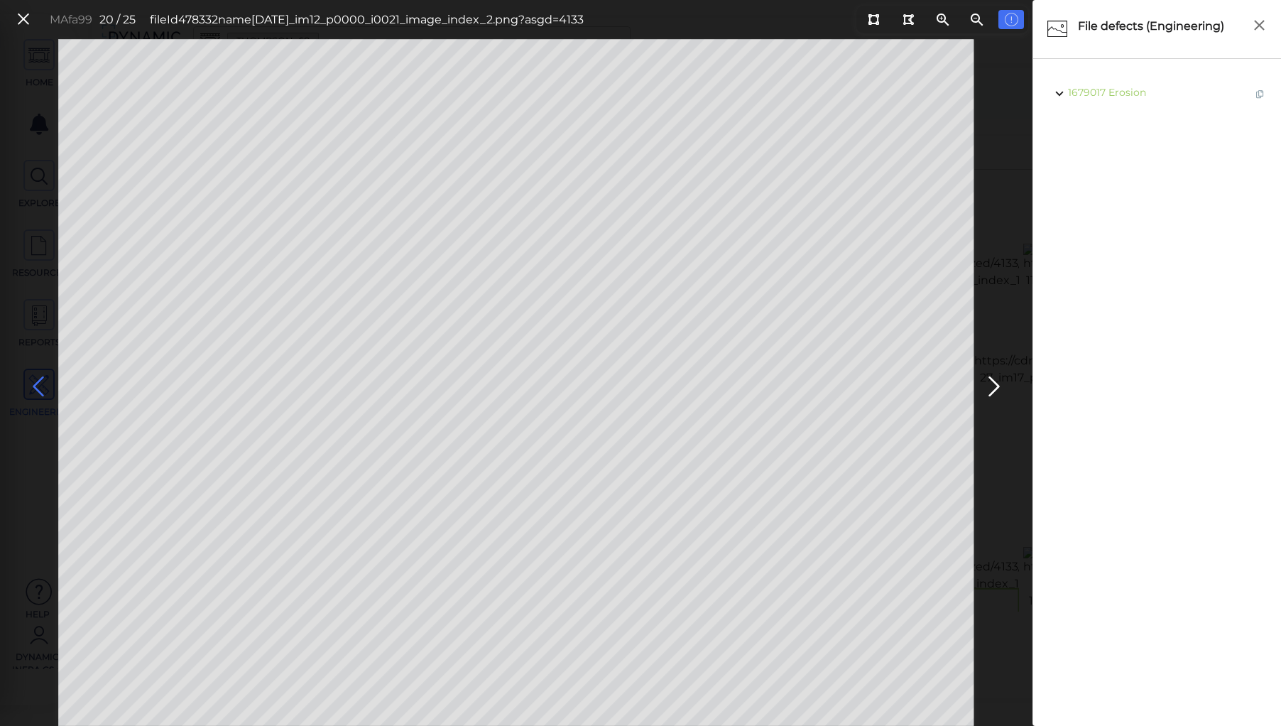
click at [39, 378] on icon at bounding box center [38, 387] width 23 height 28
click at [26, 18] on icon at bounding box center [24, 19] width 16 height 19
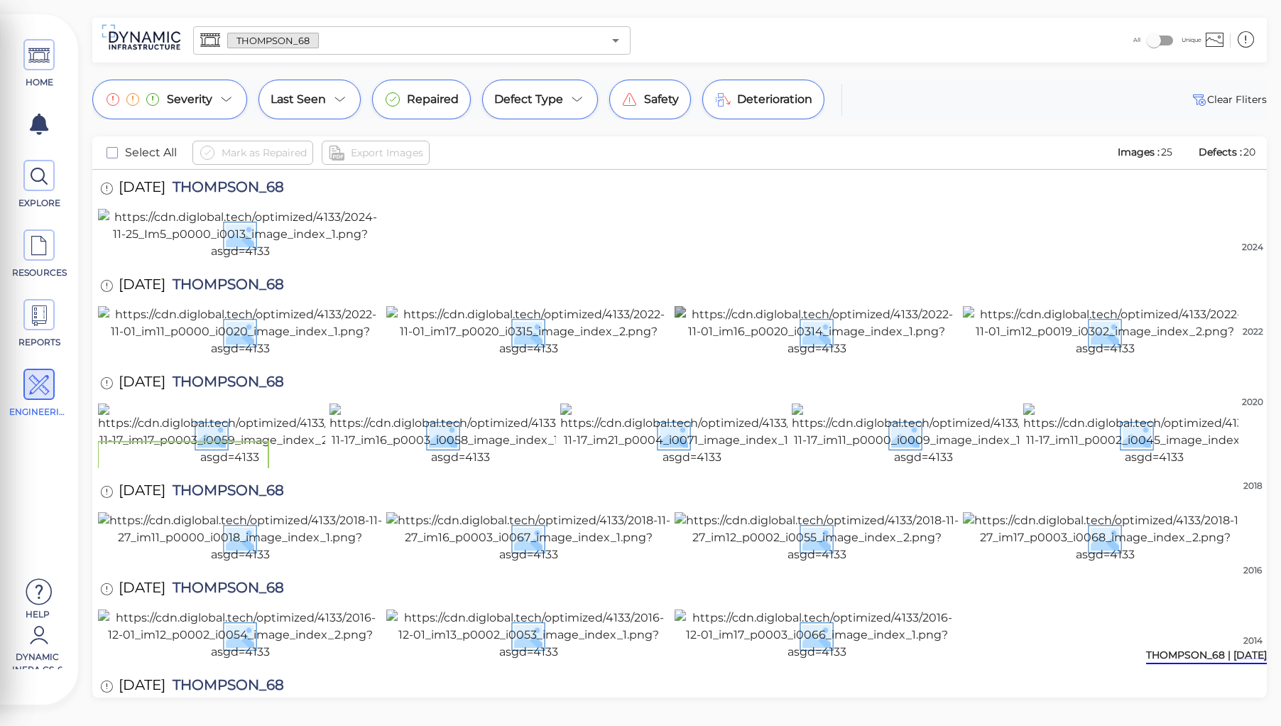
click at [784, 357] on img at bounding box center [816, 331] width 284 height 51
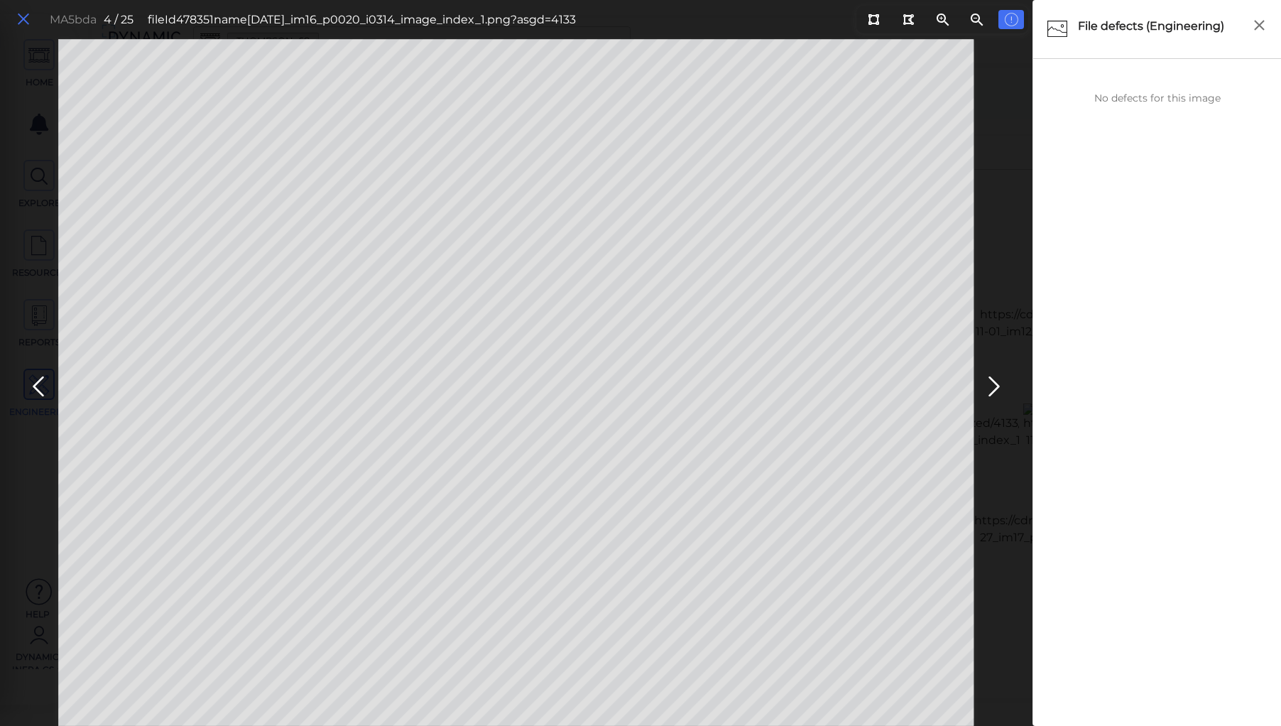
click at [25, 22] on icon at bounding box center [24, 19] width 16 height 19
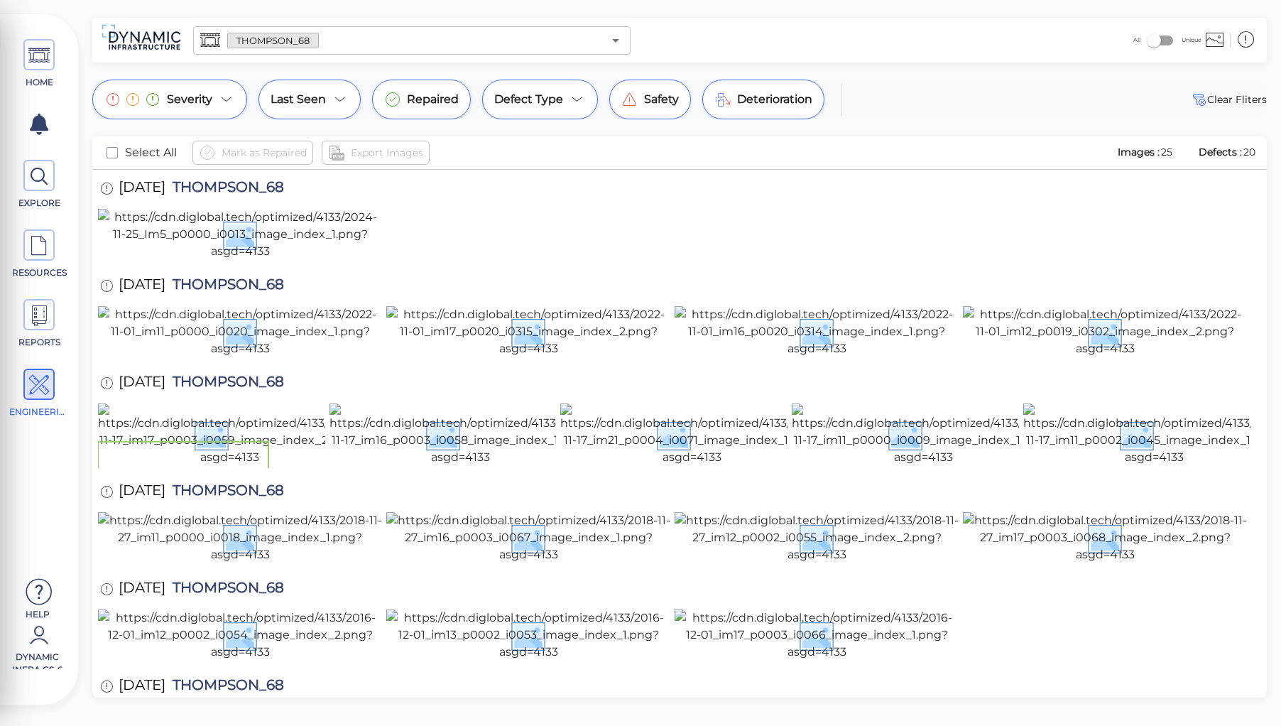
click at [263, 184] on span "THOMPSON_68" at bounding box center [224, 189] width 119 height 19
copy span "THOMPSON_68"
click at [426, 262] on div at bounding box center [679, 235] width 1163 height 53
click at [371, 26] on div "THOMPSON_68 ​" at bounding box center [411, 40] width 437 height 28
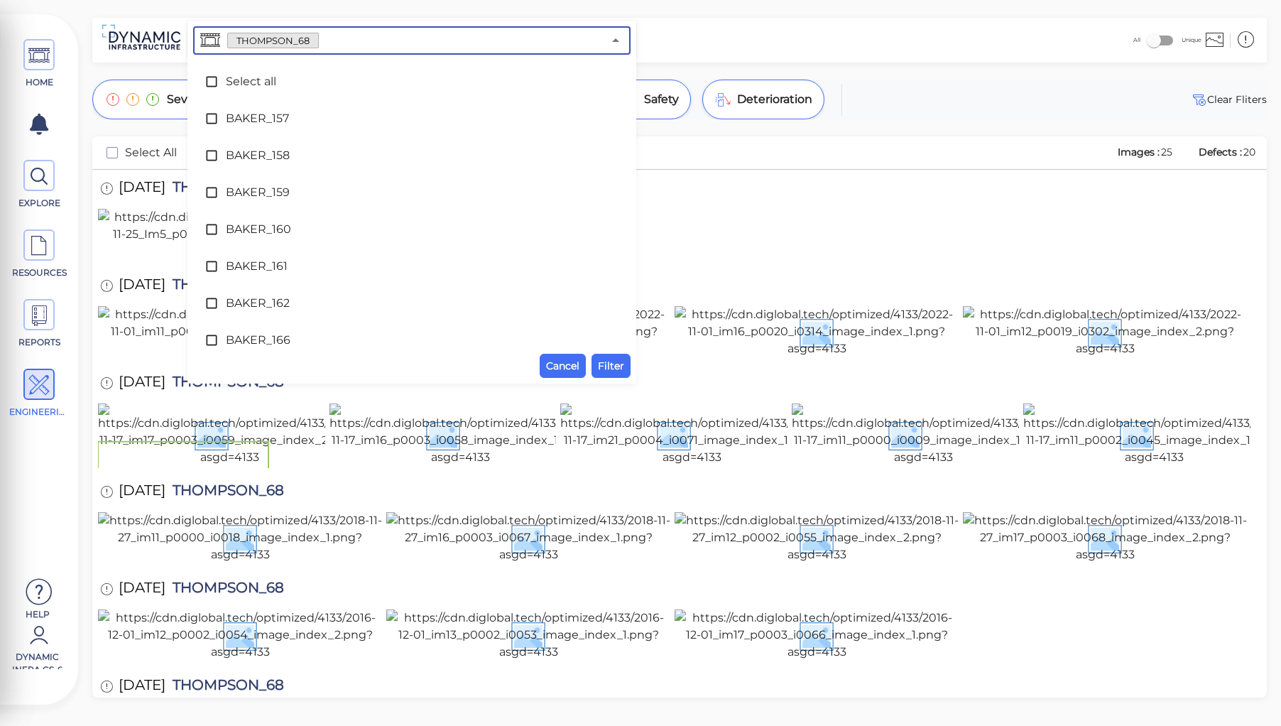
click at [339, 45] on input "text" at bounding box center [461, 41] width 284 height 20
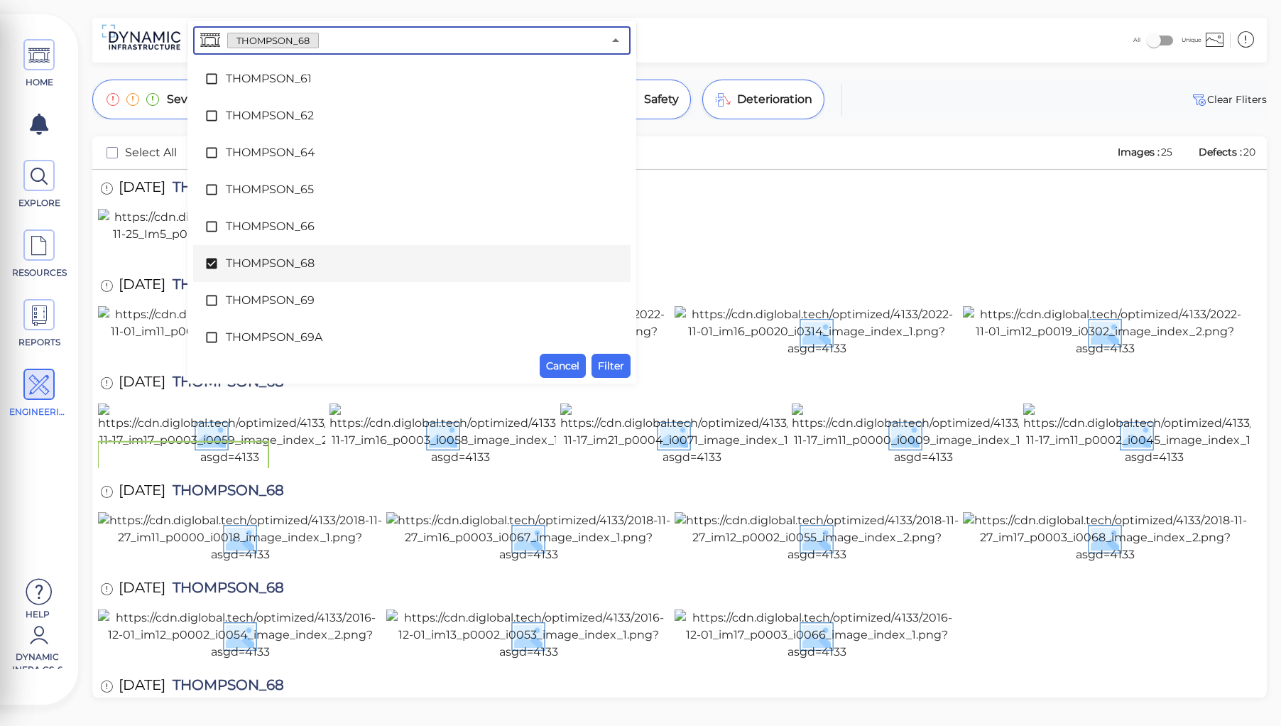
scroll to position [7139, 0]
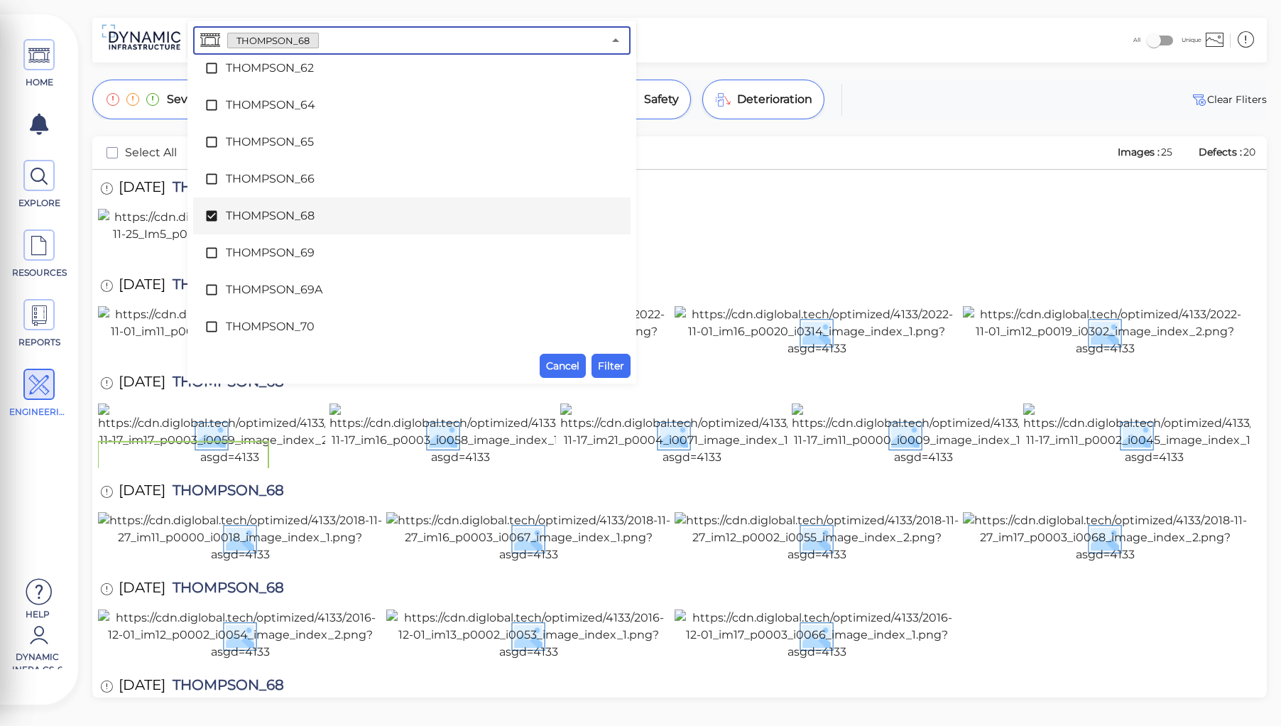
click at [277, 217] on span "THOMPSON_68" at bounding box center [412, 215] width 372 height 17
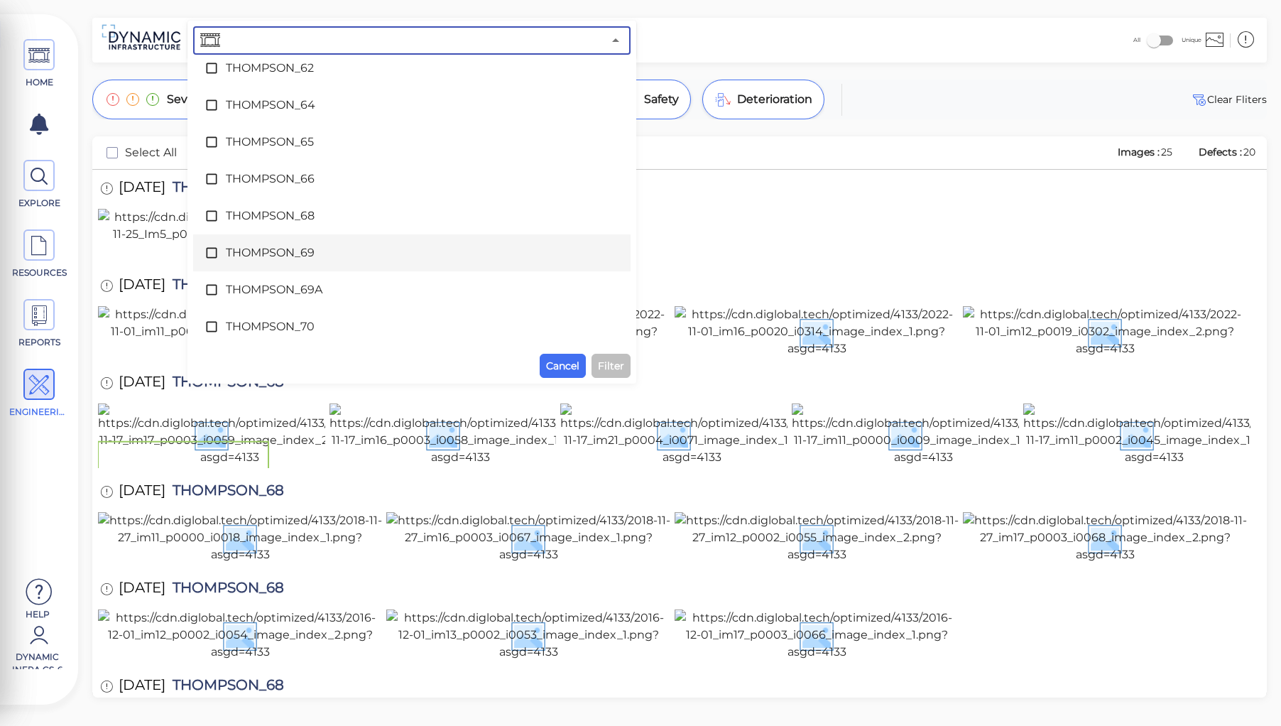
click at [278, 252] on span "THOMPSON_69" at bounding box center [412, 252] width 372 height 17
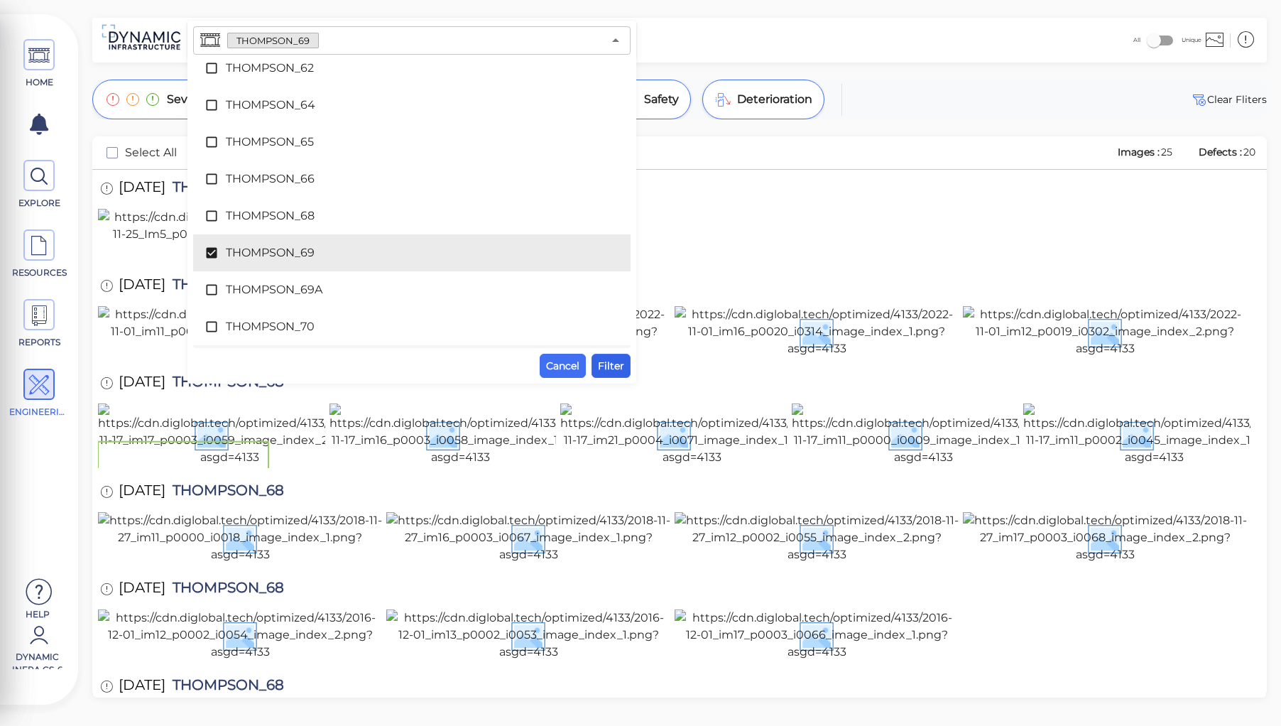
click at [610, 361] on span "Filter" at bounding box center [611, 365] width 26 height 17
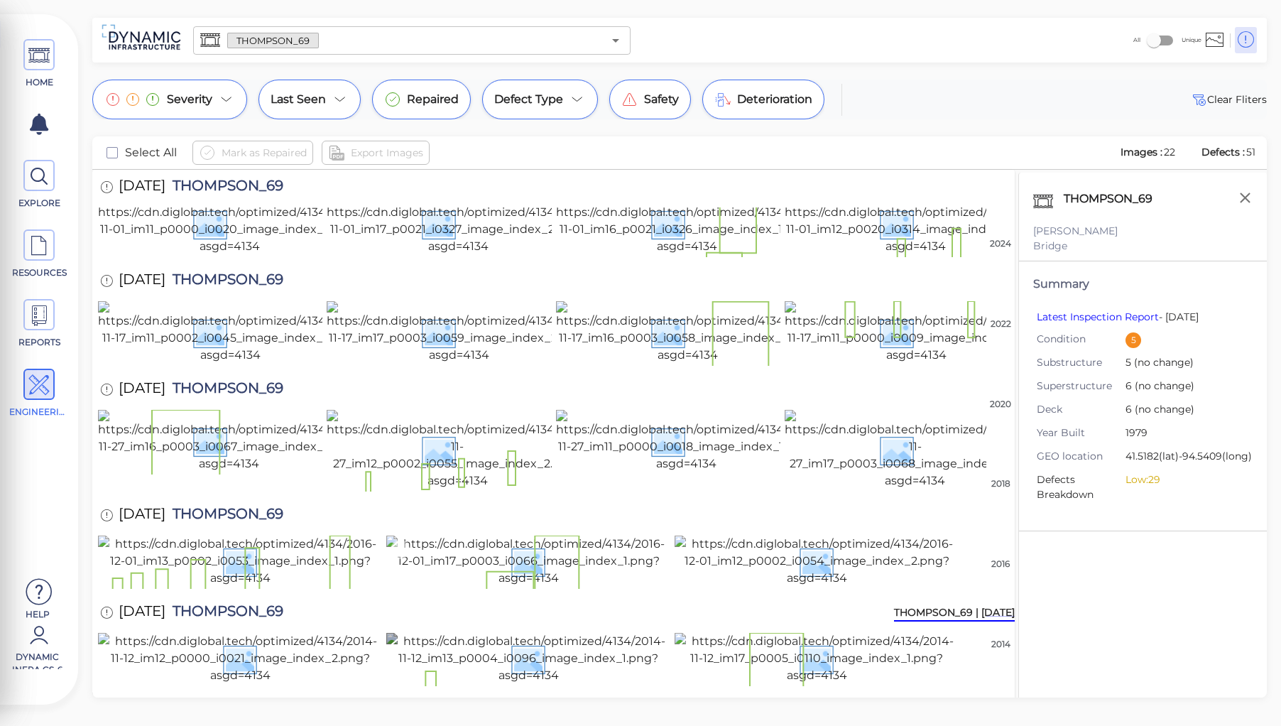
scroll to position [0, 0]
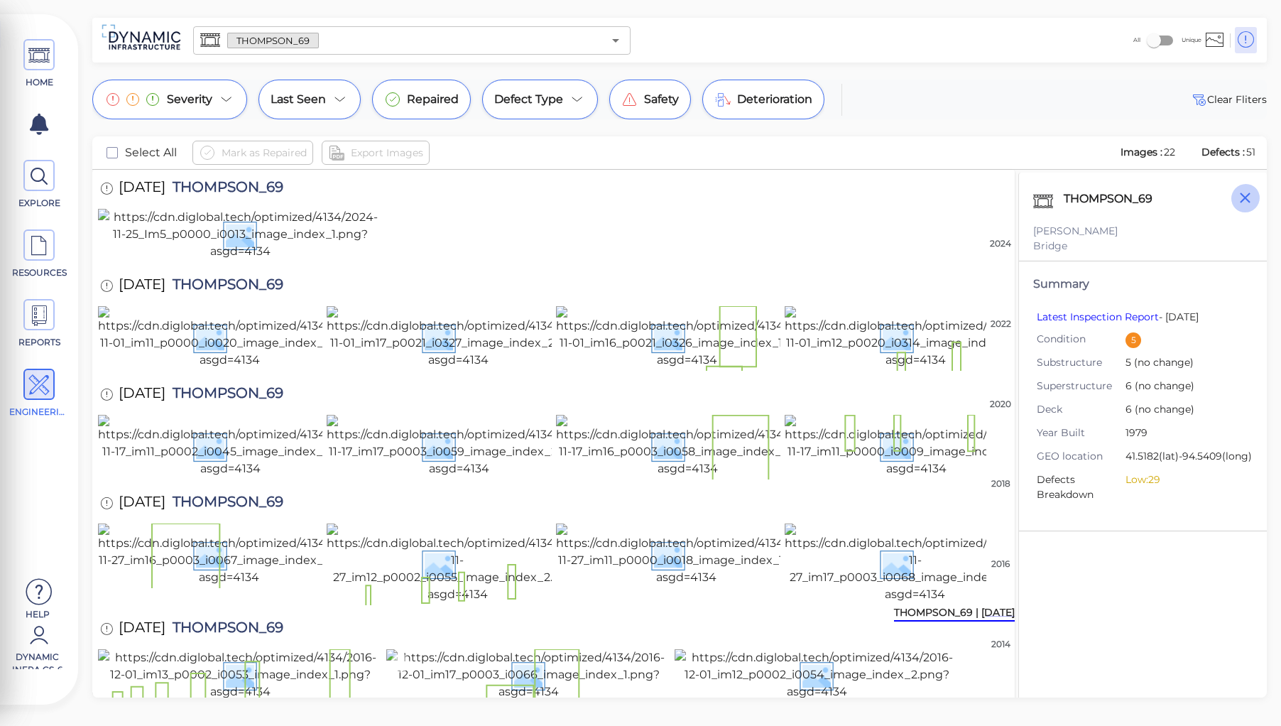
click at [1247, 196] on icon "button" at bounding box center [1245, 197] width 11 height 11
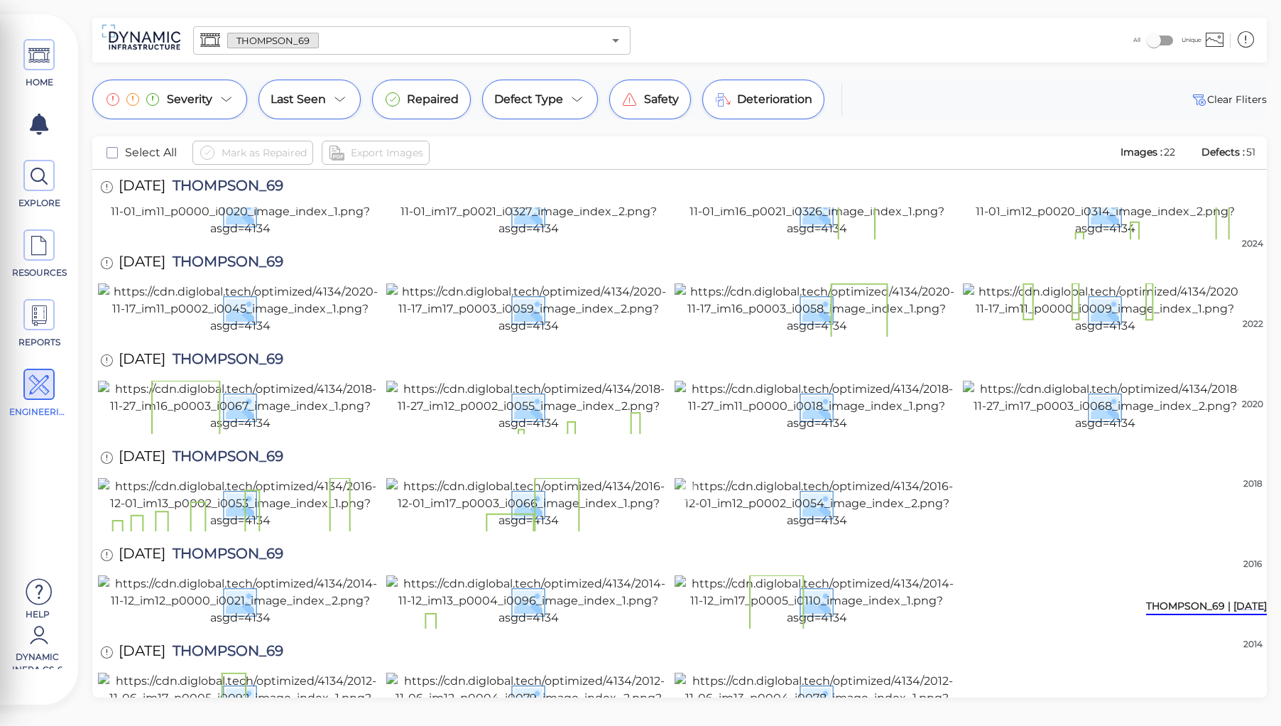
scroll to position [1250, 0]
click at [821, 672] on img at bounding box center [816, 697] width 284 height 51
